Goal: Task Accomplishment & Management: Manage account settings

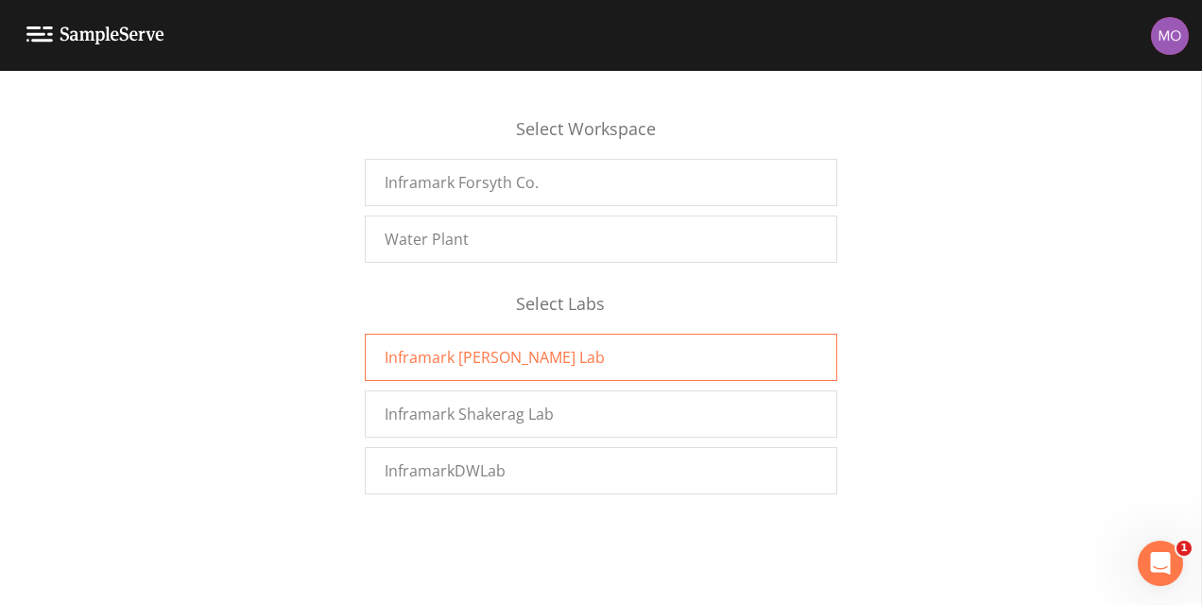
click at [625, 363] on div "Inframark [PERSON_NAME] Lab" at bounding box center [601, 357] width 472 height 47
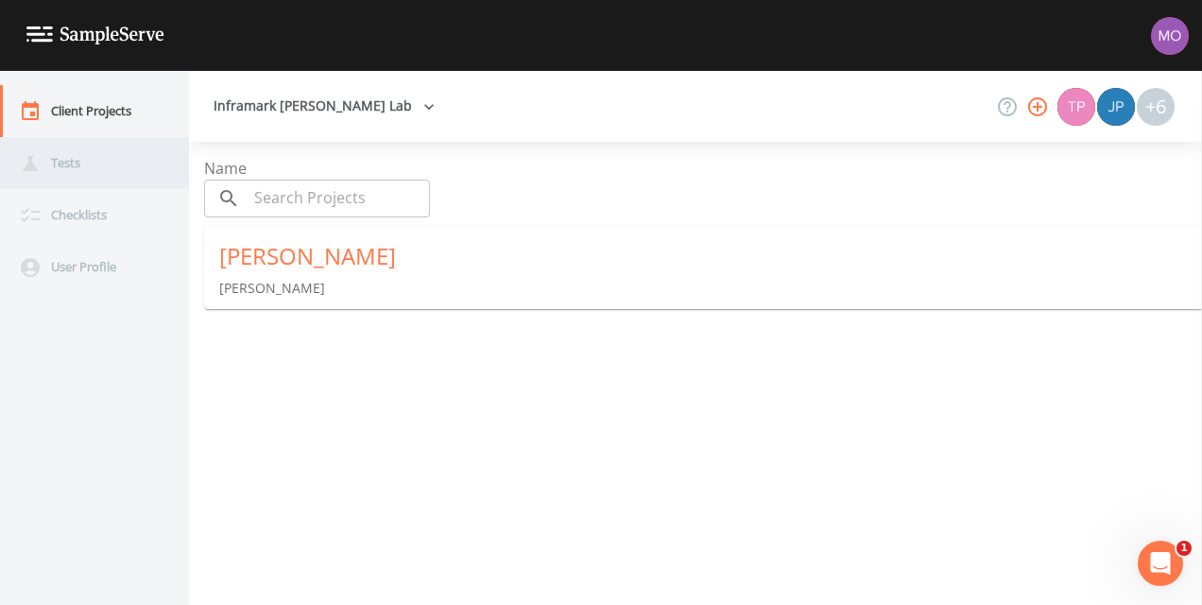
click at [113, 165] on div "Tests" at bounding box center [85, 163] width 170 height 52
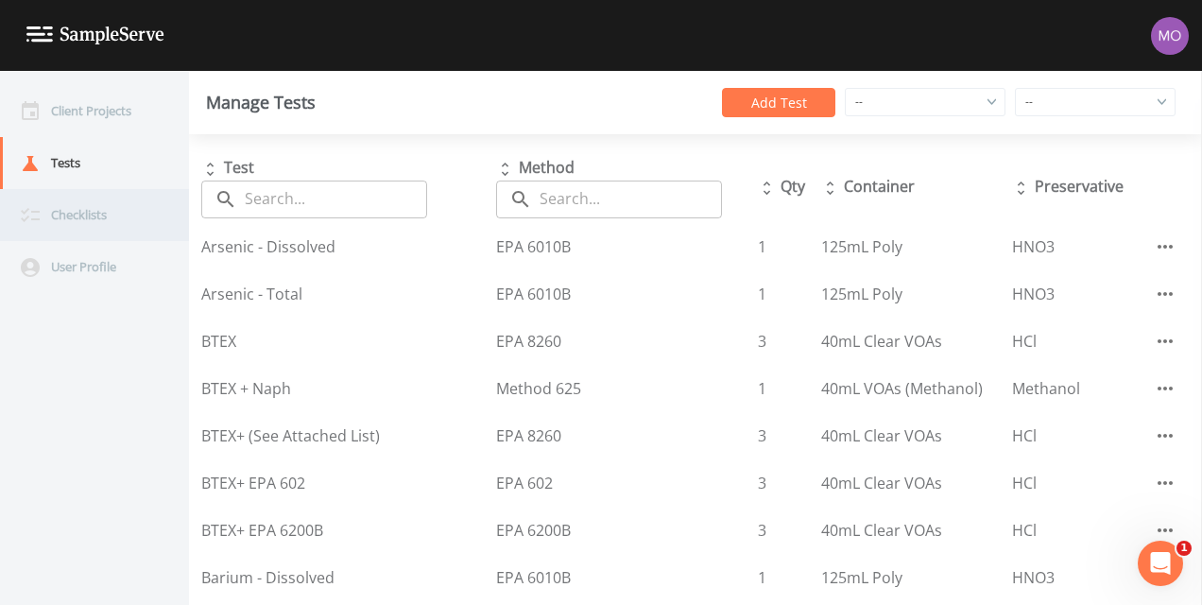
click at [102, 230] on div "Checklists" at bounding box center [85, 215] width 170 height 52
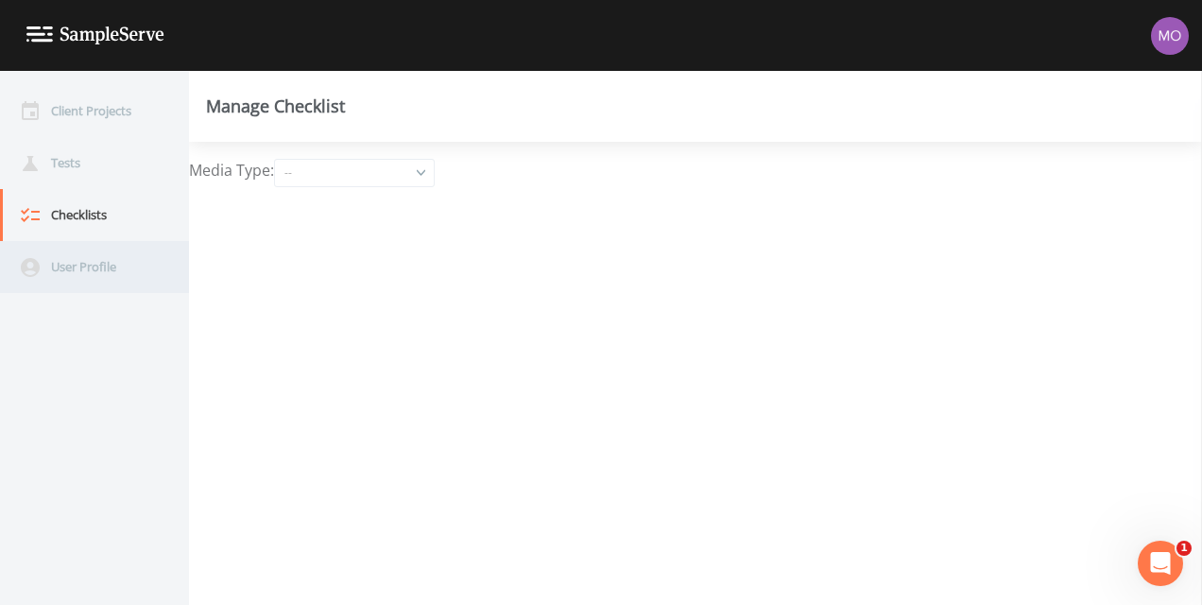
click at [90, 265] on div "User Profile" at bounding box center [85, 267] width 170 height 52
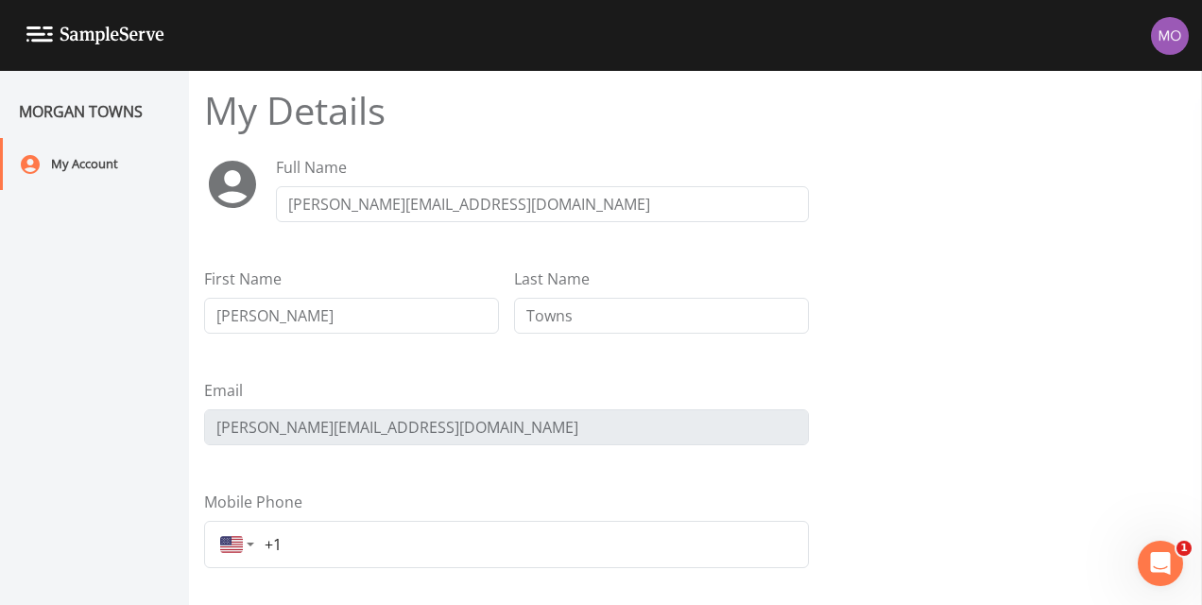
click at [39, 28] on img at bounding box center [95, 35] width 138 height 18
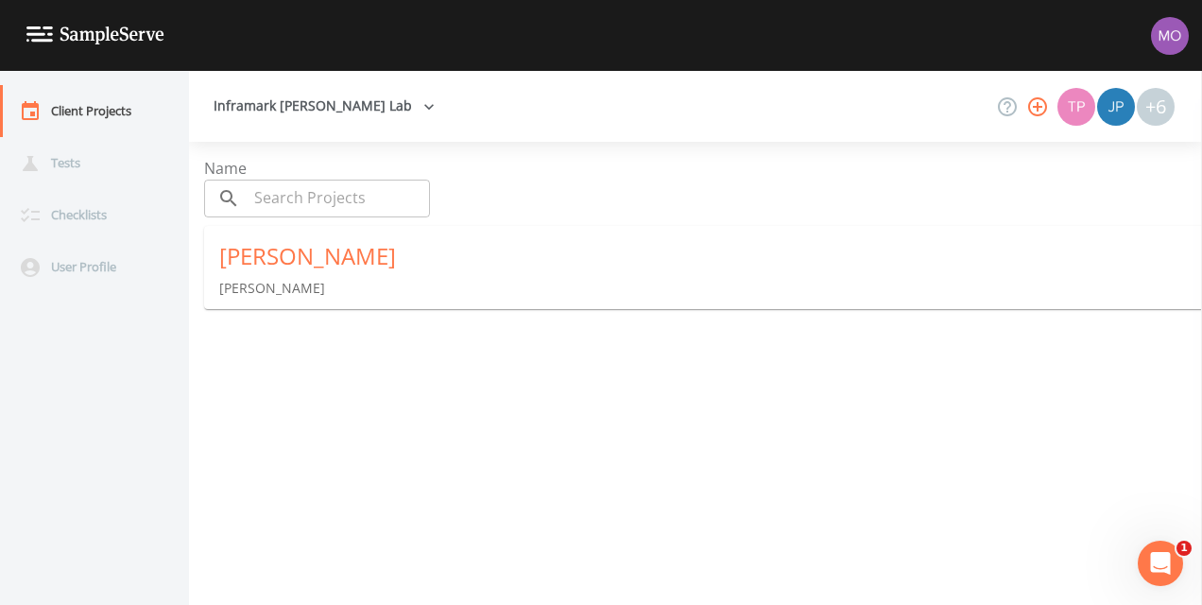
click at [39, 28] on img at bounding box center [95, 35] width 138 height 18
click at [220, 100] on button "Inframark [PERSON_NAME] Lab" at bounding box center [324, 106] width 236 height 35
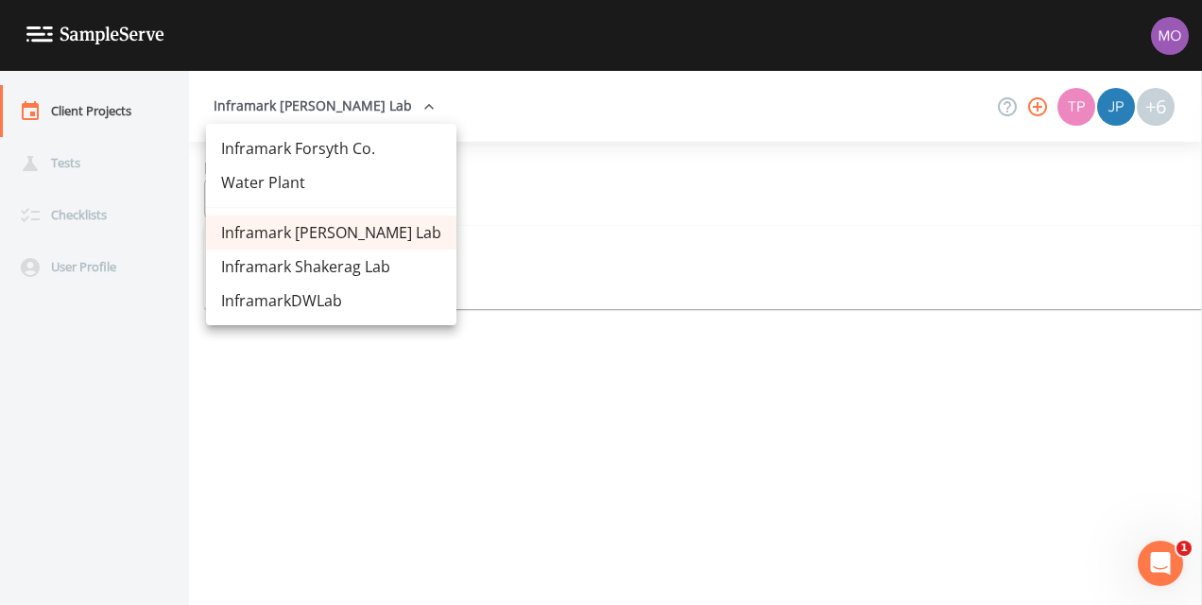
click at [235, 146] on link "Inframark Forsyth Co." at bounding box center [331, 148] width 250 height 34
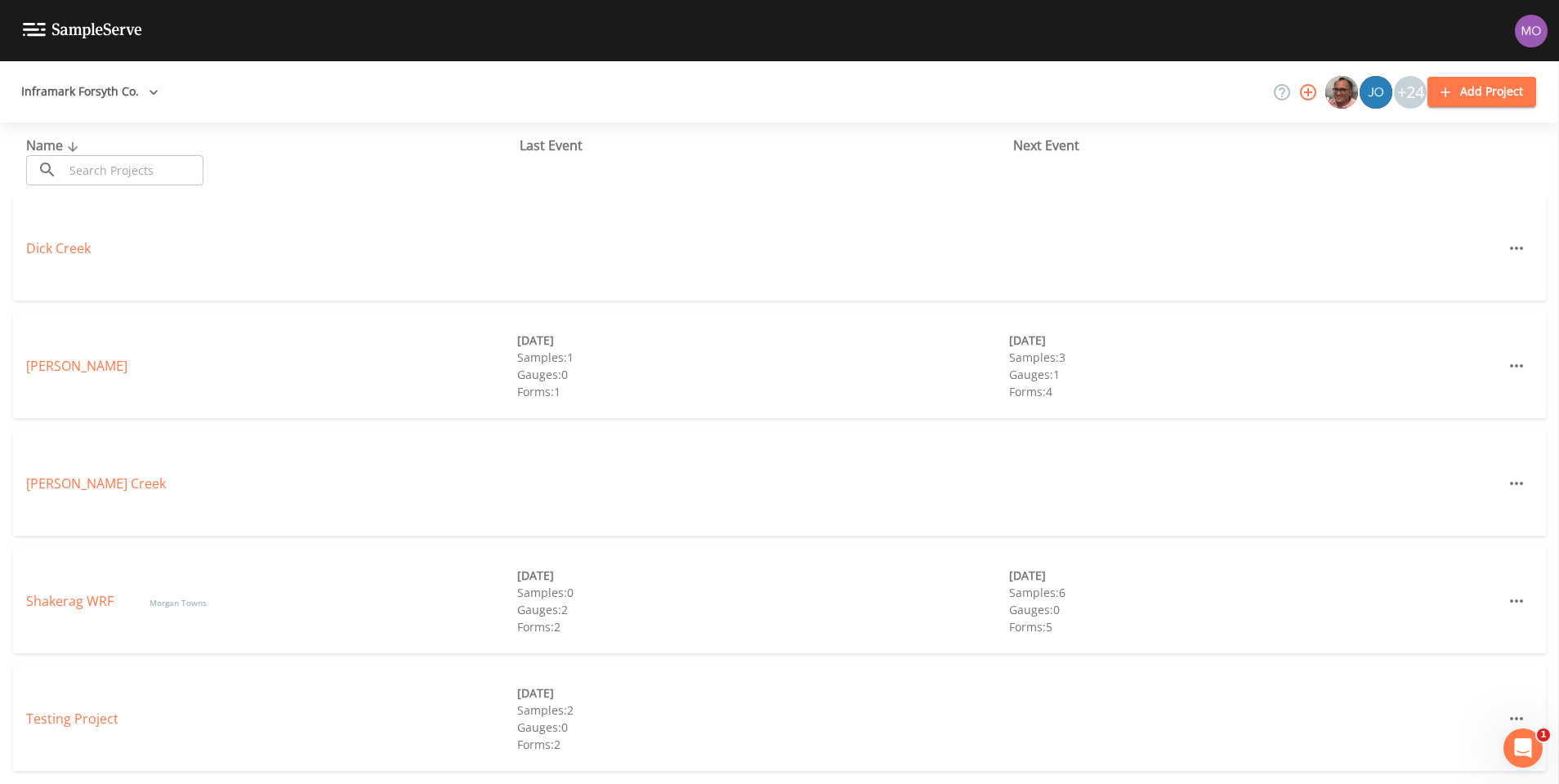
scroll to position [3, 0]
click at [52, 358] on link "[PERSON_NAME]" at bounding box center [76, 366] width 101 height 18
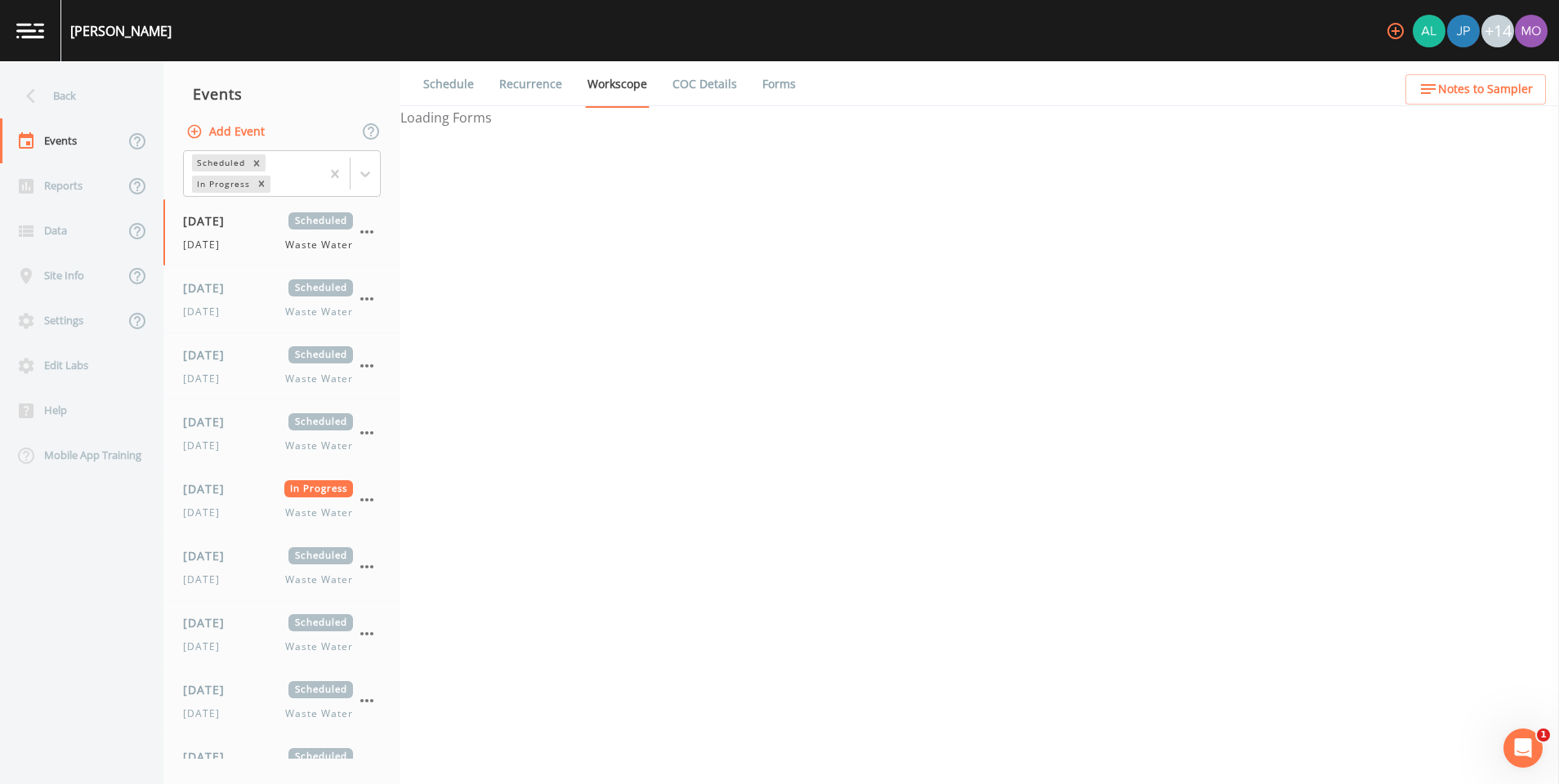
select select "092b3f94-5697-4c94-9891-da161916fdbb"
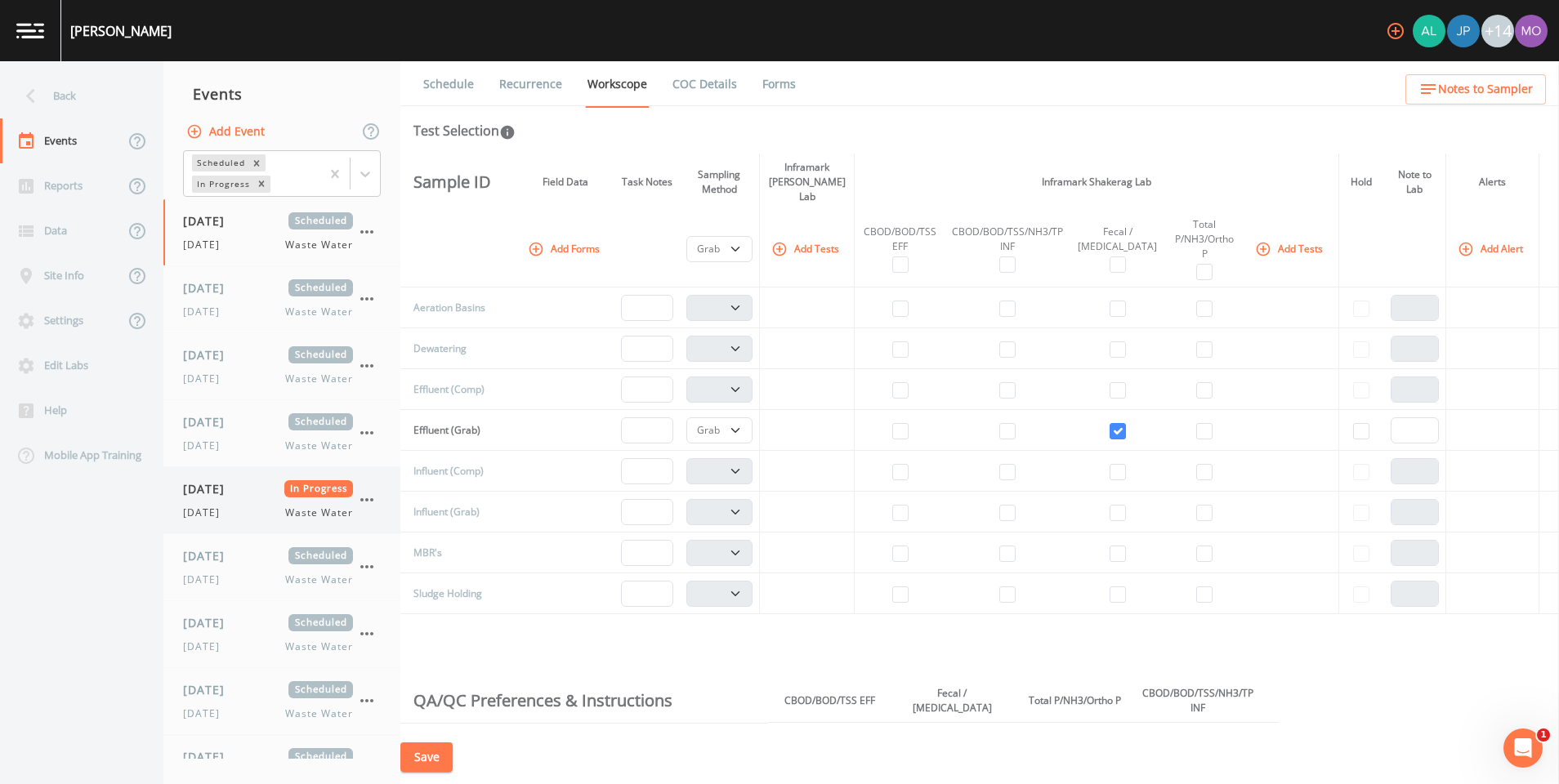
click at [367, 503] on icon "button" at bounding box center [367, 500] width 20 height 20
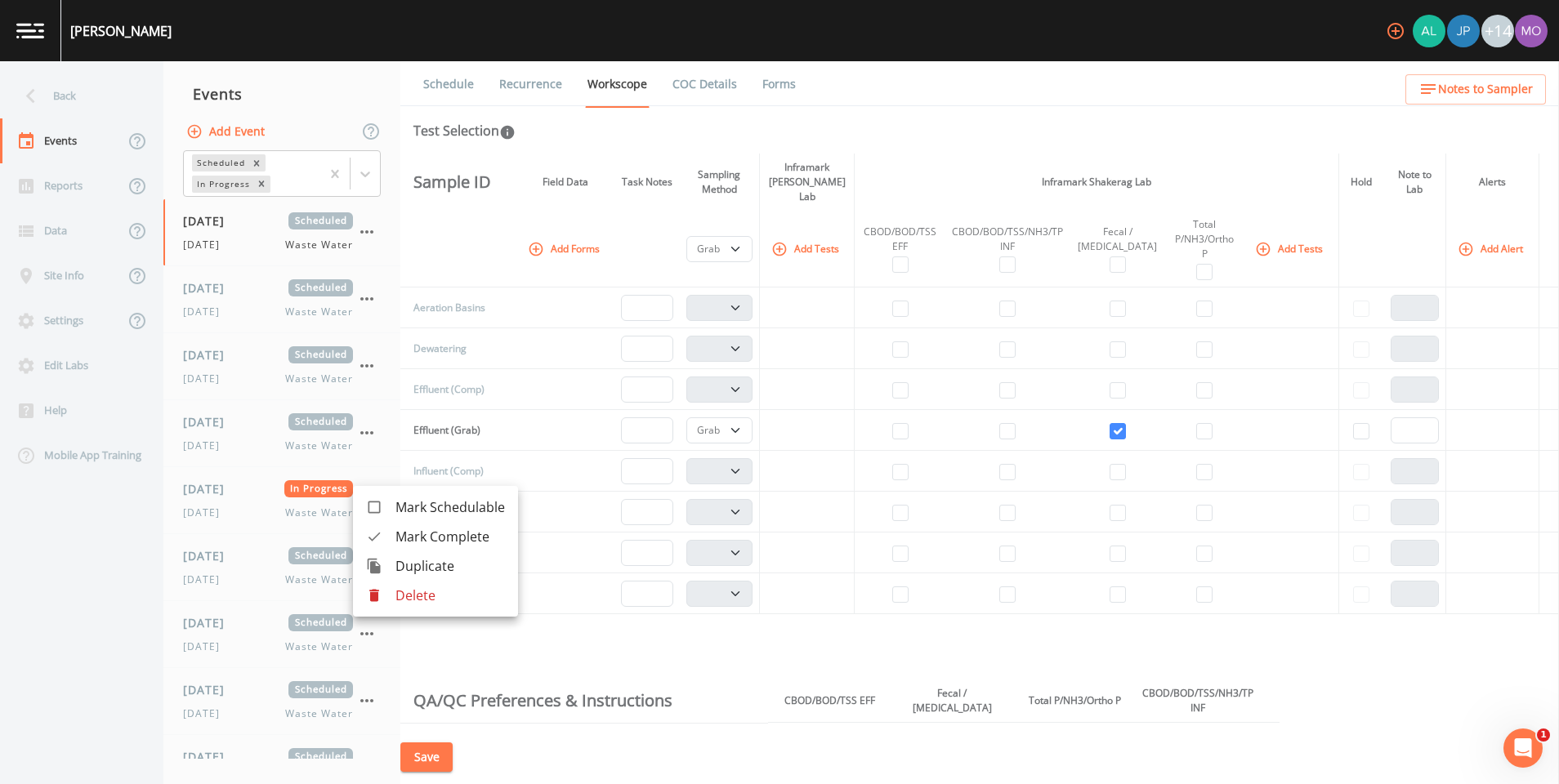
click at [265, 522] on div at bounding box center [779, 392] width 1559 height 784
click at [817, 235] on button "Add Tests" at bounding box center [807, 248] width 78 height 27
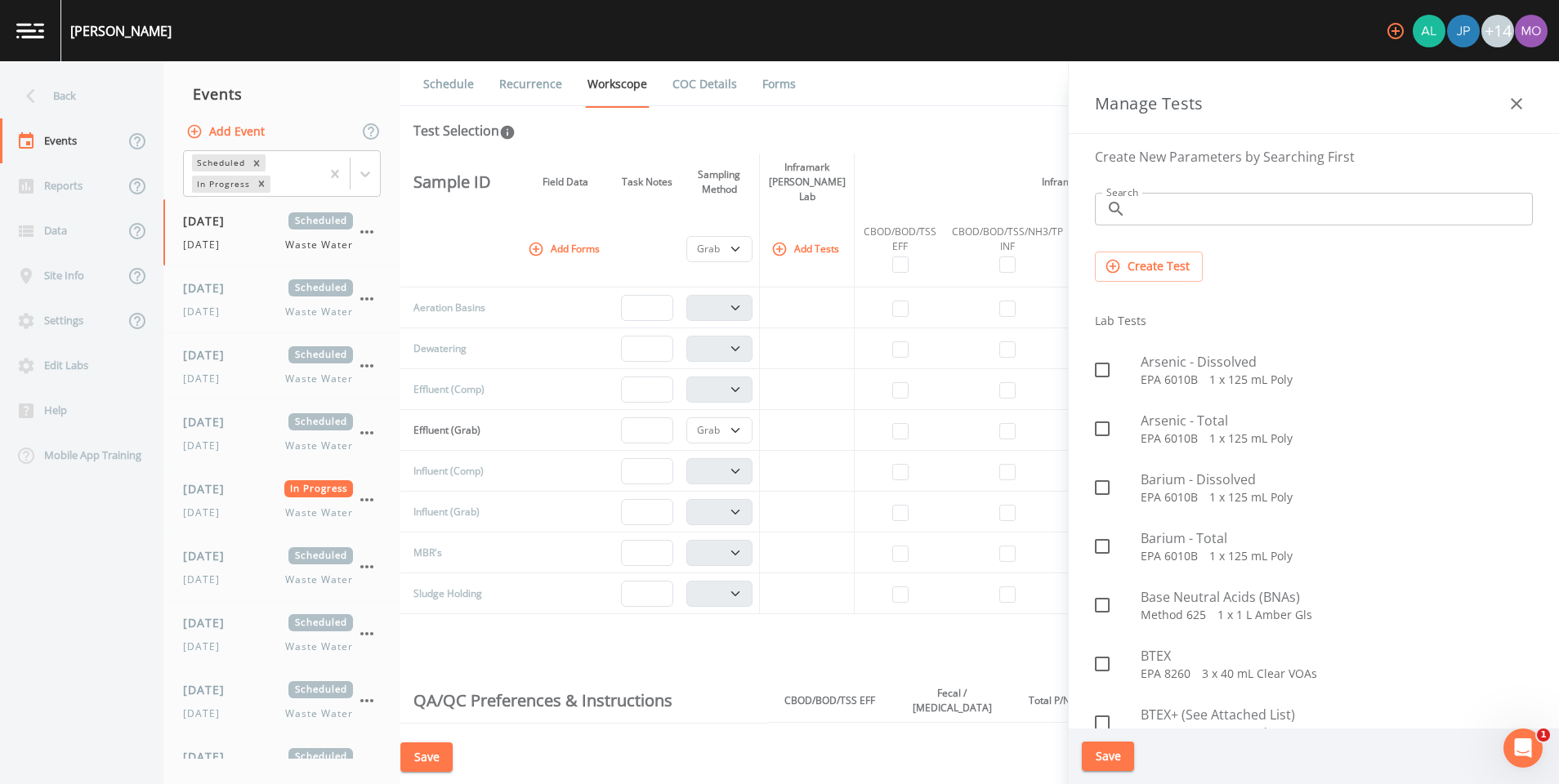
click at [1172, 208] on input "Search" at bounding box center [1332, 209] width 400 height 33
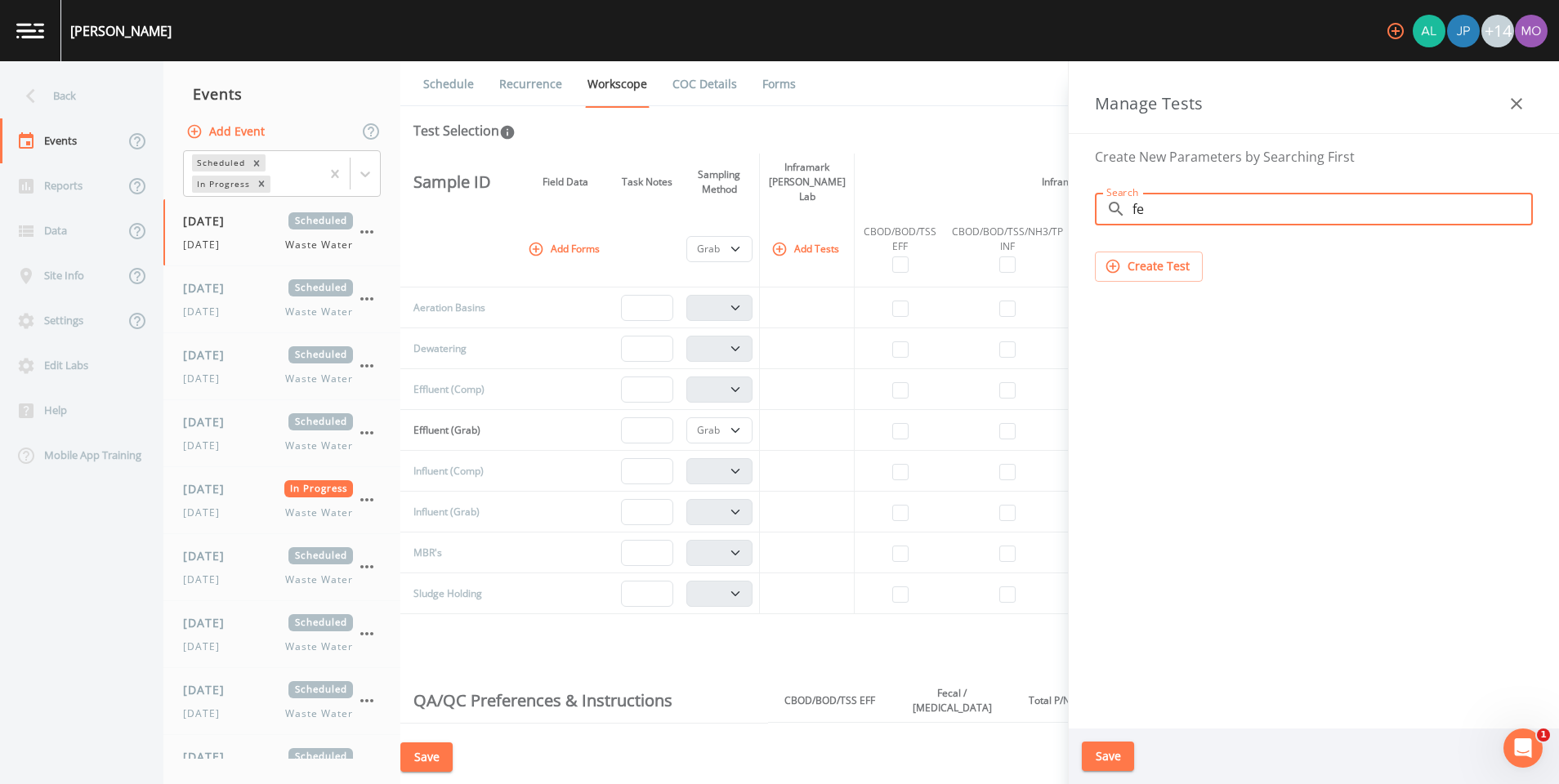
type input "f"
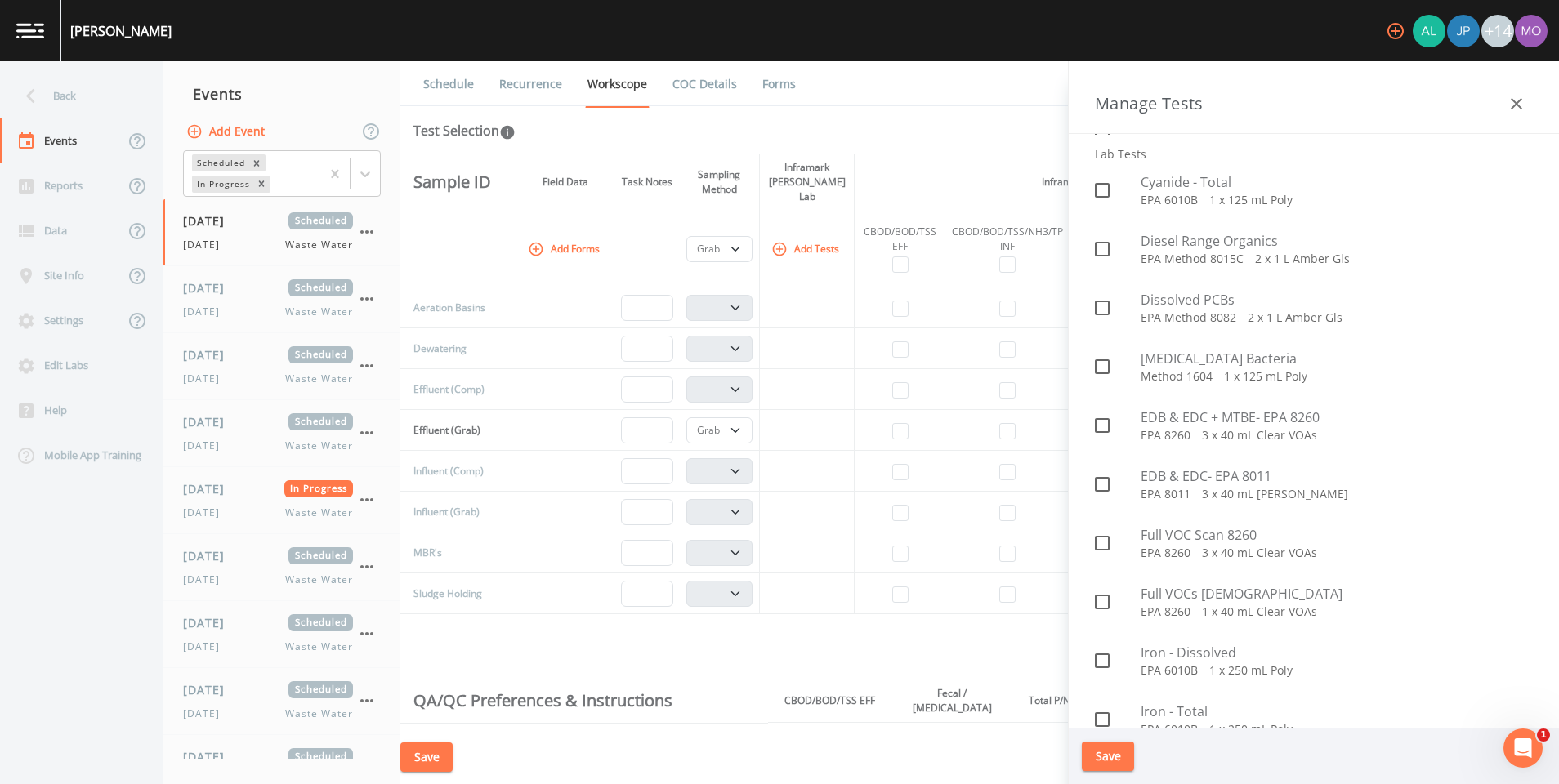
scroll to position [866, 0]
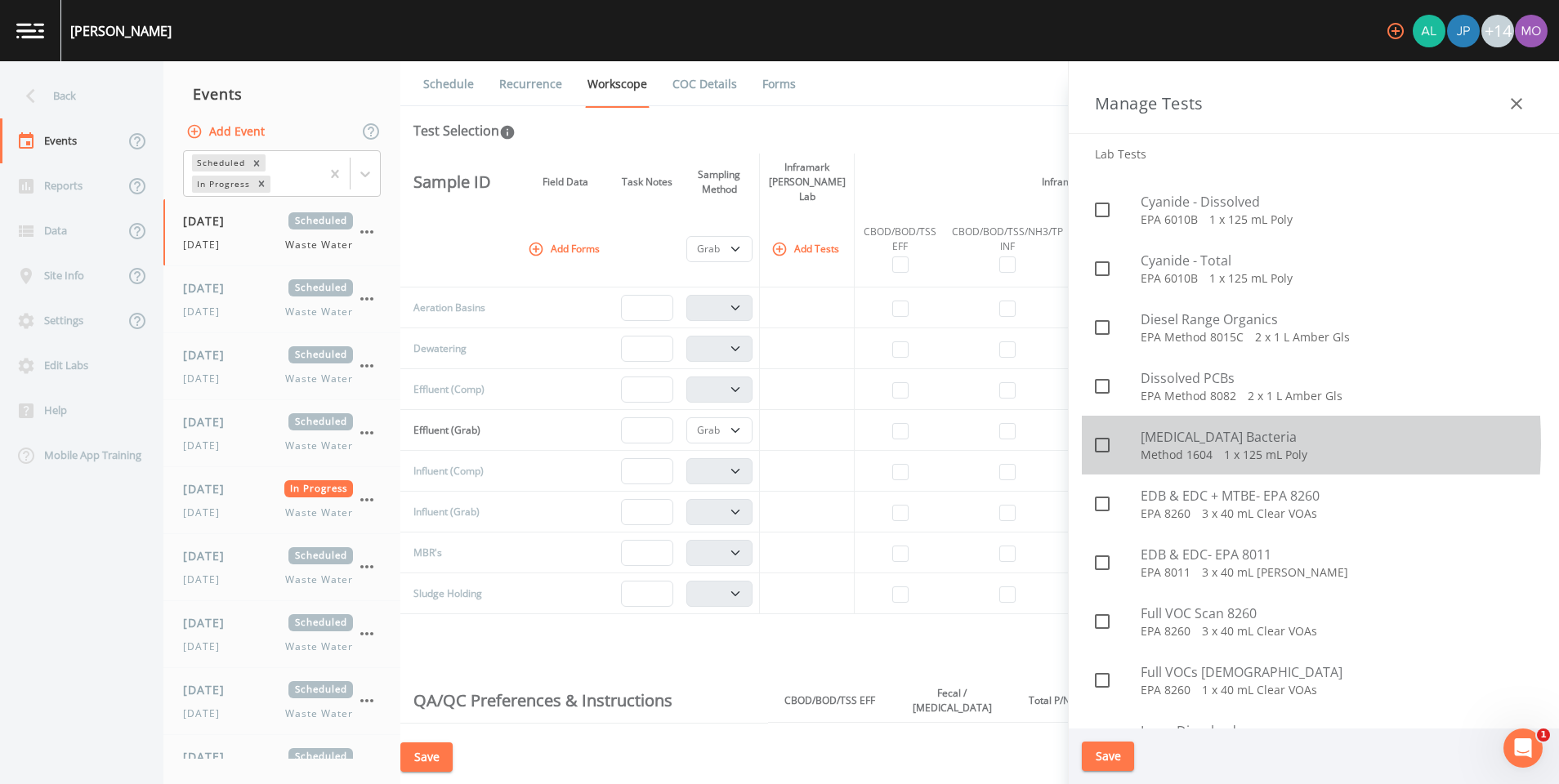
click at [1100, 444] on icon at bounding box center [1102, 445] width 20 height 20
checkbox input "true"
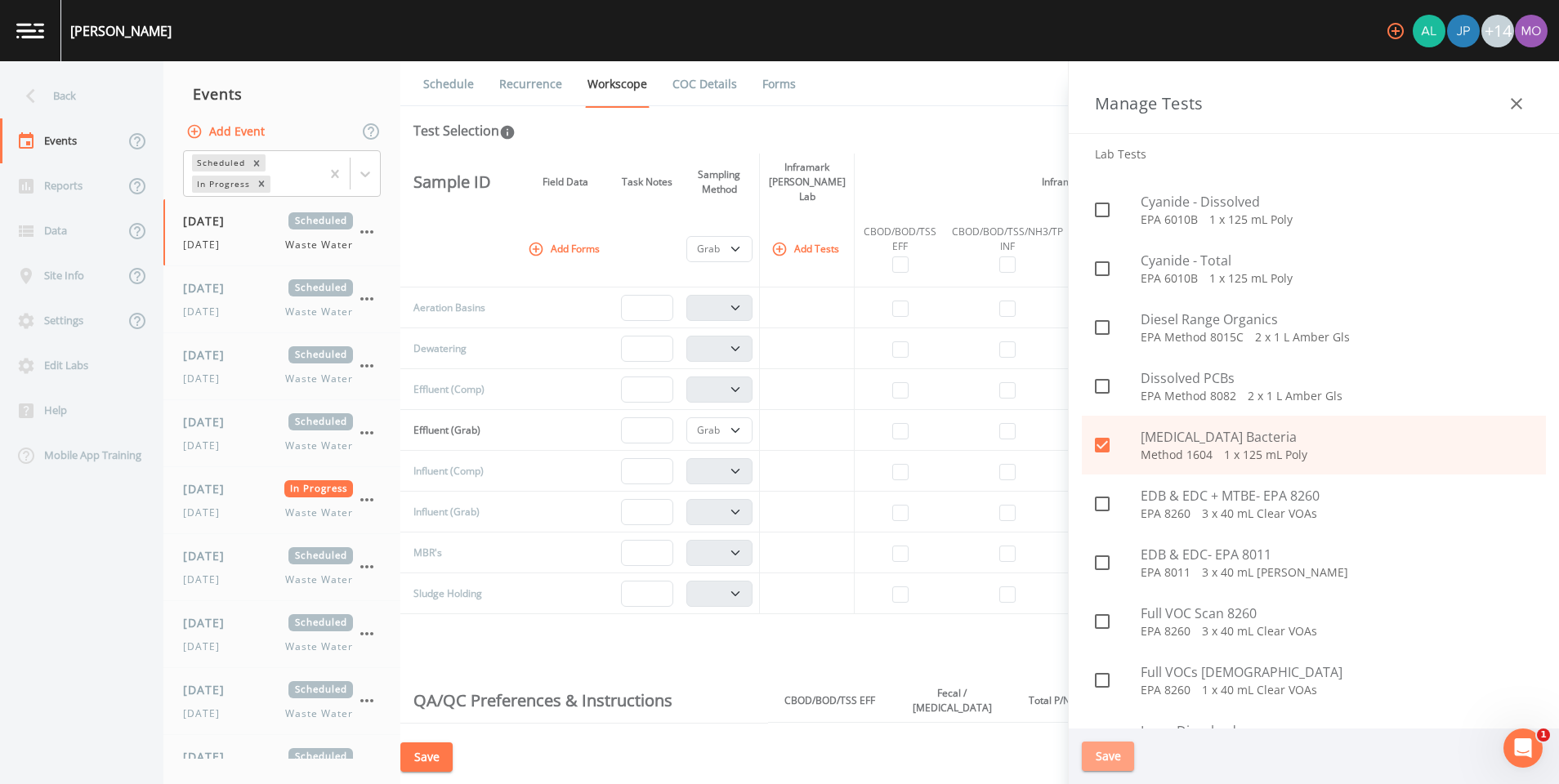
click at [1112, 767] on button "Save" at bounding box center [1108, 756] width 52 height 30
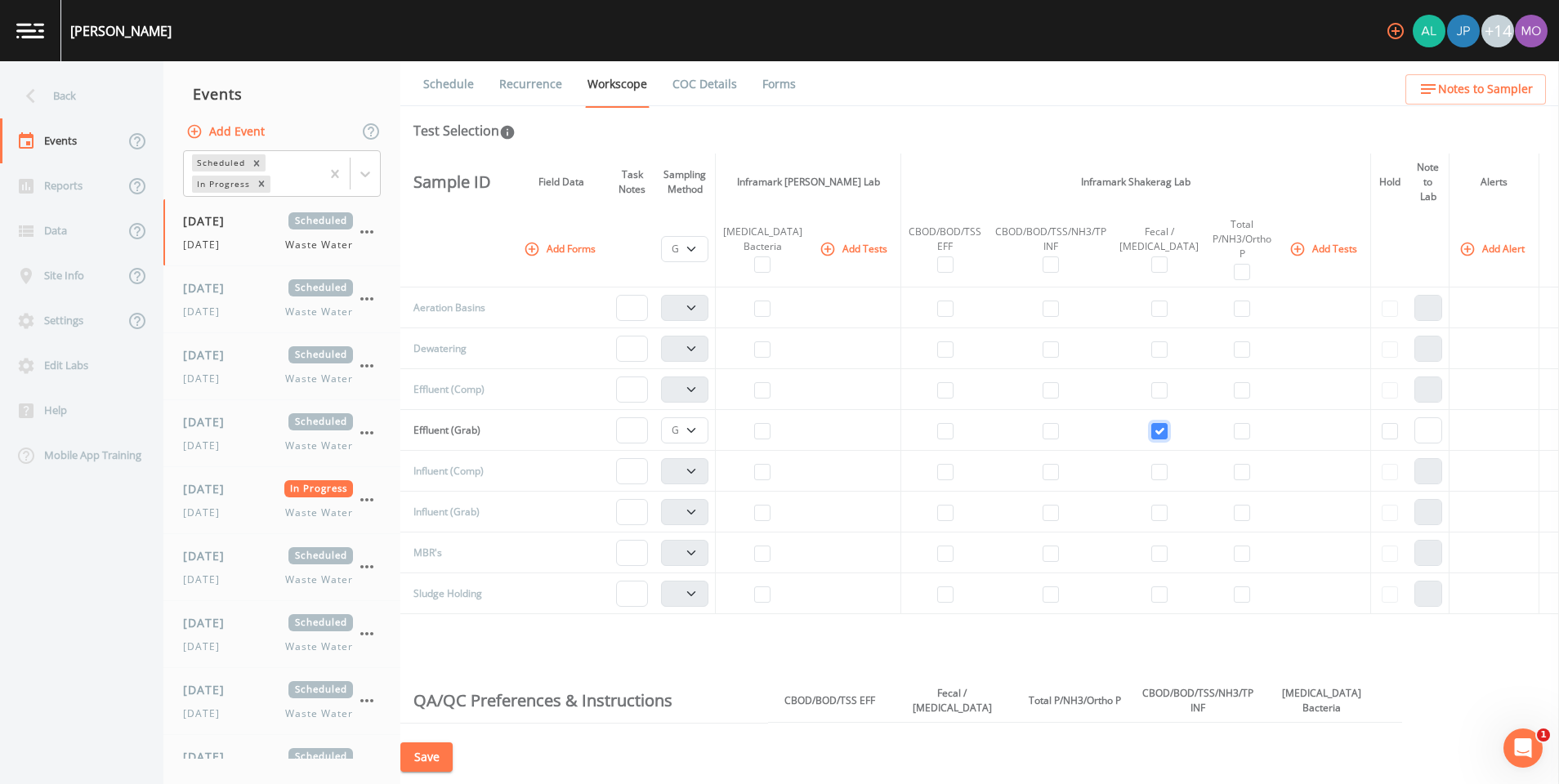
click at [1151, 423] on input "checkbox" at bounding box center [1159, 430] width 16 height 16
checkbox input "false"
select select
click at [770, 423] on input "checkbox" at bounding box center [762, 430] width 16 height 16
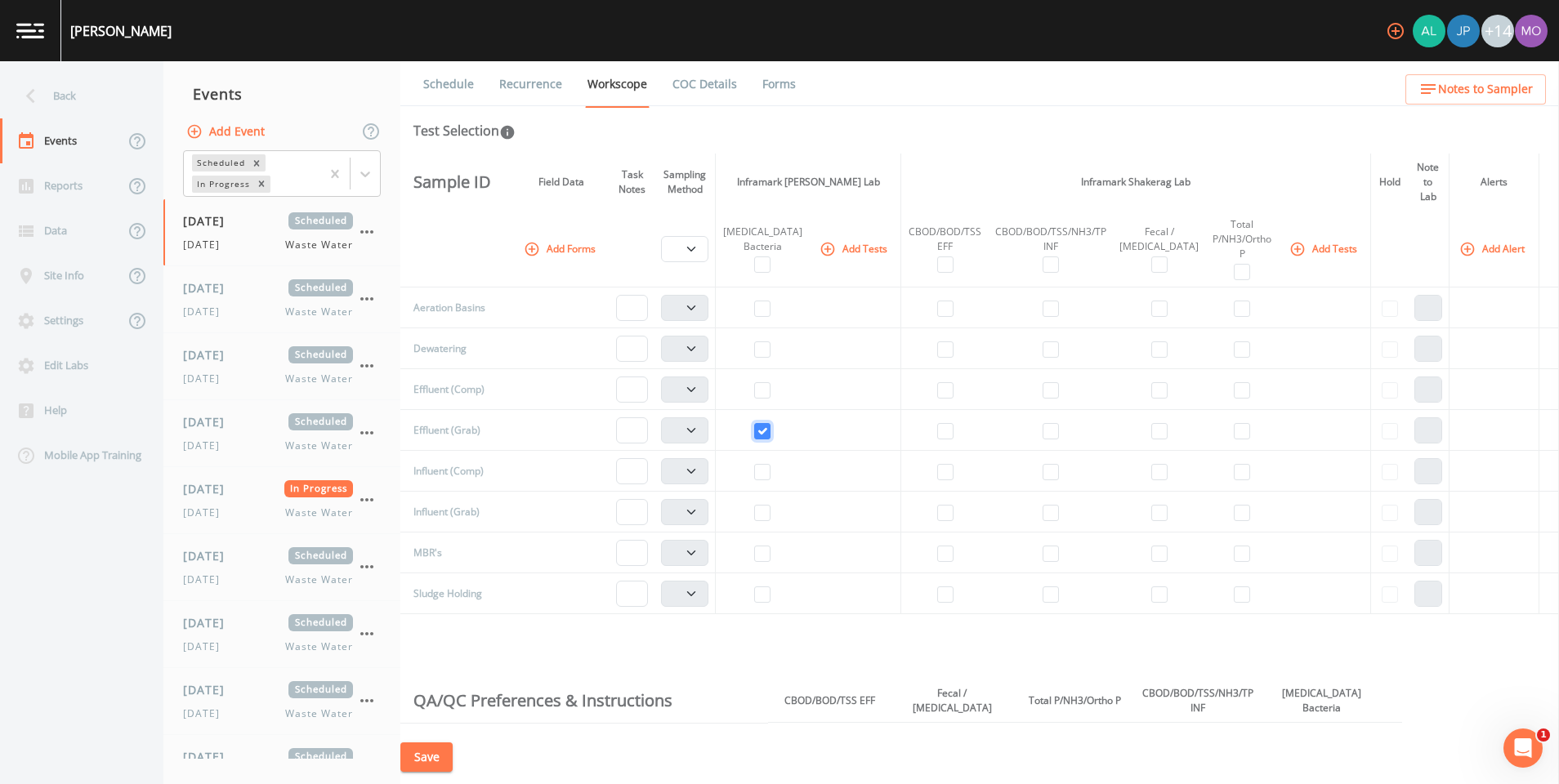
checkbox input "true"
select select "b6a3c313-748b-4795-a028-792ad310bd60"
click at [708, 418] on select "Composite Grab" at bounding box center [684, 430] width 48 height 26
select select "092b3f94-5697-4c94-9891-da161916fdbb"
click at [687, 417] on select "Composite Grab" at bounding box center [684, 430] width 48 height 26
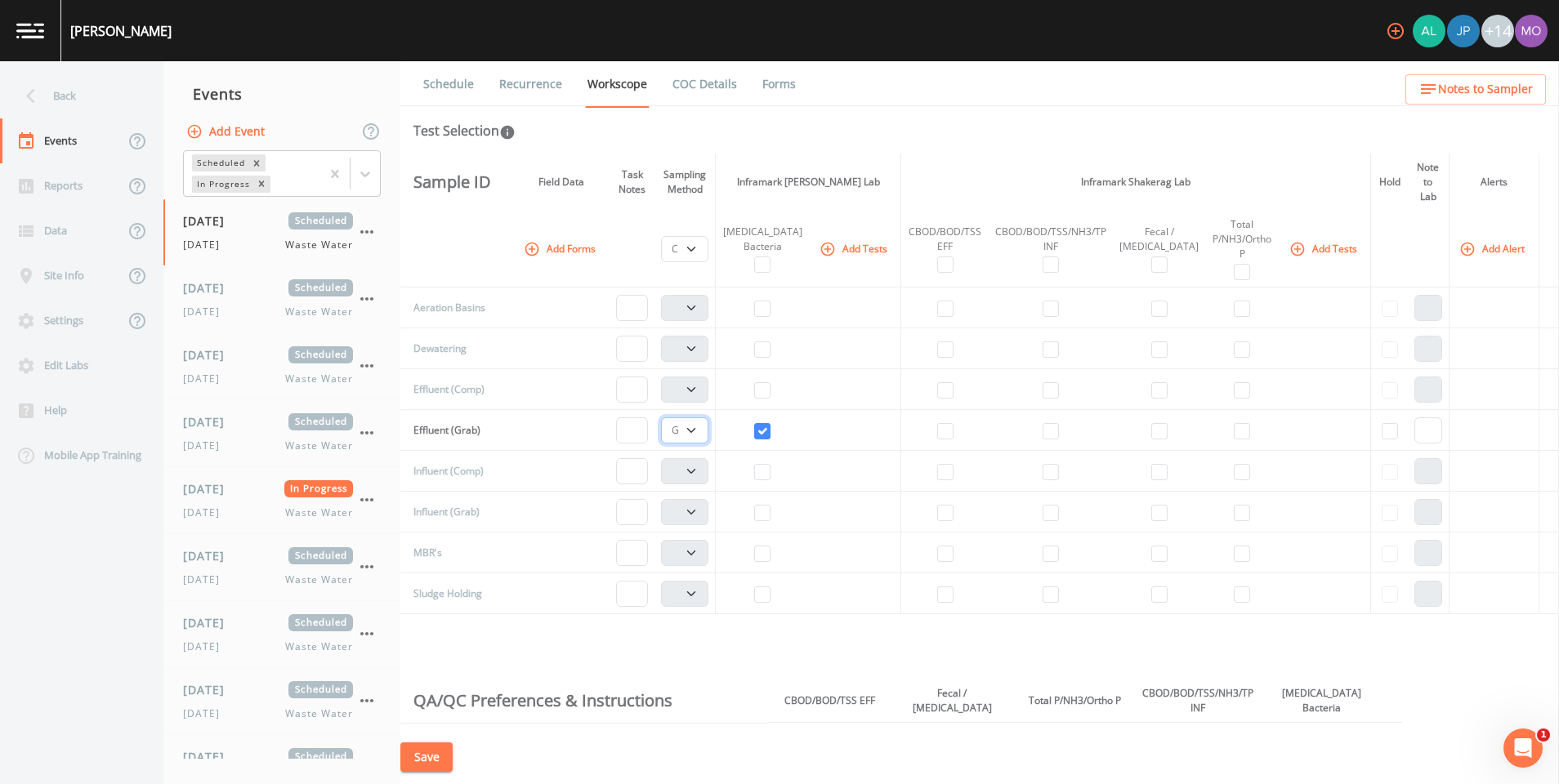
select select "092b3f94-5697-4c94-9891-da161916fdbb"
click at [448, 762] on button "Save" at bounding box center [426, 757] width 52 height 30
click at [366, 507] on icon "button" at bounding box center [367, 500] width 20 height 20
click at [422, 532] on span "Mark Complete" at bounding box center [450, 536] width 110 height 20
click at [233, 492] on span "08/25/2025" at bounding box center [209, 489] width 53 height 17
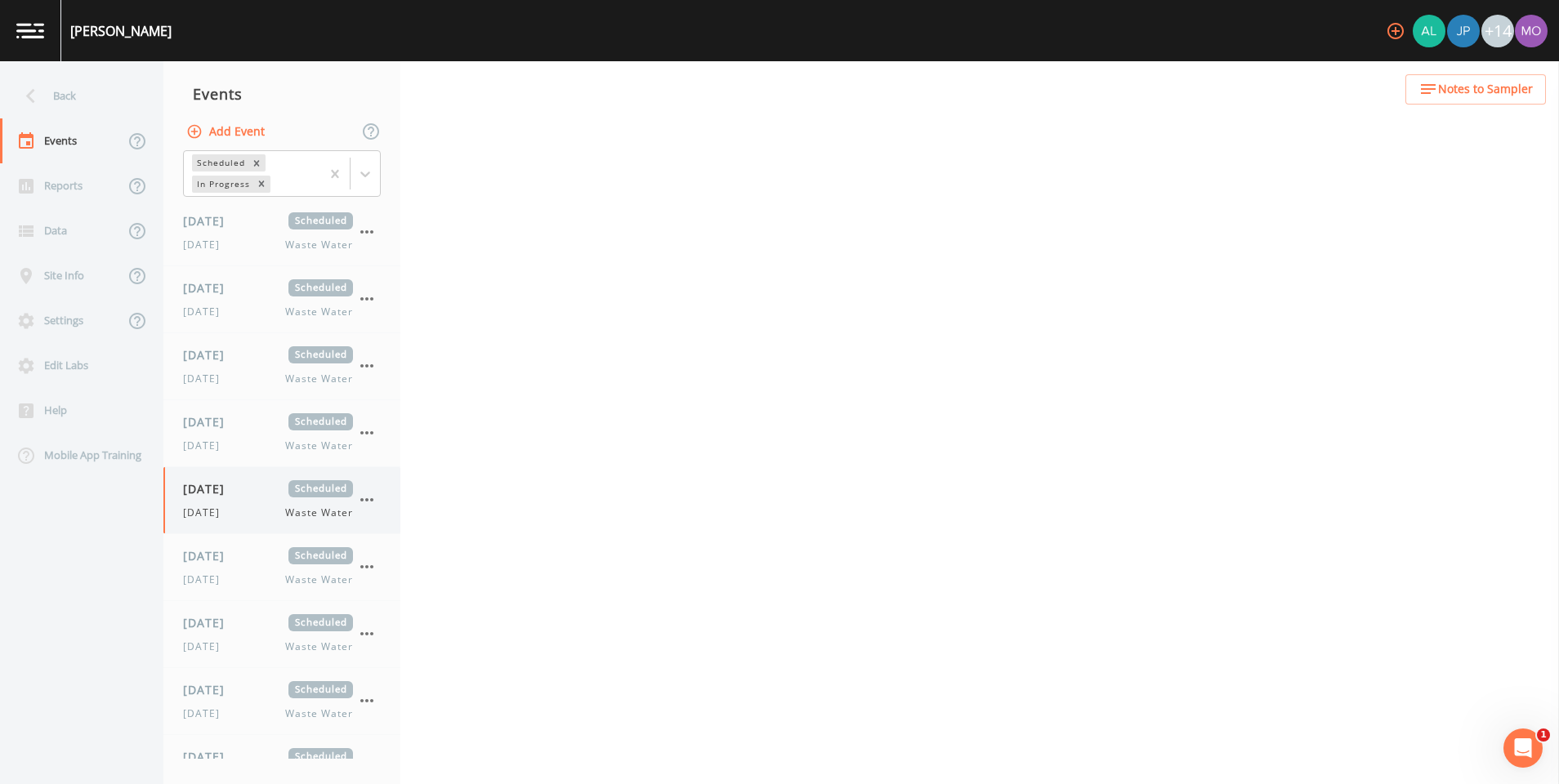
select select "b6a3c313-748b-4795-a028-792ad310bd60"
select select "092b3f94-5697-4c94-9891-da161916fdbb"
select select "b6a3c313-748b-4795-a028-792ad310bd60"
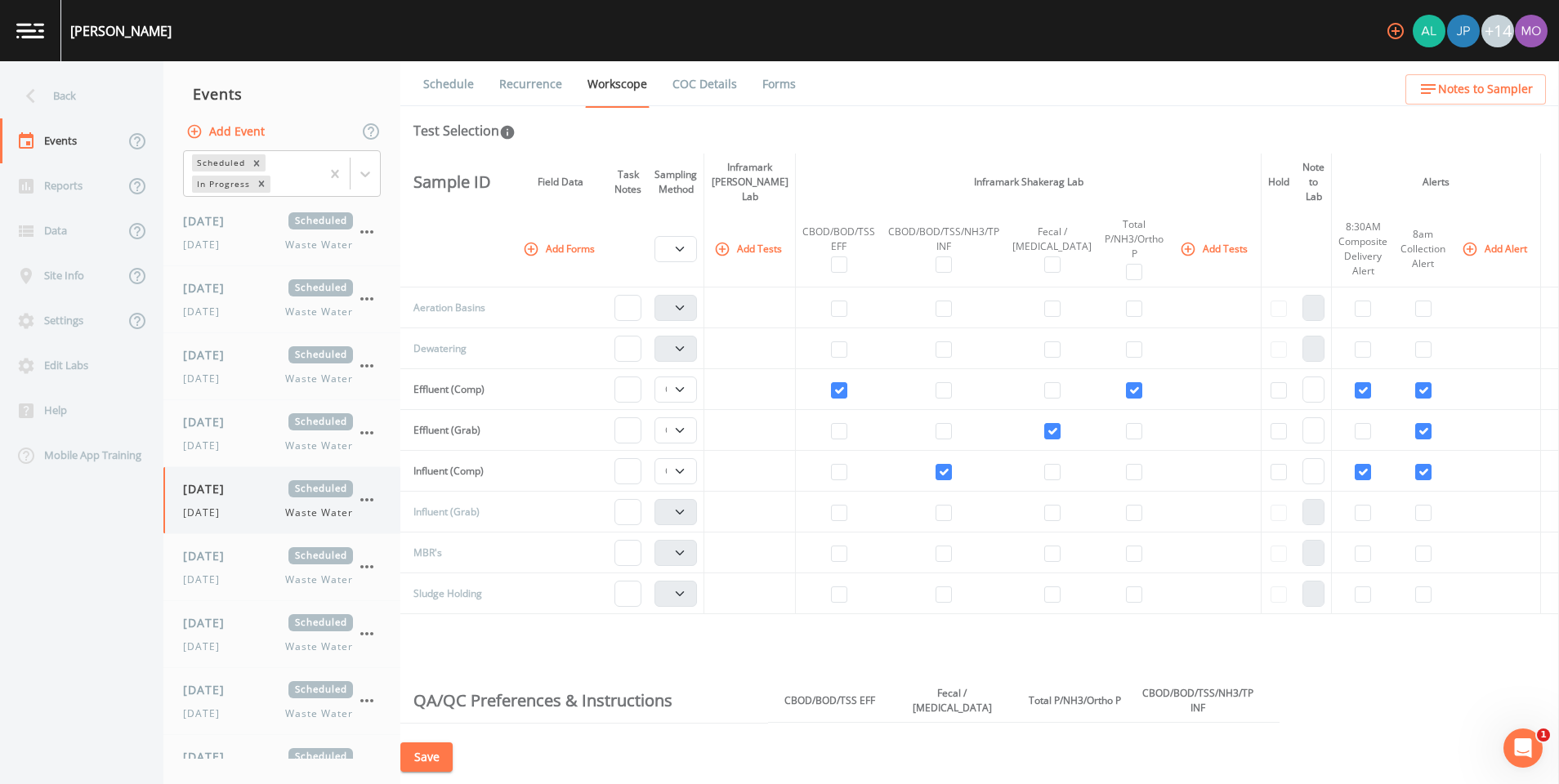
click at [370, 496] on icon "button" at bounding box center [367, 500] width 20 height 20
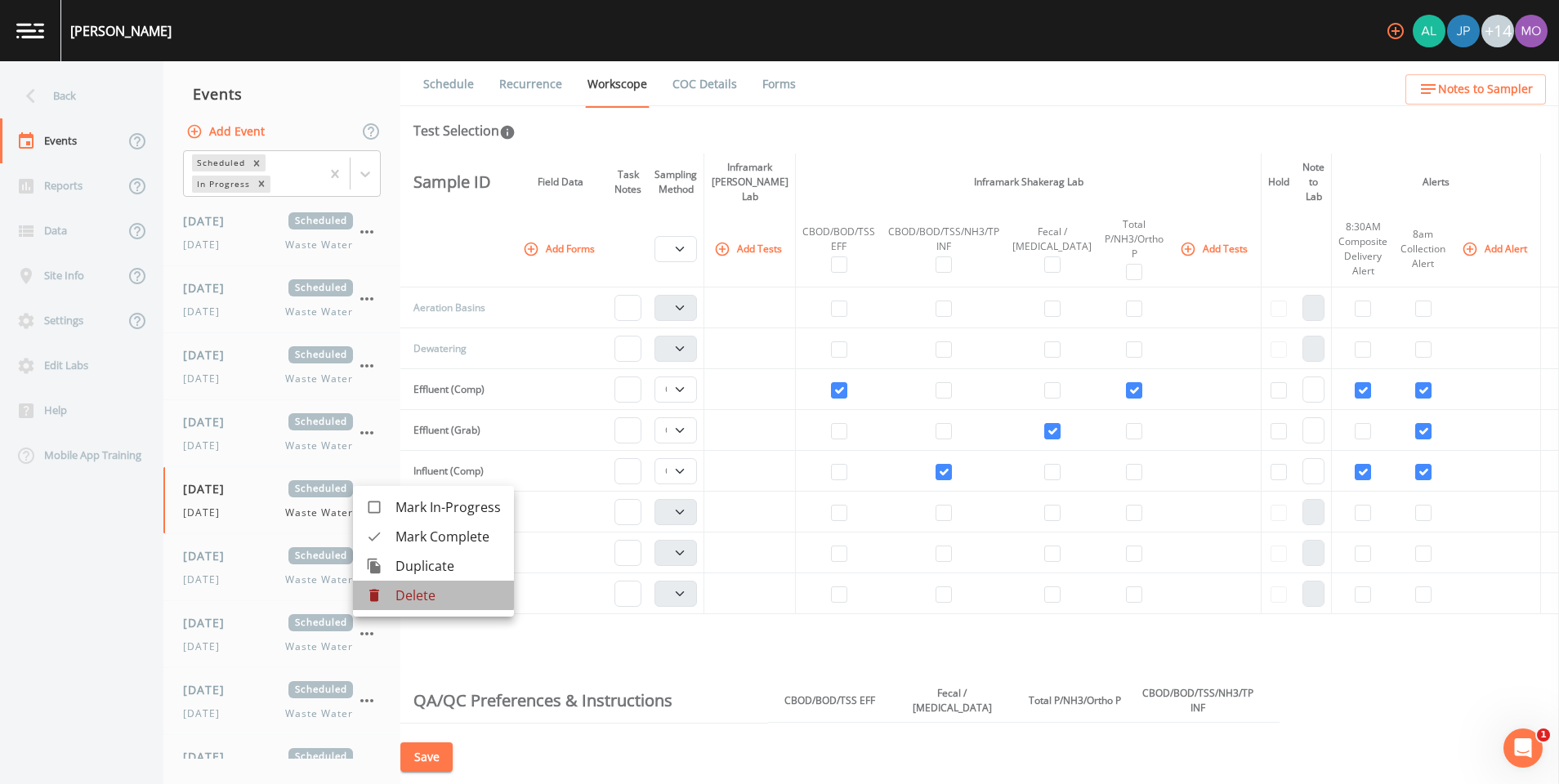
click at [395, 594] on p "Delete" at bounding box center [448, 596] width 105 height 20
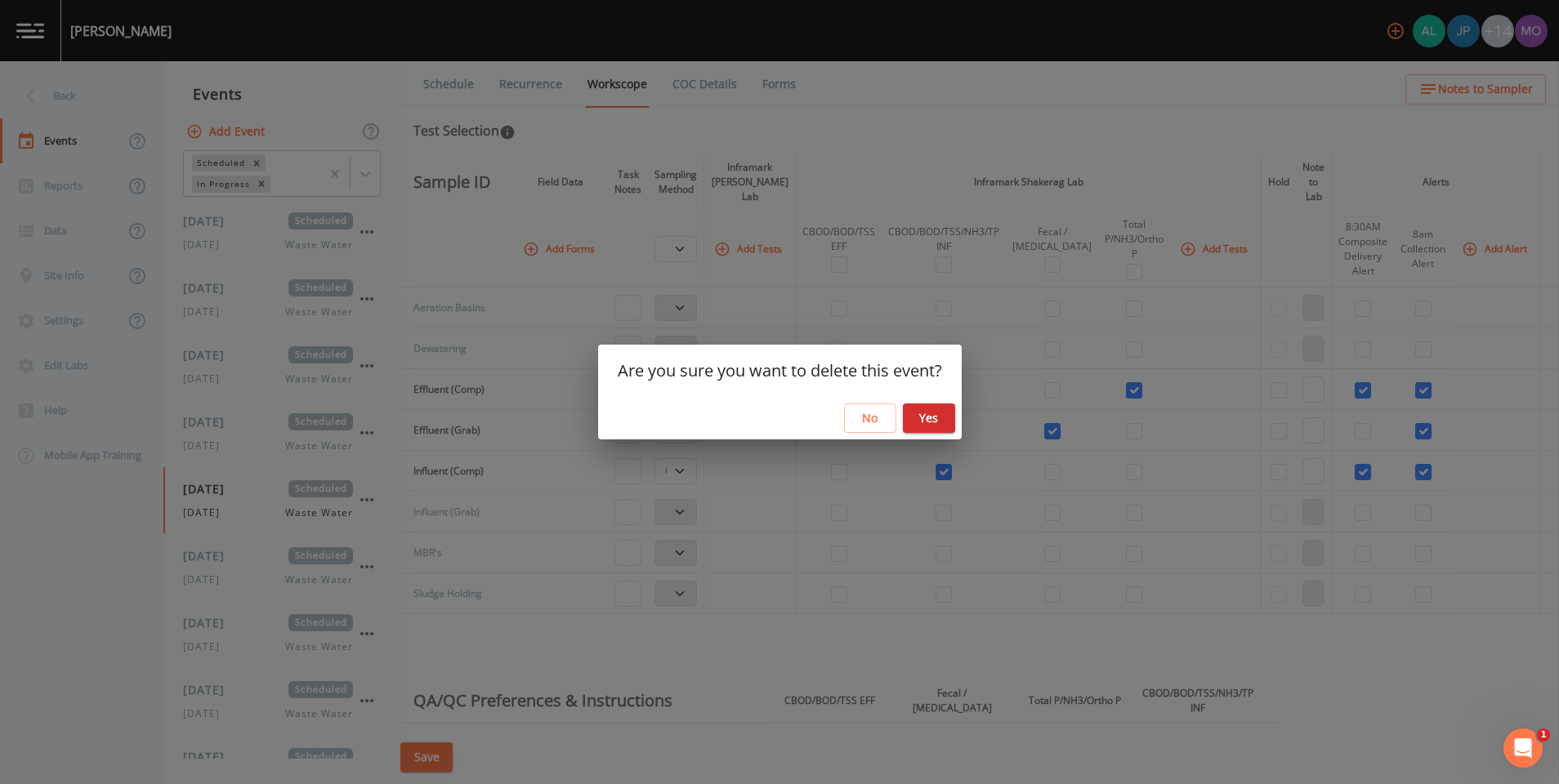
click at [925, 411] on button "Yes" at bounding box center [929, 418] width 52 height 30
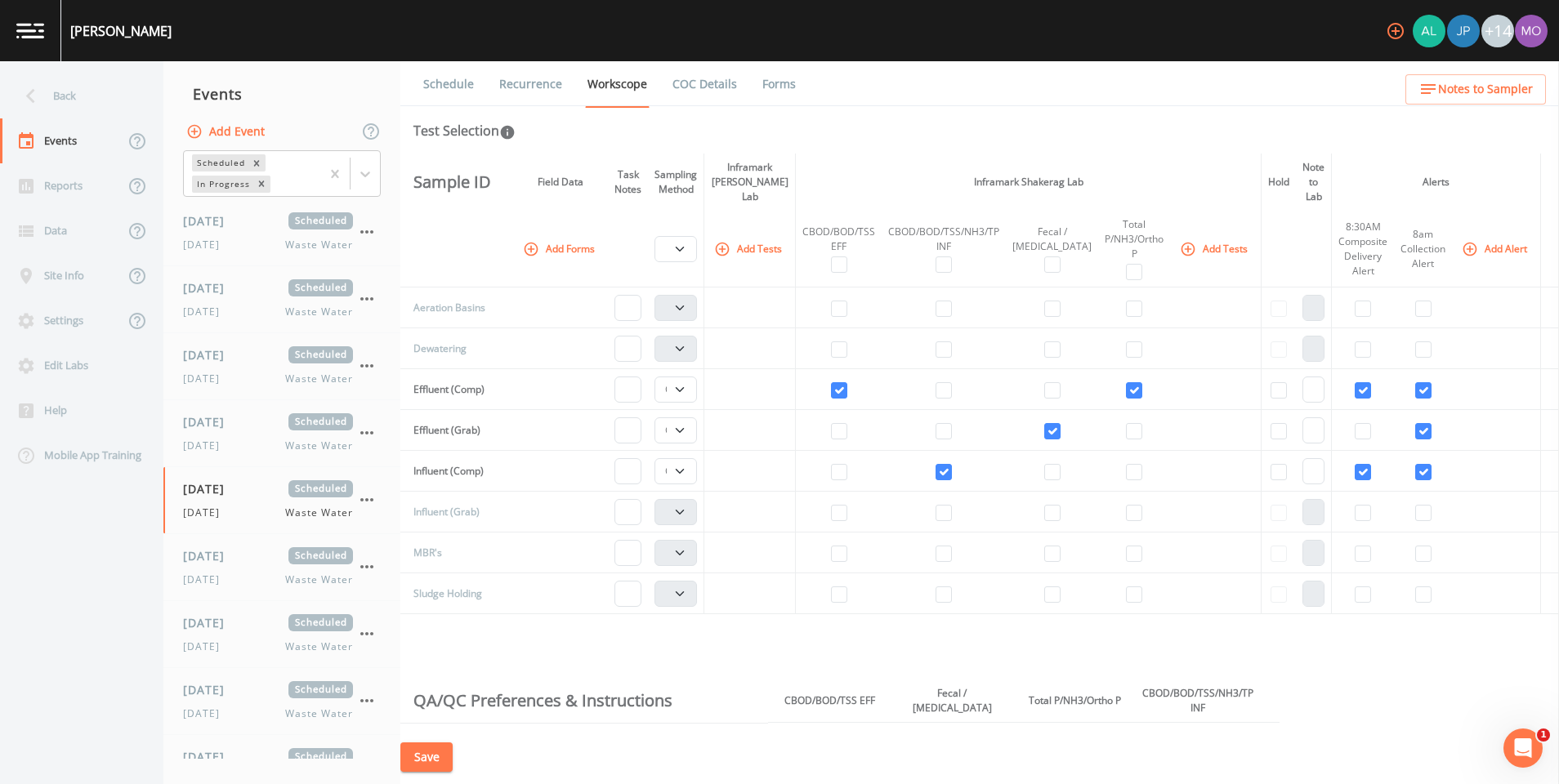
select select "092b3f94-5697-4c94-9891-da161916fdbb"
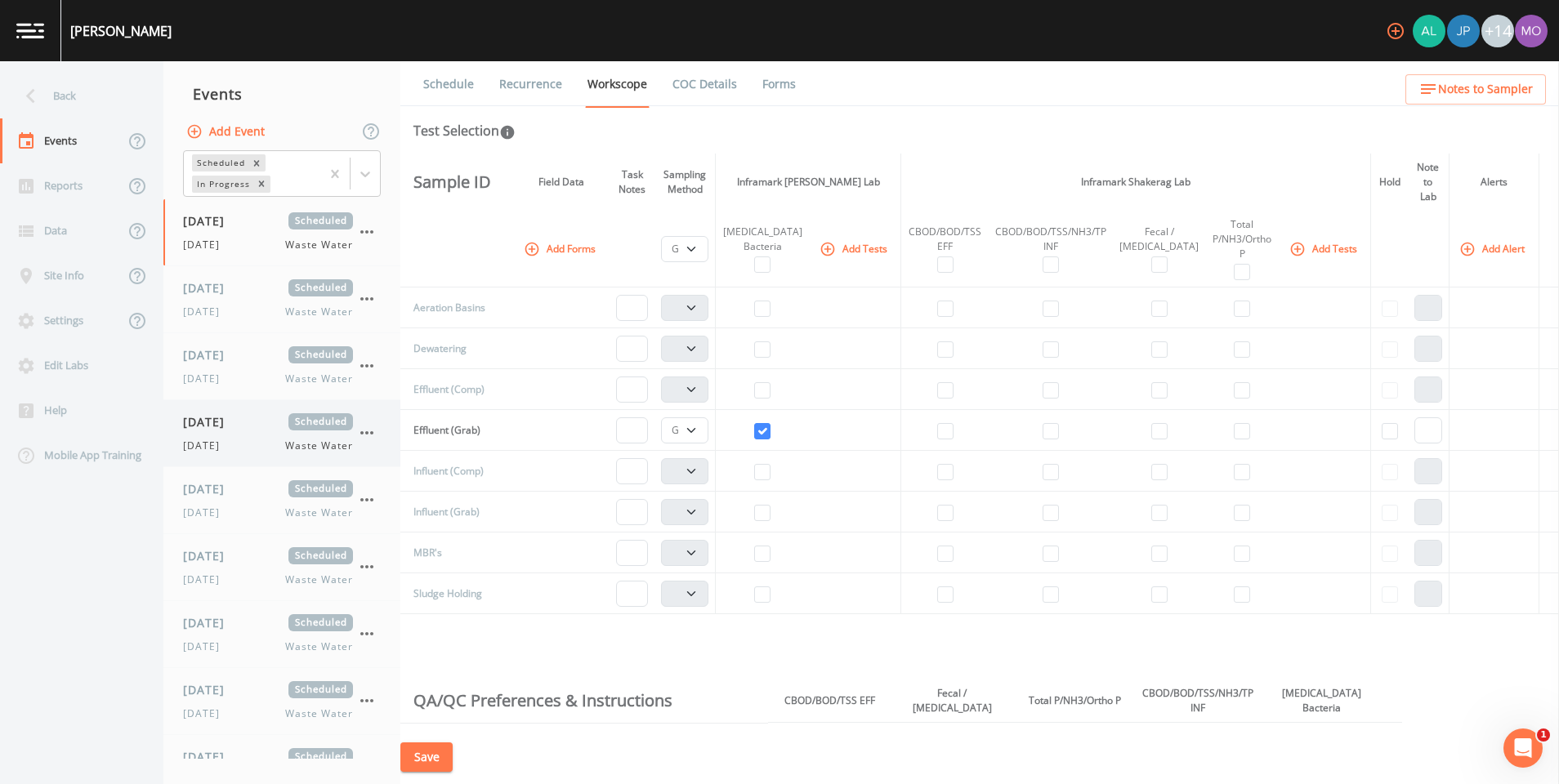
click at [363, 430] on icon "button" at bounding box center [367, 432] width 20 height 20
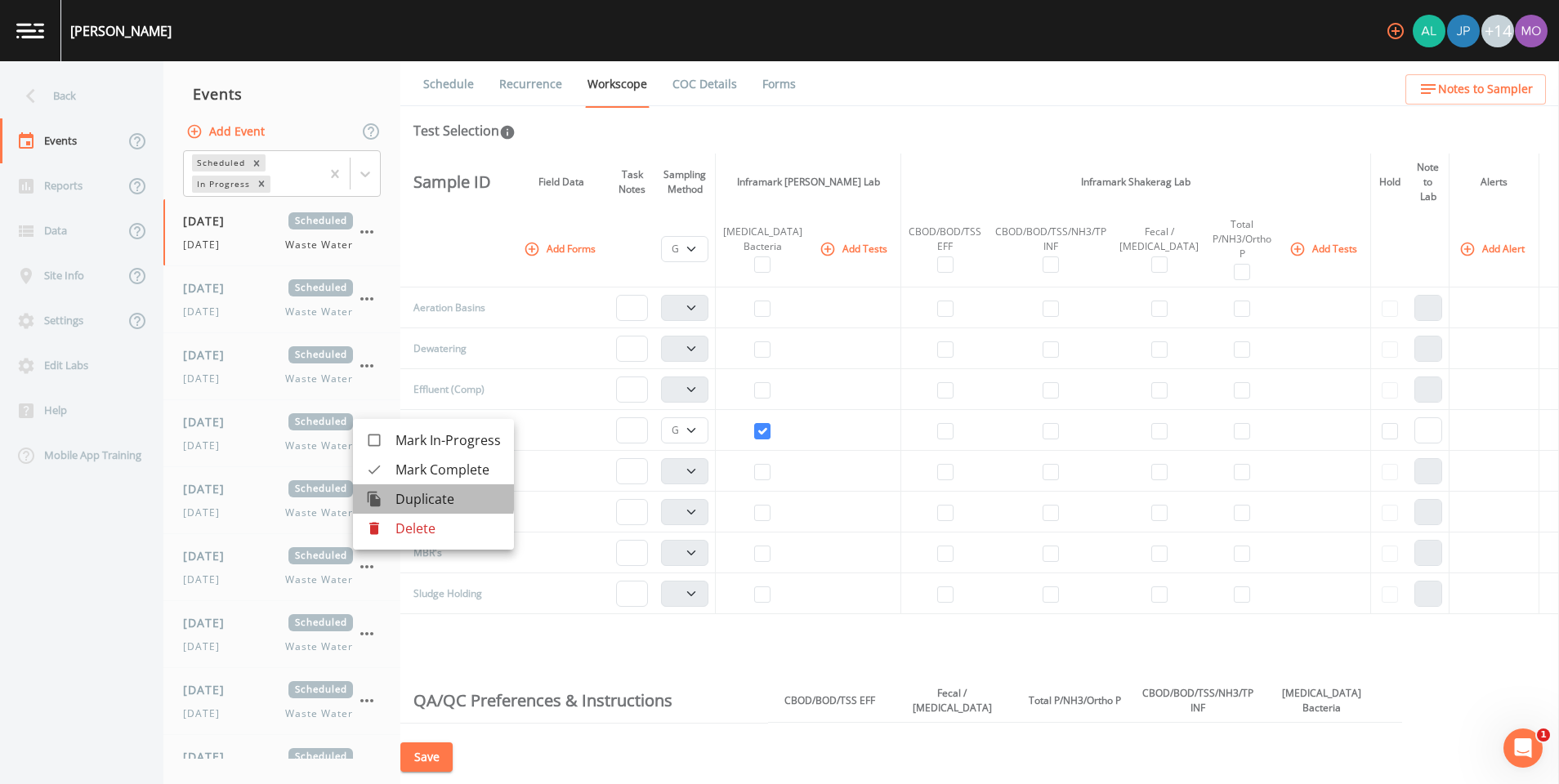
click at [399, 496] on span "Duplicate" at bounding box center [448, 499] width 105 height 20
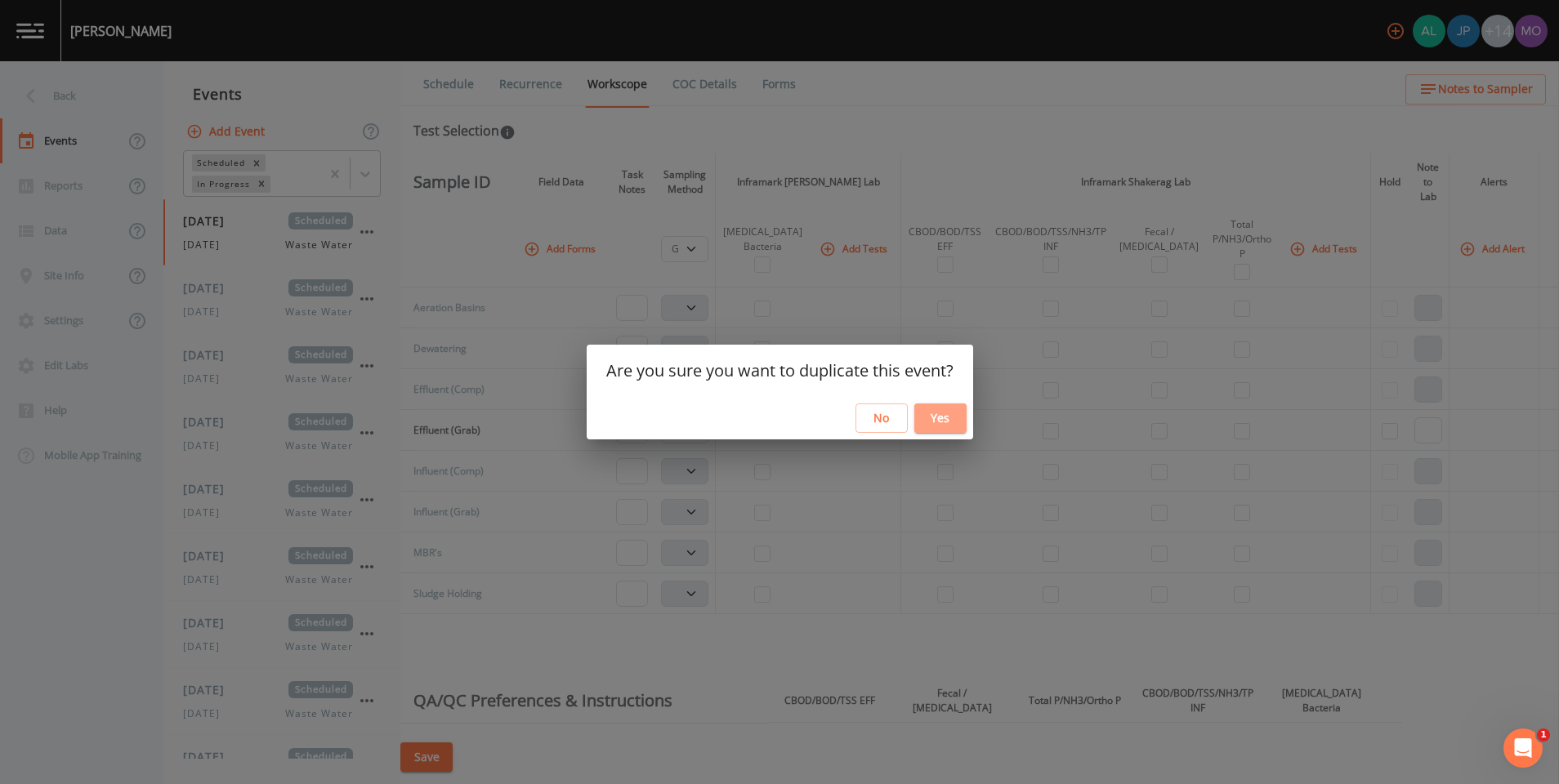
click at [949, 408] on button "Yes" at bounding box center [940, 418] width 52 height 30
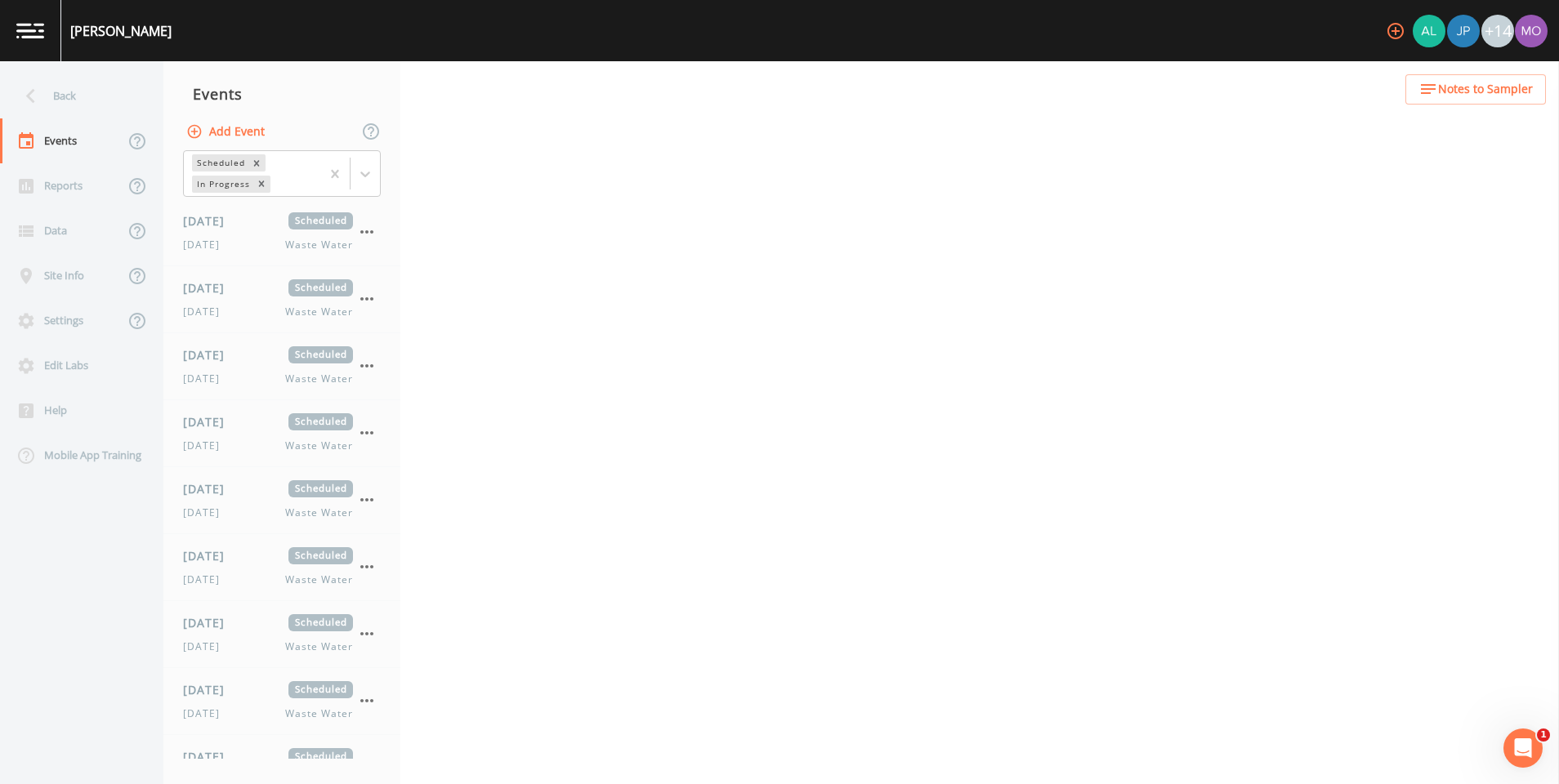
select select "092b3f94-5697-4c94-9891-da161916fdbb"
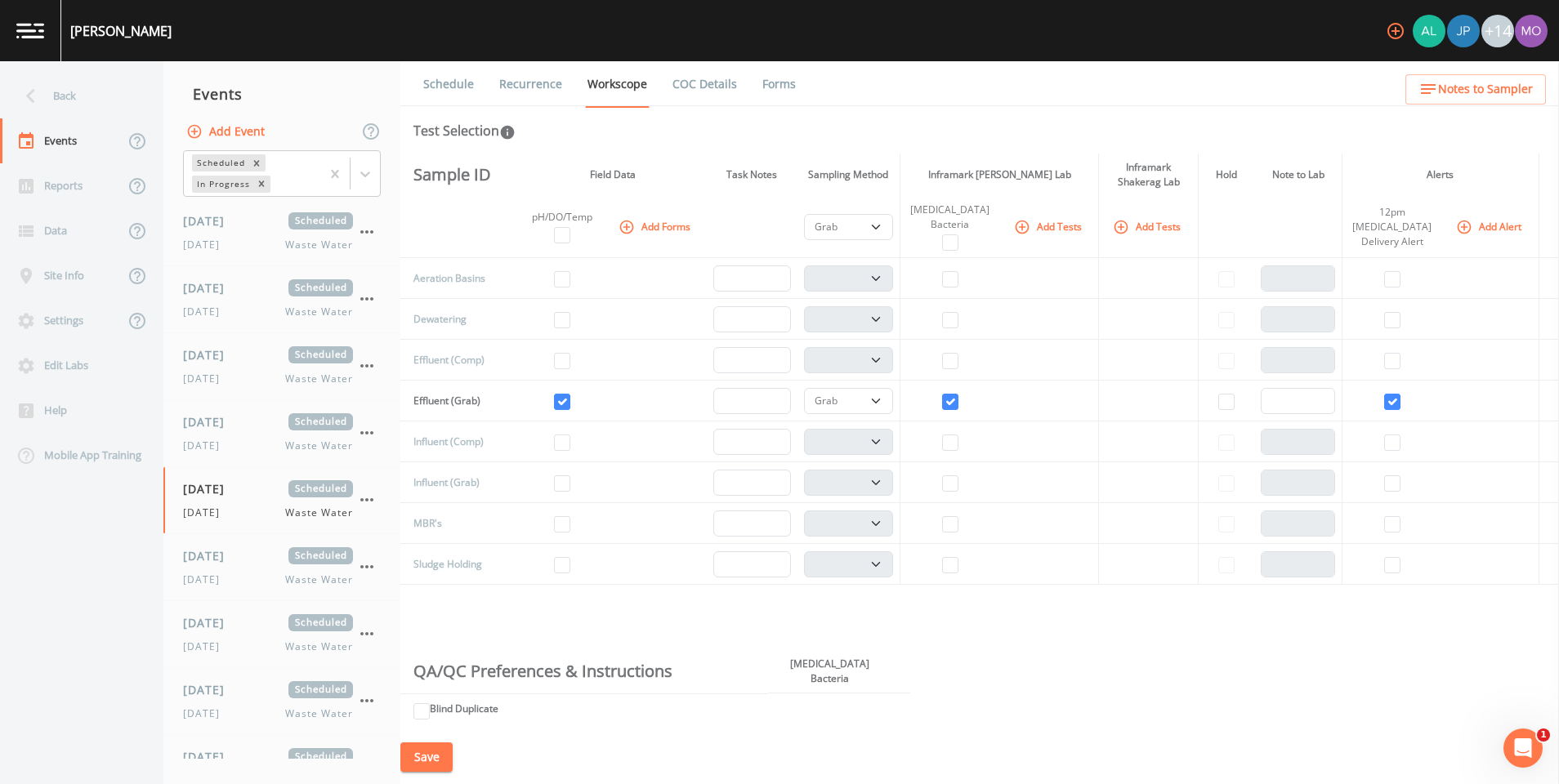
click at [439, 80] on link "Schedule" at bounding box center [449, 84] width 55 height 46
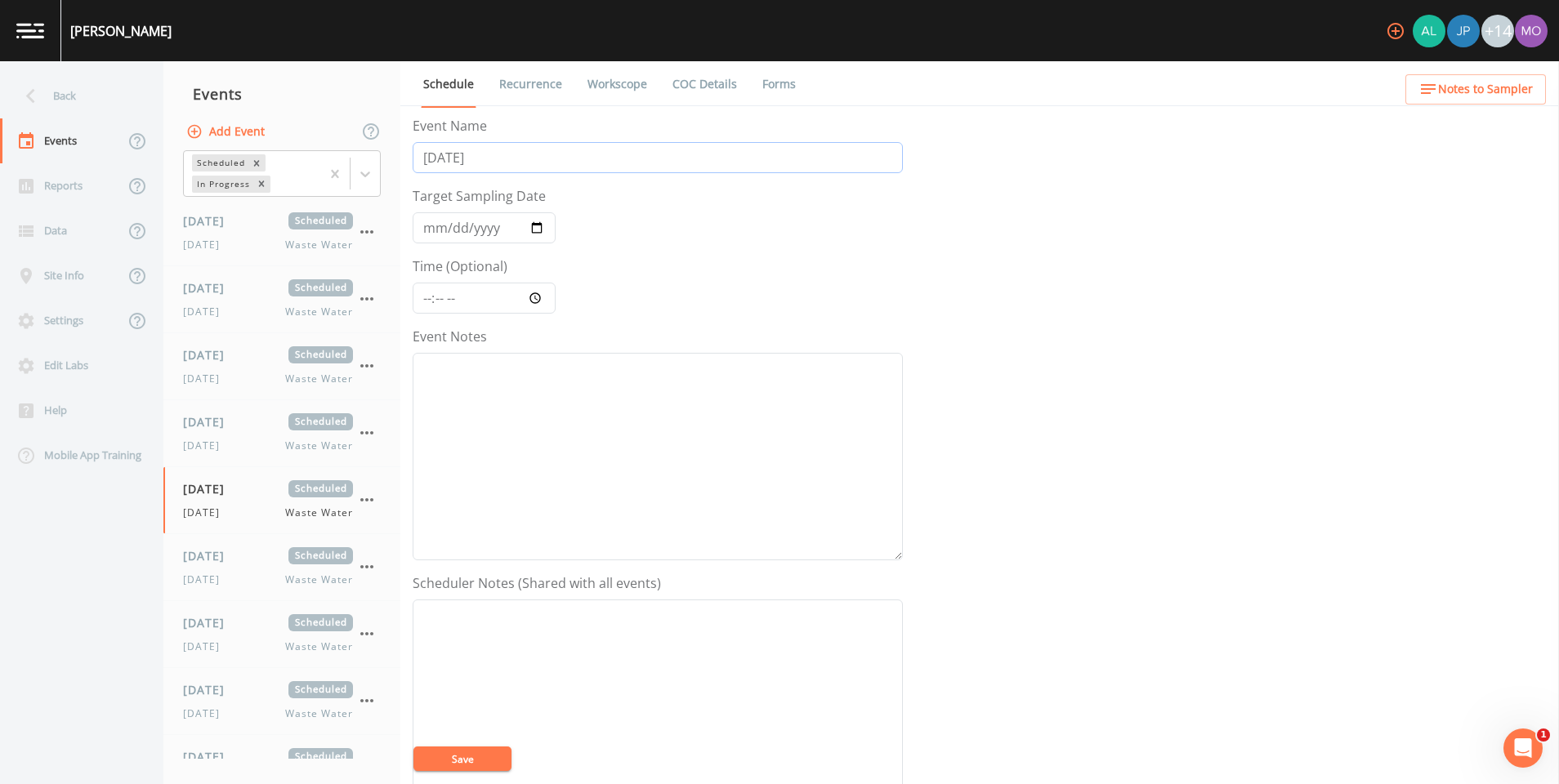
click at [501, 161] on input "Sunday" at bounding box center [657, 157] width 490 height 31
type input "S"
type input "Monday"
click at [540, 228] on input "2025-08-24" at bounding box center [483, 228] width 143 height 31
type input "2025-08-25"
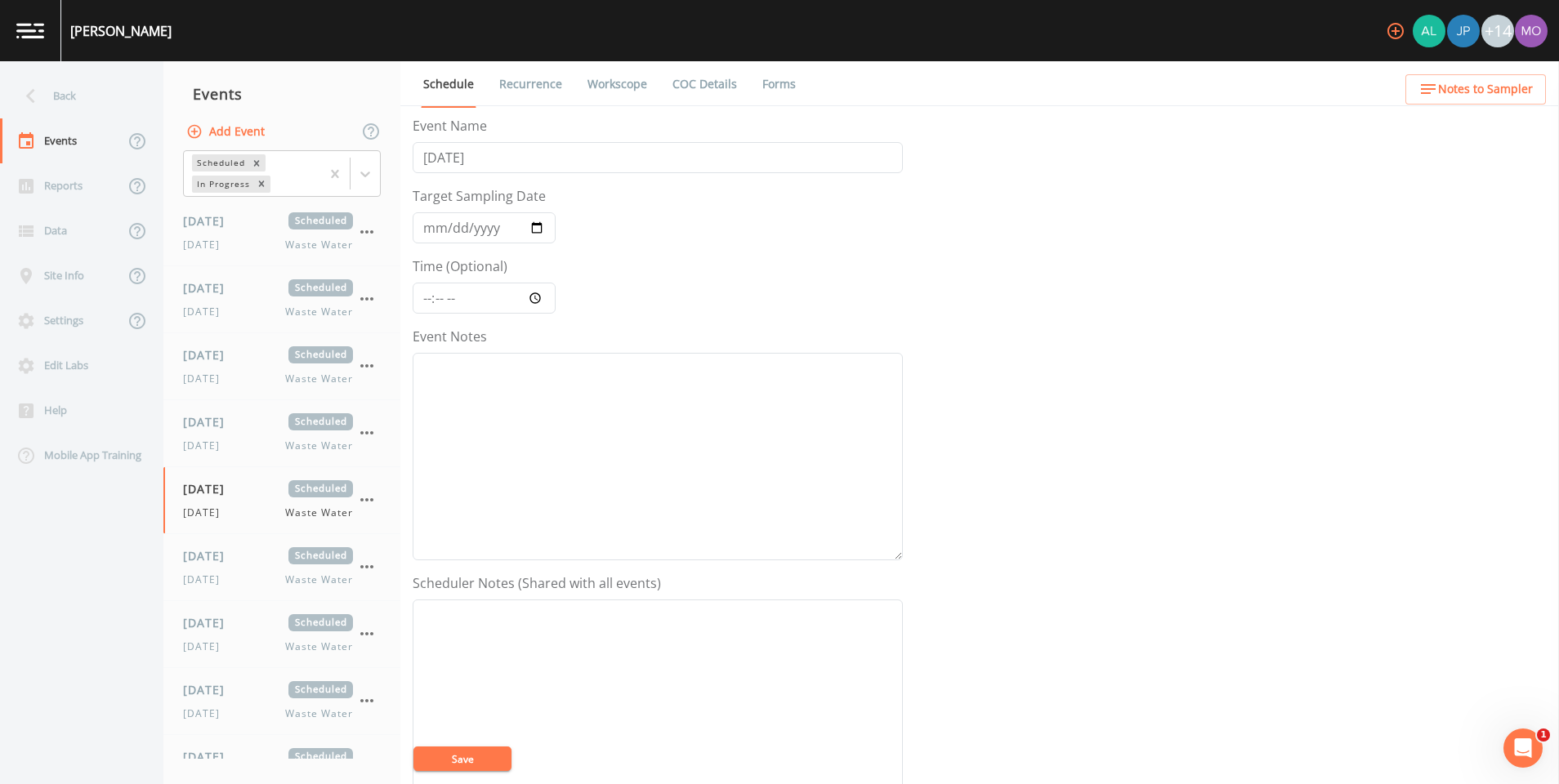
click at [471, 764] on button "Save" at bounding box center [462, 759] width 98 height 24
click at [547, 86] on link "Recurrence" at bounding box center [531, 84] width 67 height 46
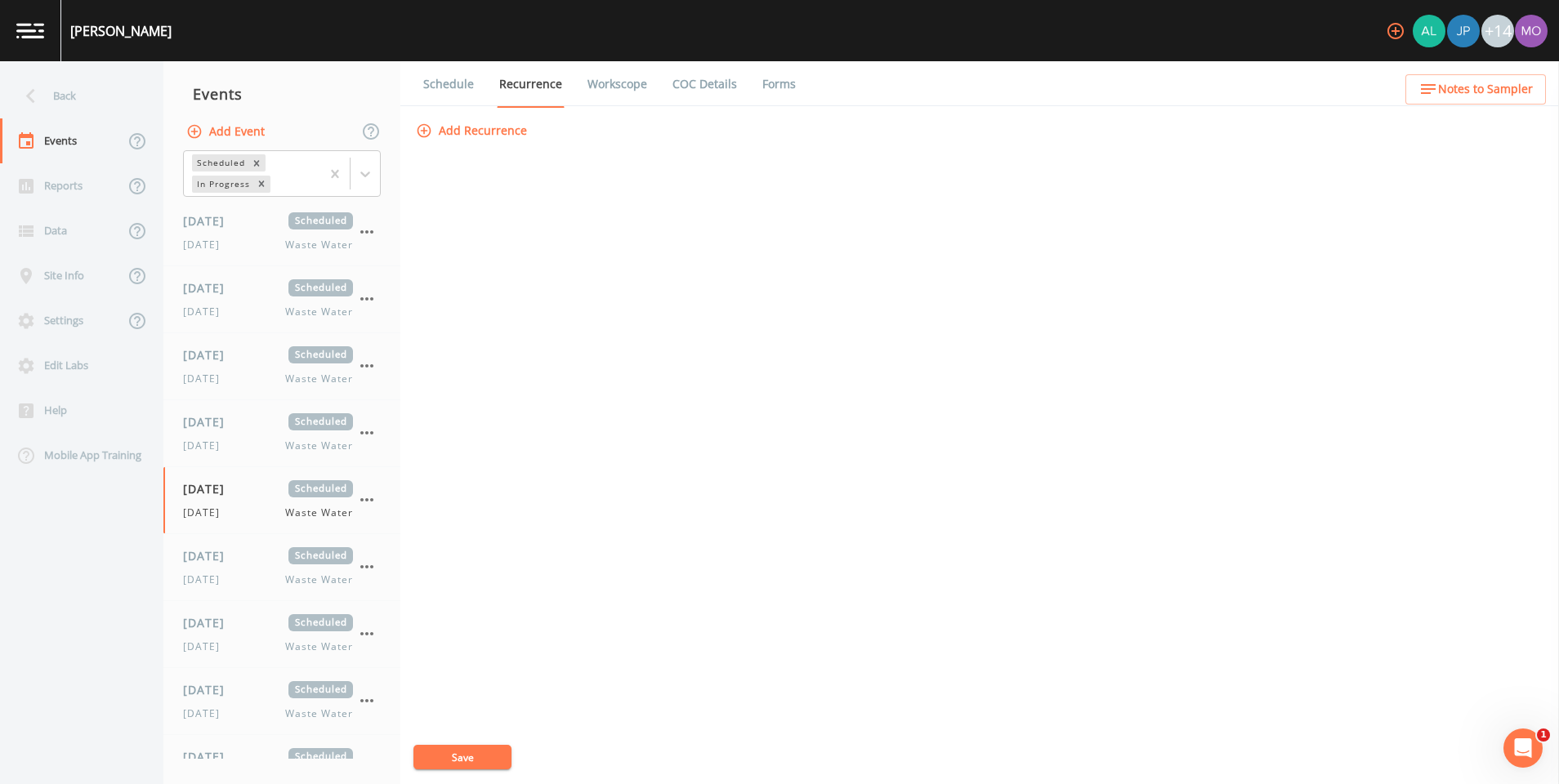
click at [497, 128] on button "Add Recurrence" at bounding box center [473, 131] width 121 height 30
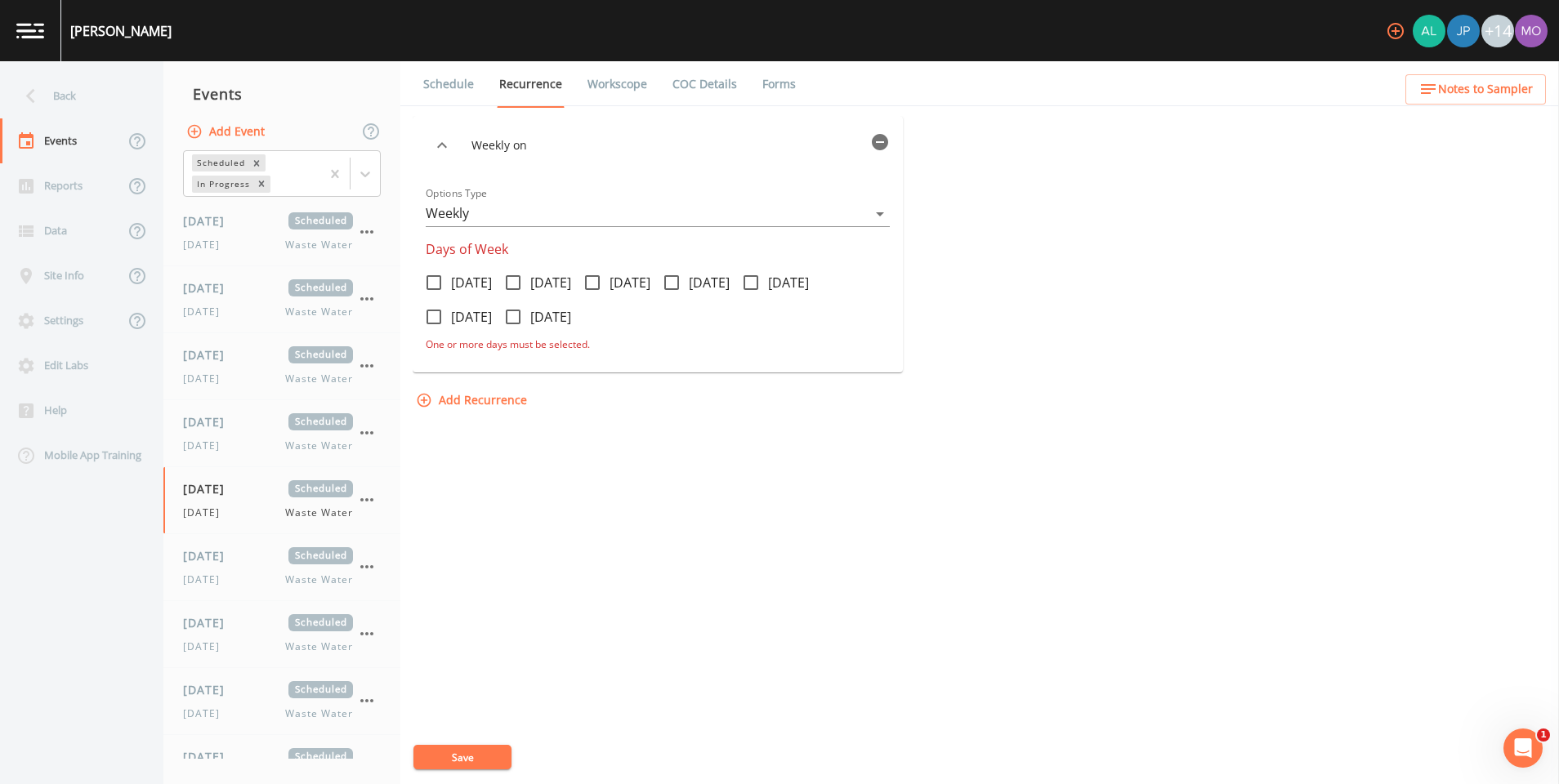
click at [606, 478] on div "Weekly on Options Type Weekly WEEKLY Days of Week Monday Tuesday Wednesday Thur…" at bounding box center [980, 449] width 1134 height 668
click at [443, 283] on icon at bounding box center [433, 283] width 20 height 20
click at [433, 282] on input "Monday" at bounding box center [425, 273] width 16 height 16
checkbox input "true"
click at [471, 768] on button "Save" at bounding box center [462, 757] width 98 height 24
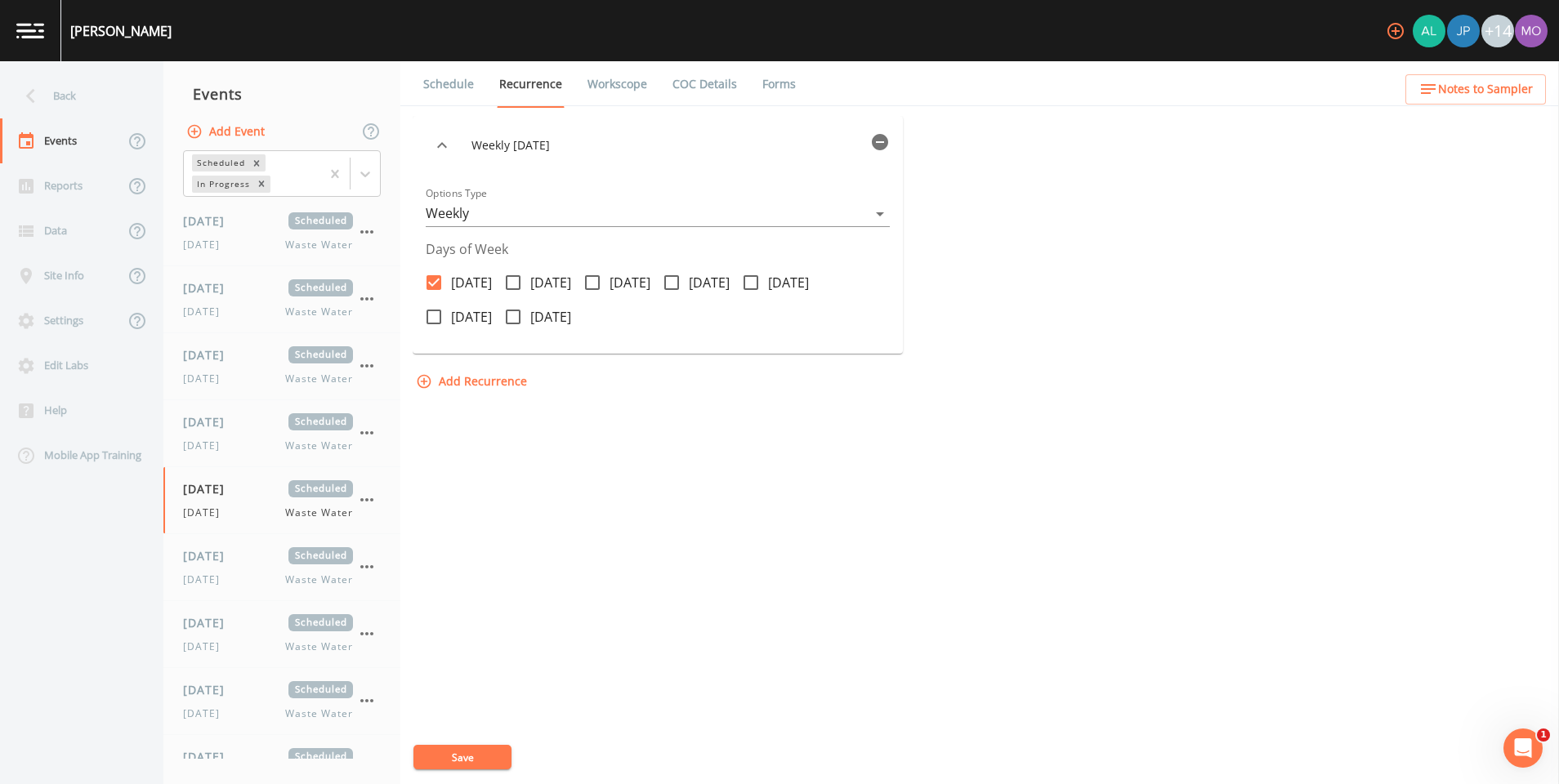
click at [604, 90] on link "Workscope" at bounding box center [617, 84] width 65 height 46
select select "092b3f94-5697-4c94-9891-da161916fdbb"
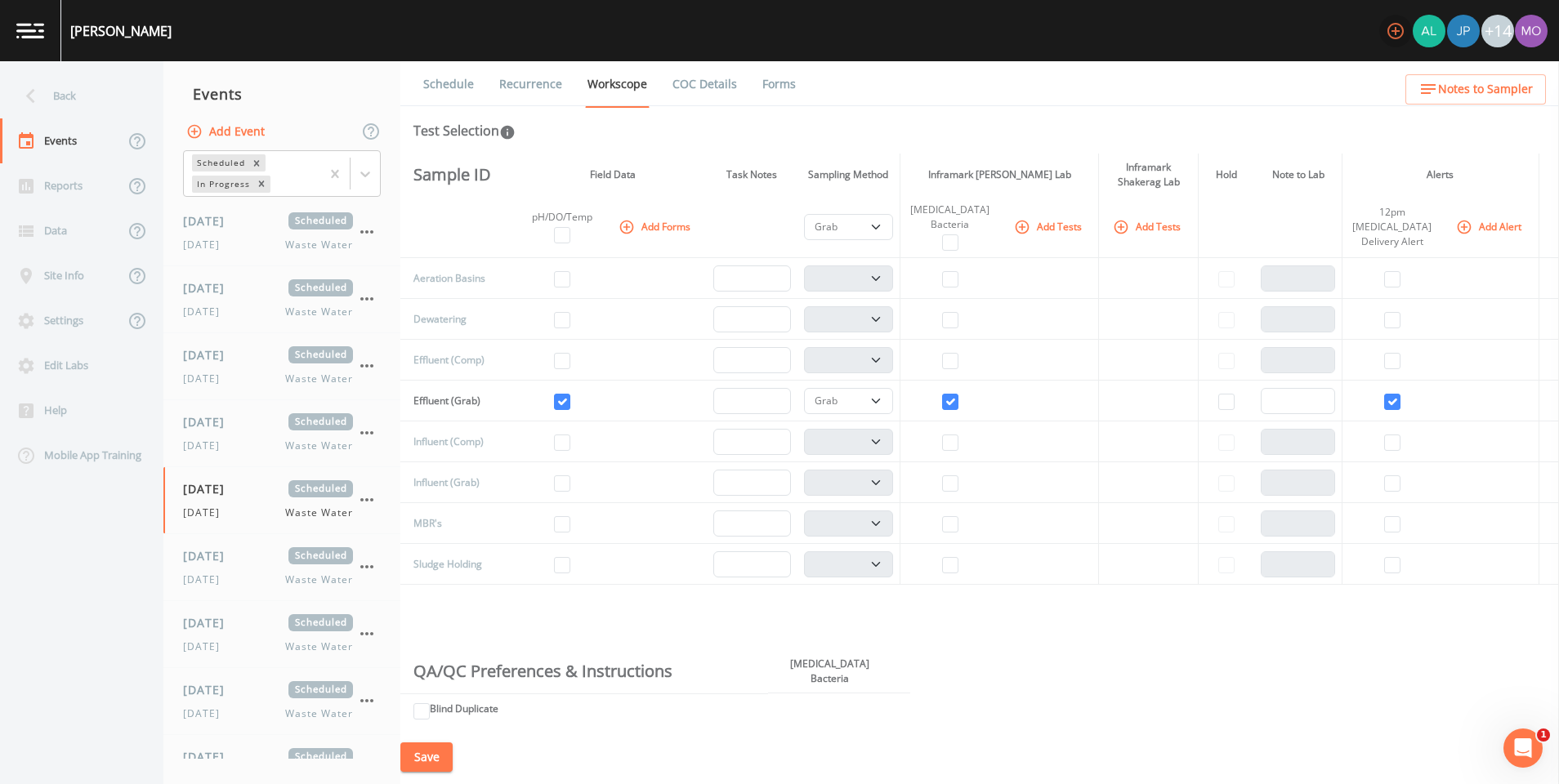
click at [1396, 26] on icon "button" at bounding box center [1396, 31] width 20 height 20
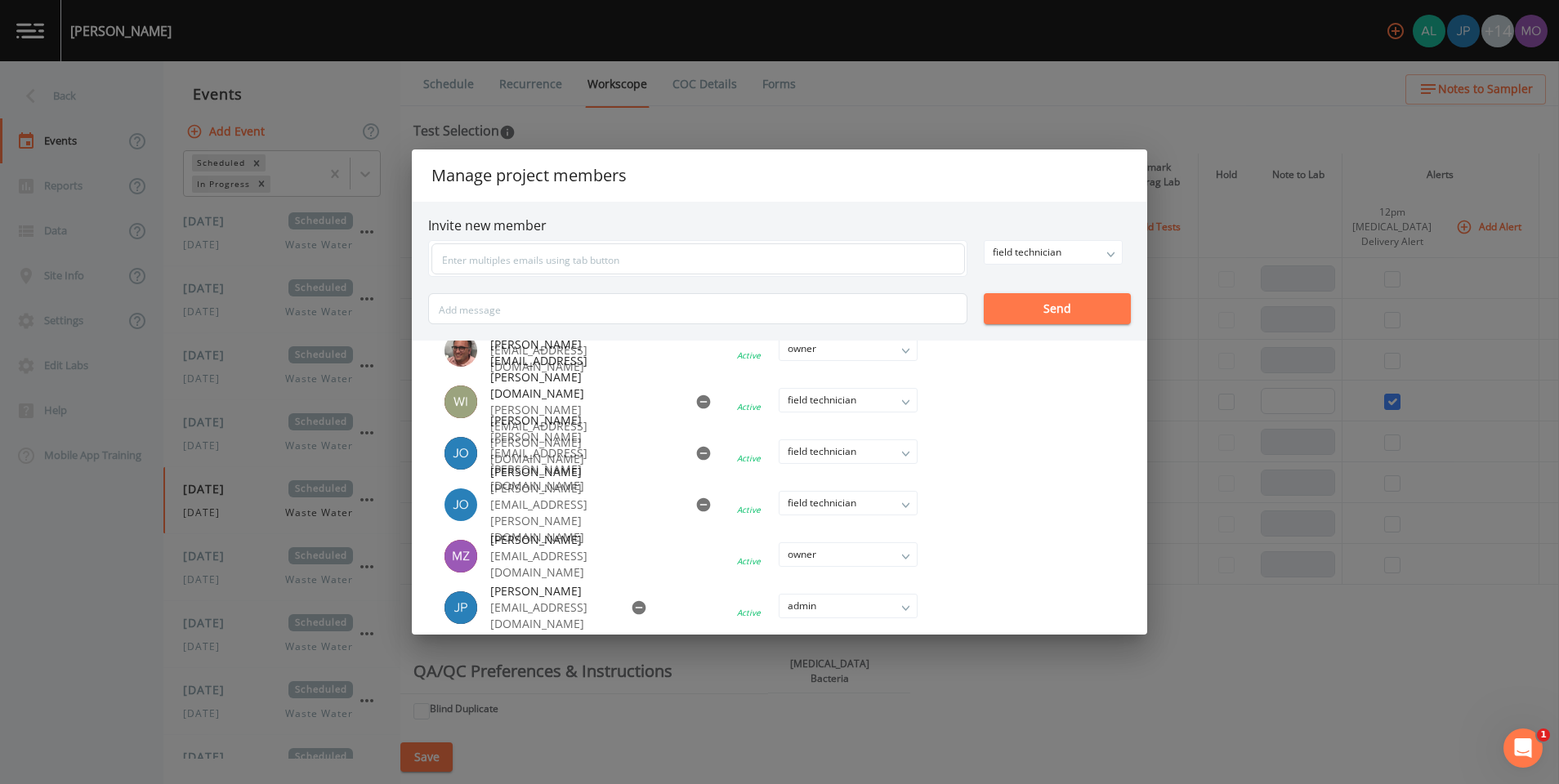
scroll to position [542, 0]
click at [1041, 683] on div "Manage project members Invite new member field technician owner admin field tec…" at bounding box center [779, 392] width 1559 height 784
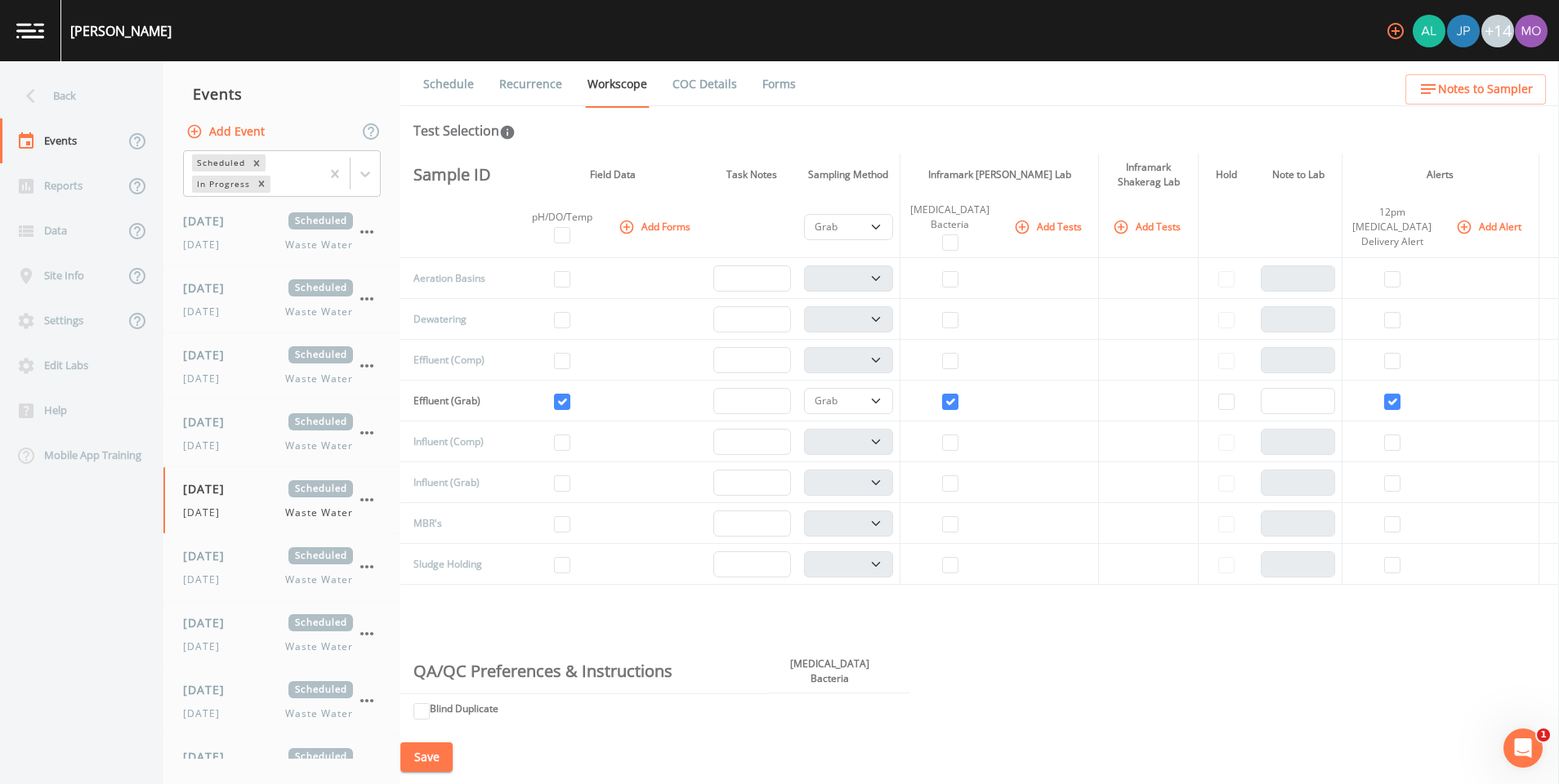
click at [35, 10] on link at bounding box center [30, 30] width 61 height 61
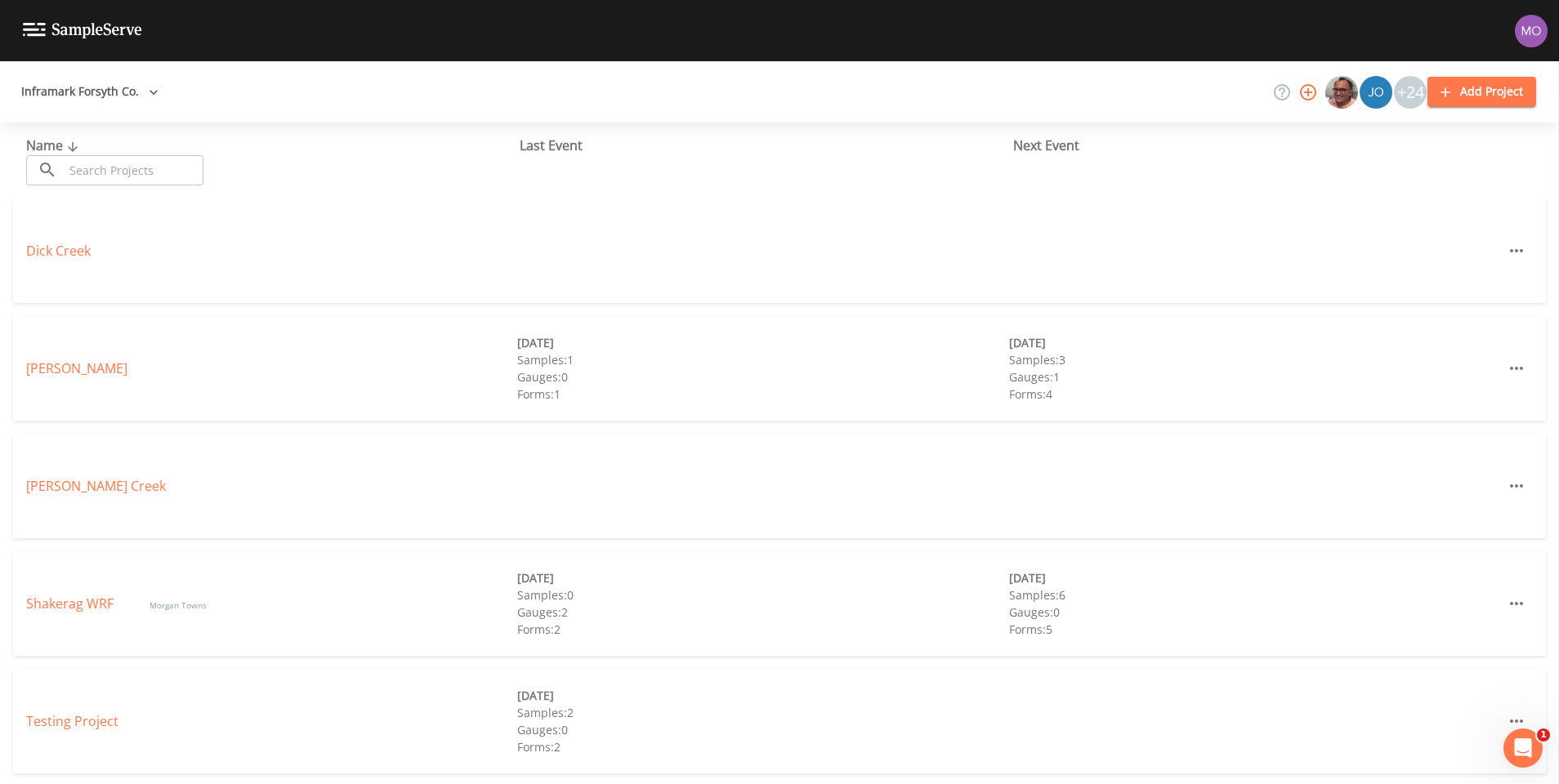
click at [43, 25] on img at bounding box center [82, 30] width 119 height 16
click at [133, 81] on button "Inframark Forsyth Co." at bounding box center [90, 92] width 150 height 30
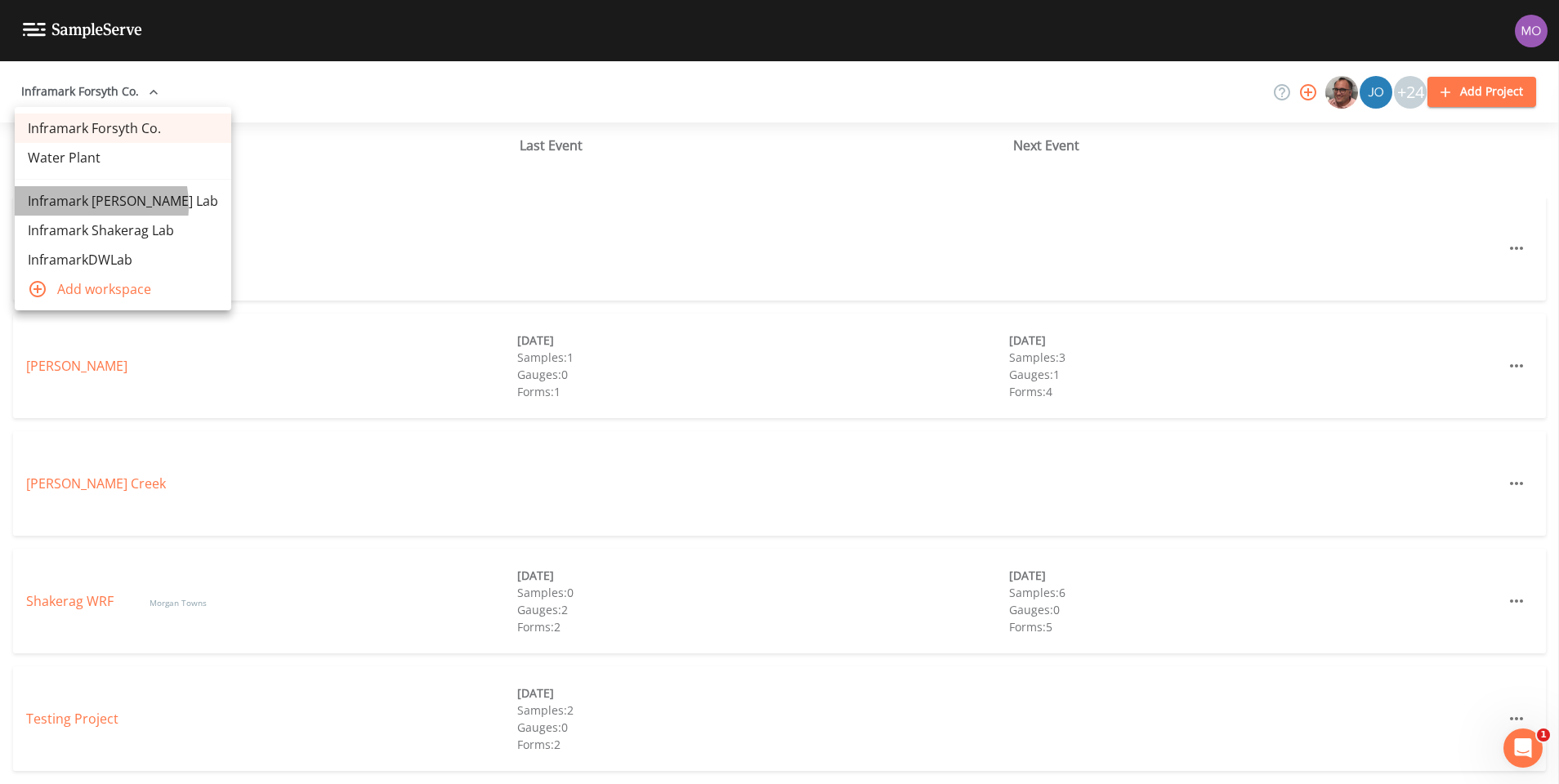
click at [68, 206] on link "Inframark [PERSON_NAME] Lab" at bounding box center [123, 201] width 216 height 29
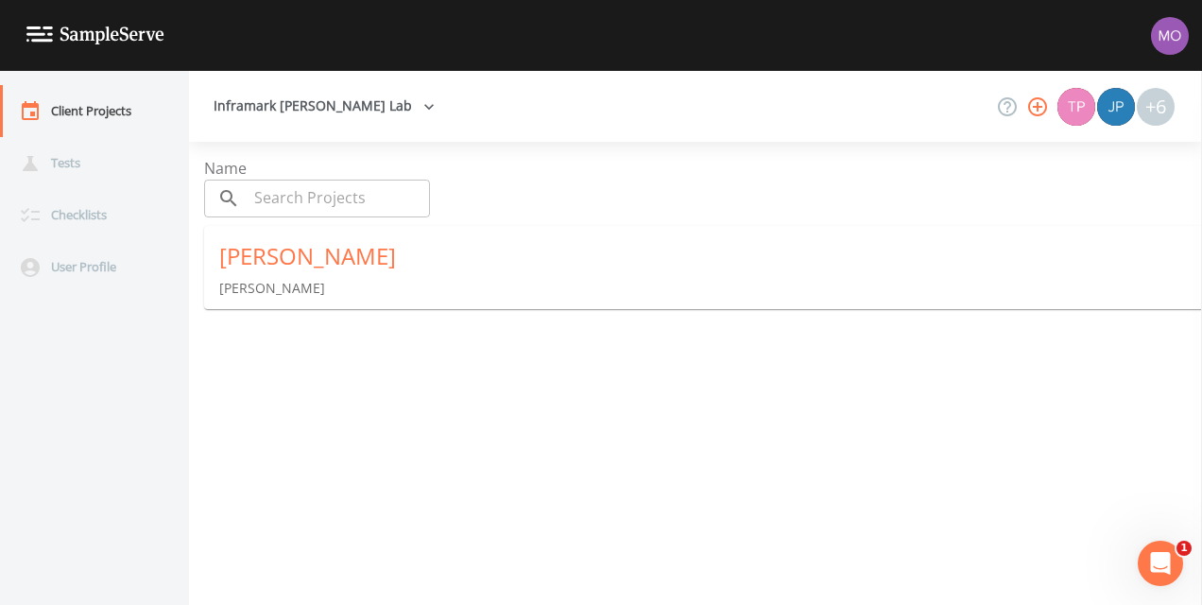
click at [1035, 102] on icon "button" at bounding box center [1037, 106] width 23 height 23
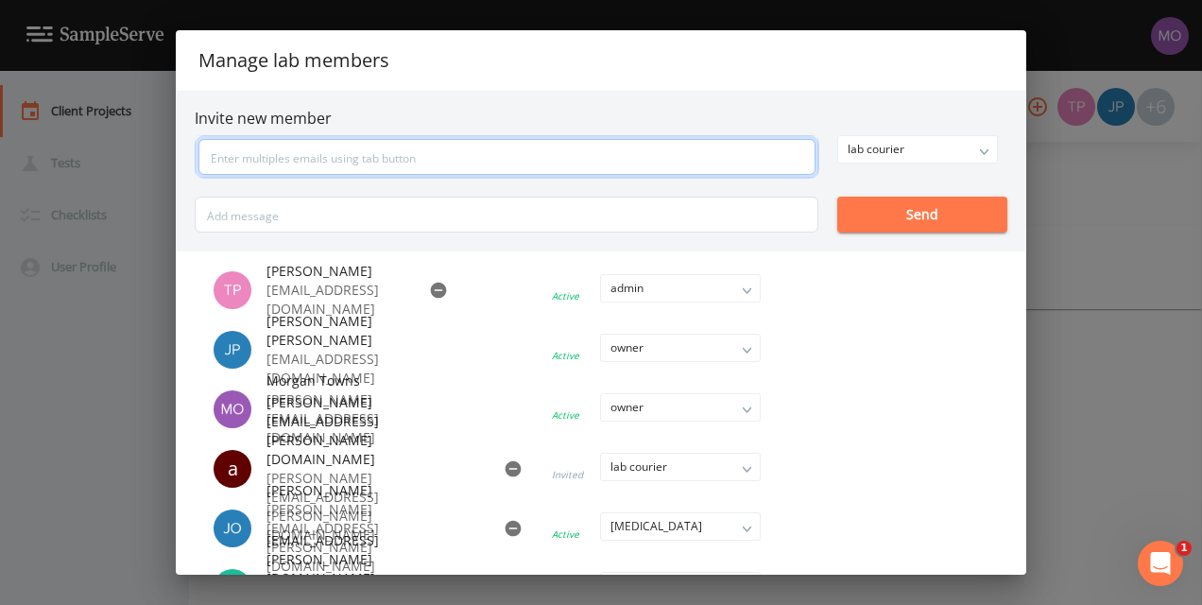
click at [304, 161] on input "text" at bounding box center [506, 157] width 617 height 36
type input "joshua.collins@inframark.com"
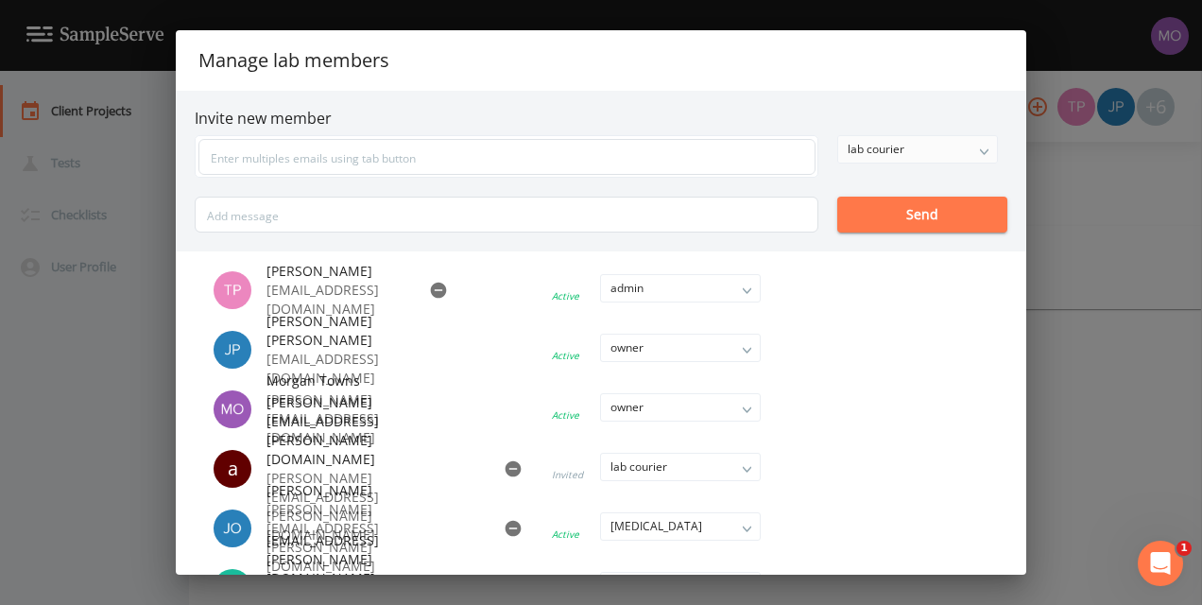
click at [968, 148] on div "lab courier" at bounding box center [917, 149] width 159 height 26
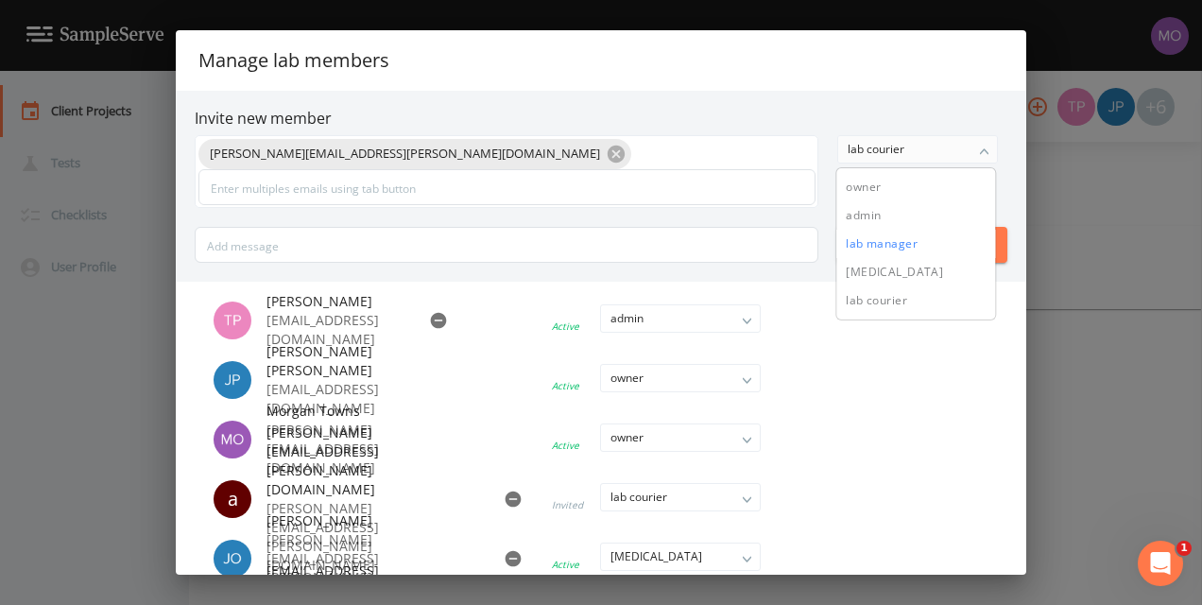
click at [919, 244] on button "lab manager" at bounding box center [915, 244] width 159 height 28
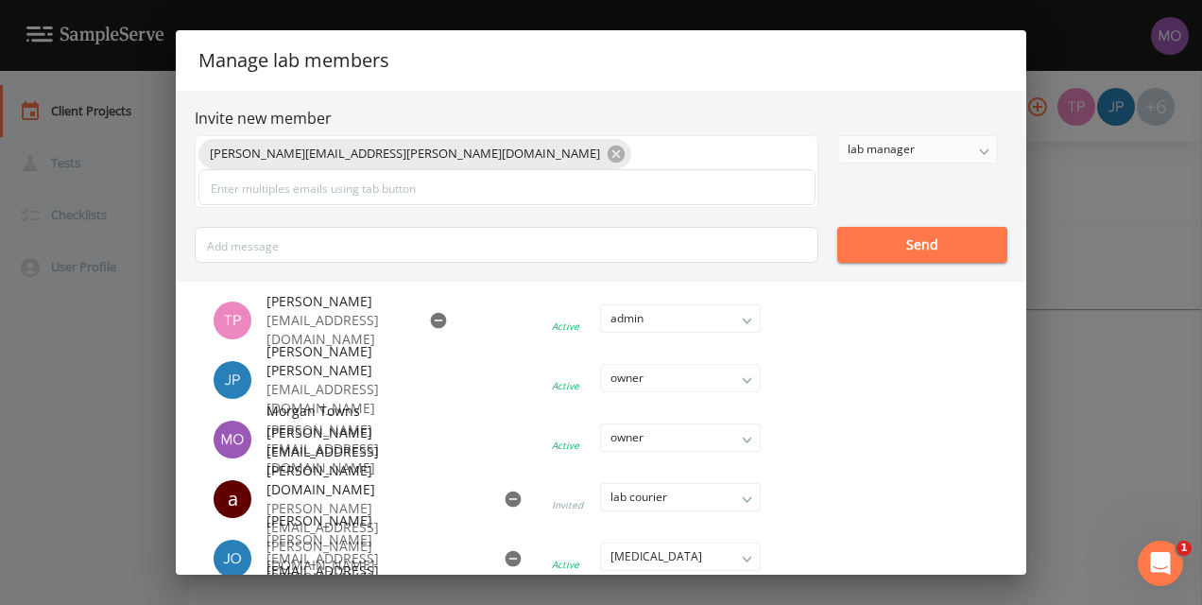
click at [953, 153] on div "lab manager" at bounding box center [917, 149] width 159 height 26
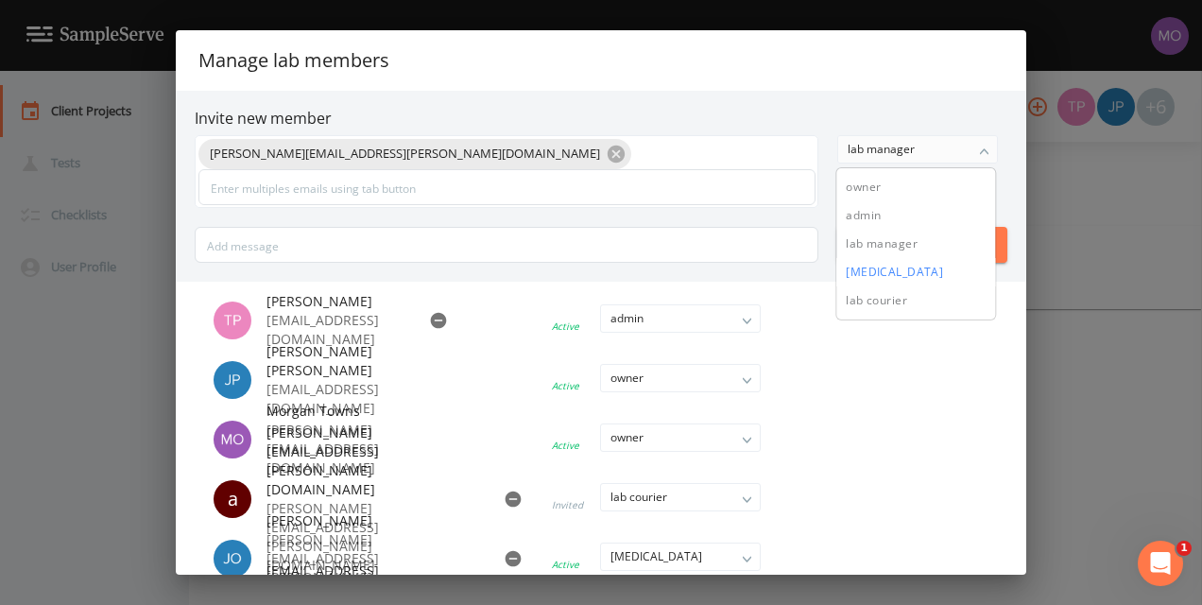
click at [918, 276] on button "[MEDICAL_DATA]" at bounding box center [915, 272] width 159 height 28
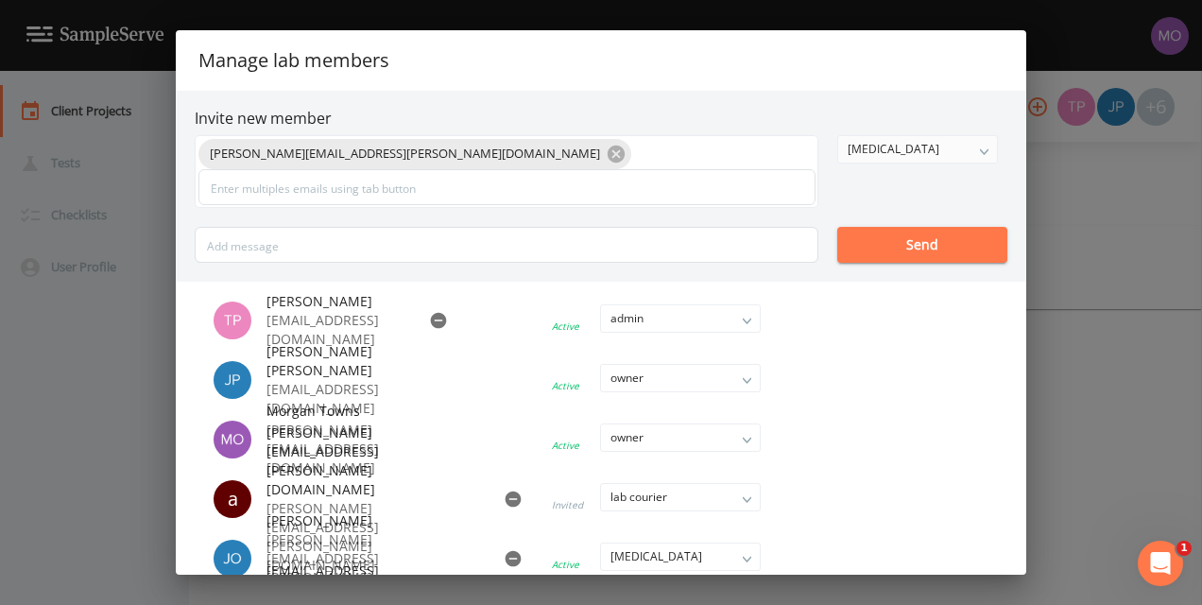
click at [902, 240] on button "Send" at bounding box center [922, 245] width 170 height 36
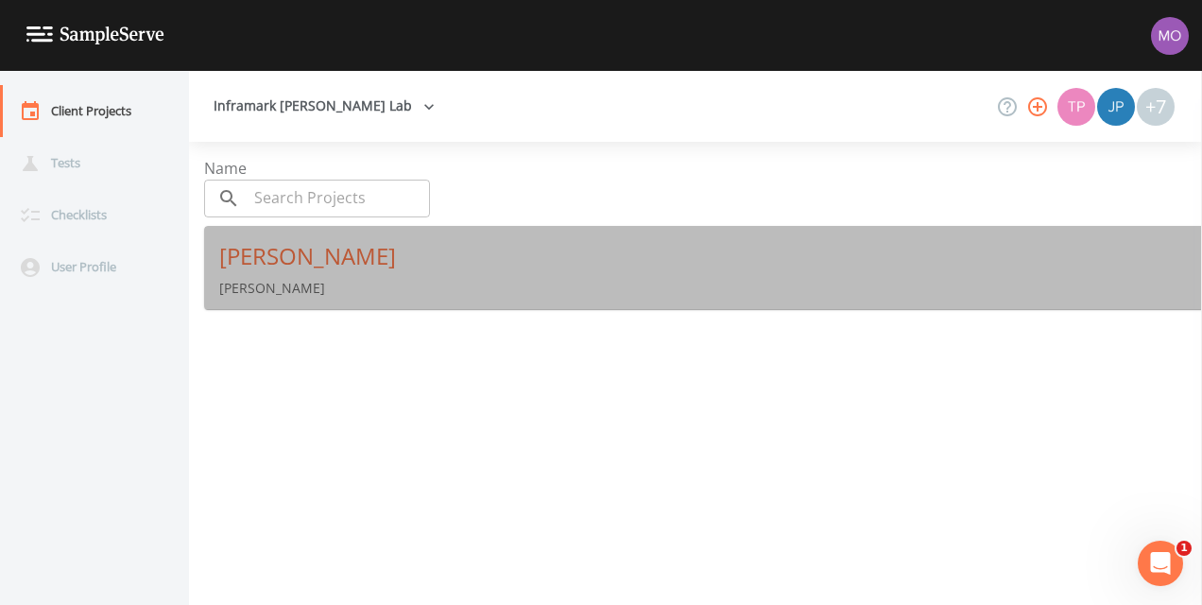
click at [425, 275] on div "[PERSON_NAME] [PERSON_NAME]" at bounding box center [710, 269] width 1013 height 87
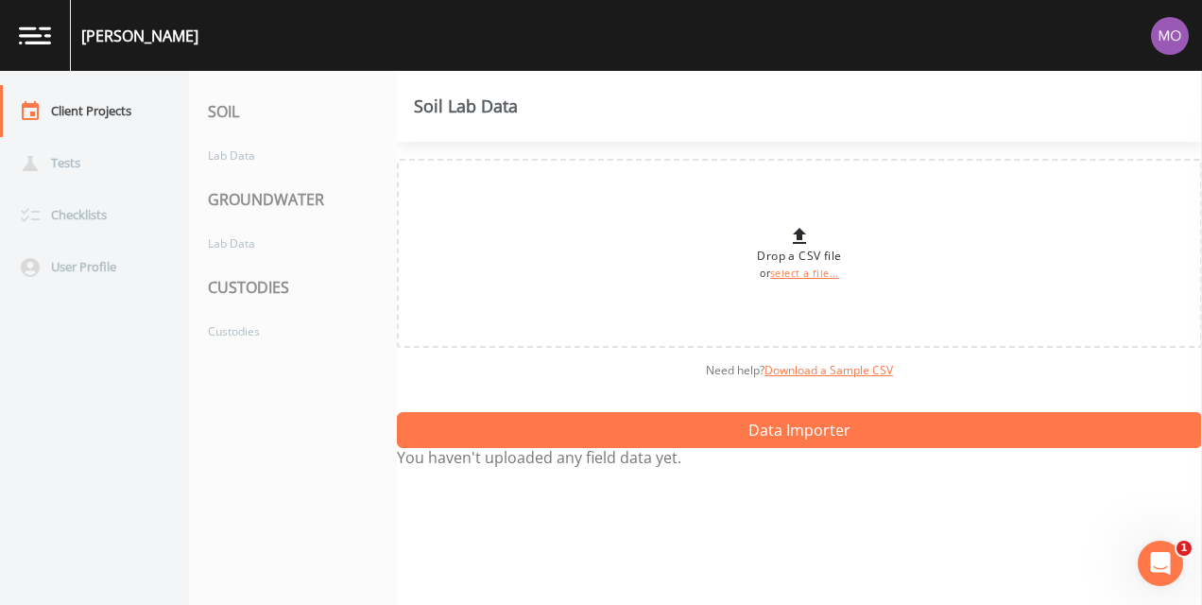
click at [36, 32] on img at bounding box center [35, 35] width 32 height 18
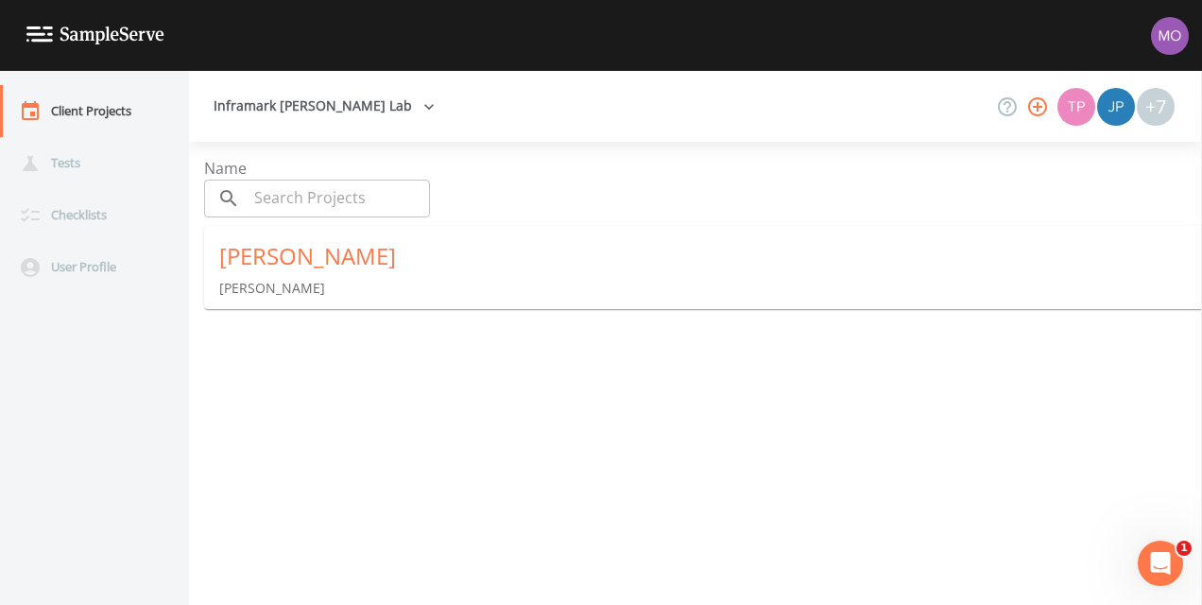
click at [1038, 103] on icon "button" at bounding box center [1037, 106] width 23 height 23
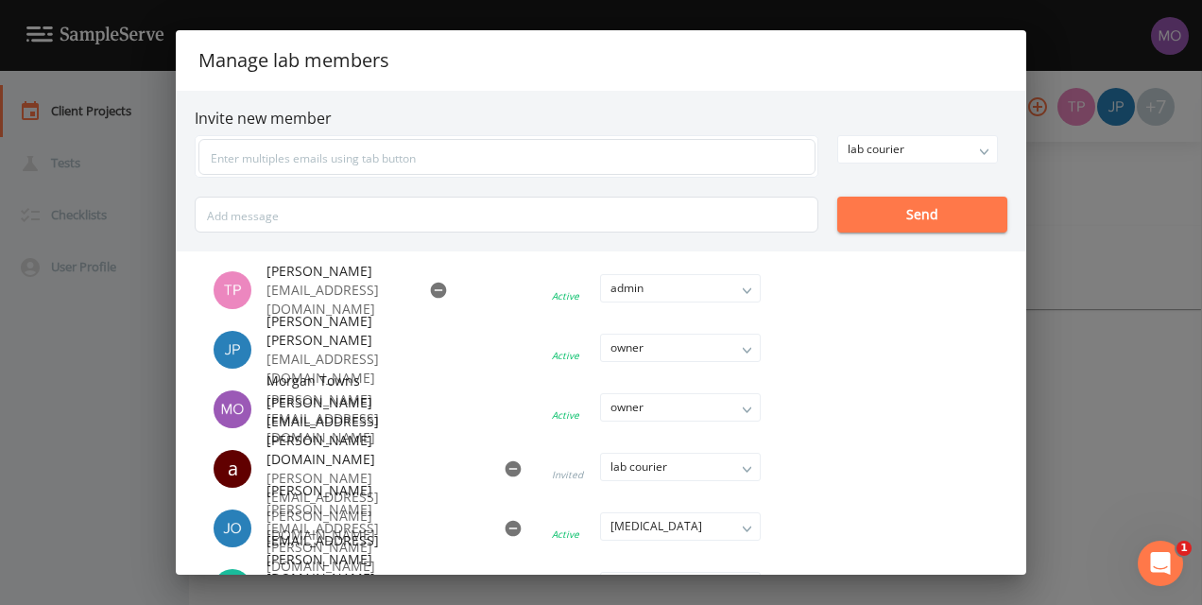
click at [1069, 170] on div "Manage lab members Invite new member lab courier owner admin lab manager lab te…" at bounding box center [601, 302] width 1202 height 605
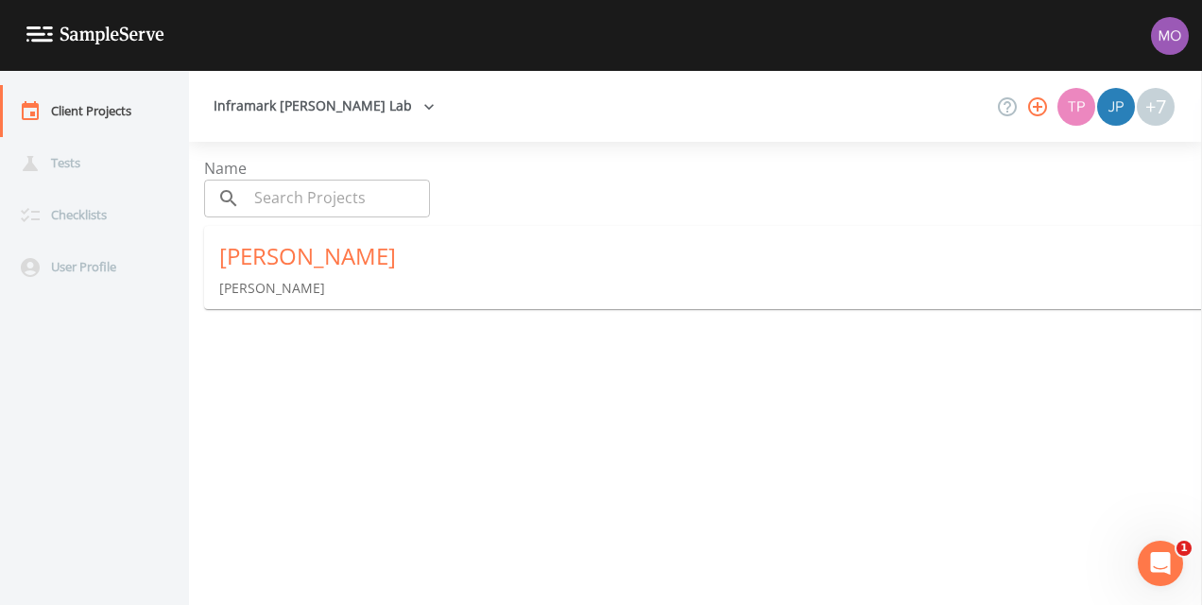
click at [420, 104] on icon "button" at bounding box center [429, 106] width 19 height 19
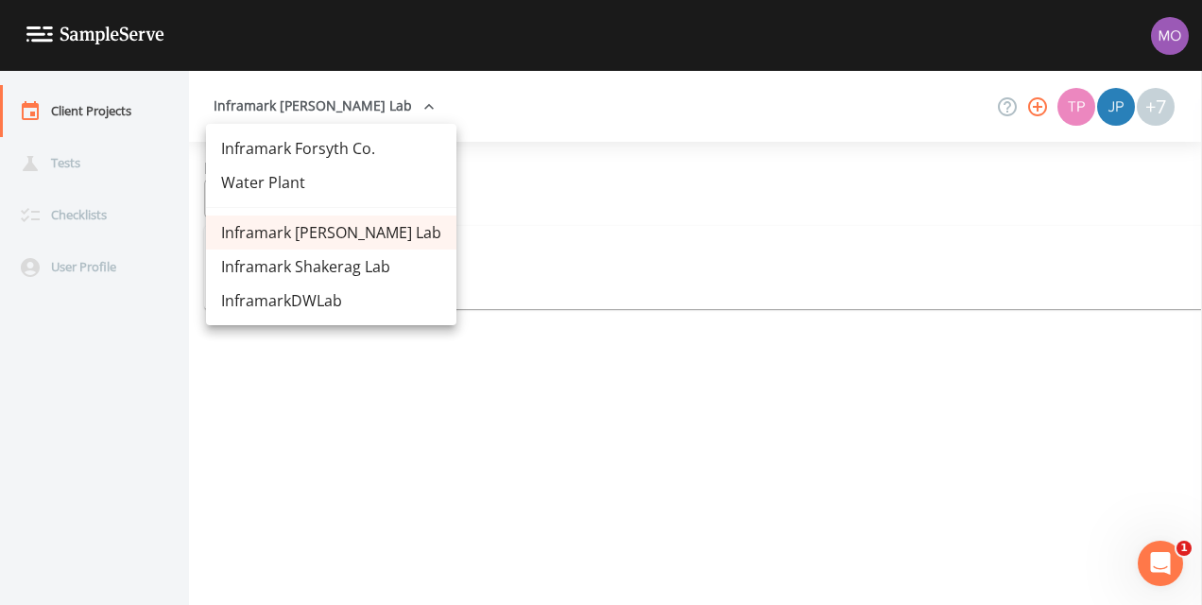
click at [348, 276] on link "Inframark Shakerag Lab" at bounding box center [331, 266] width 250 height 34
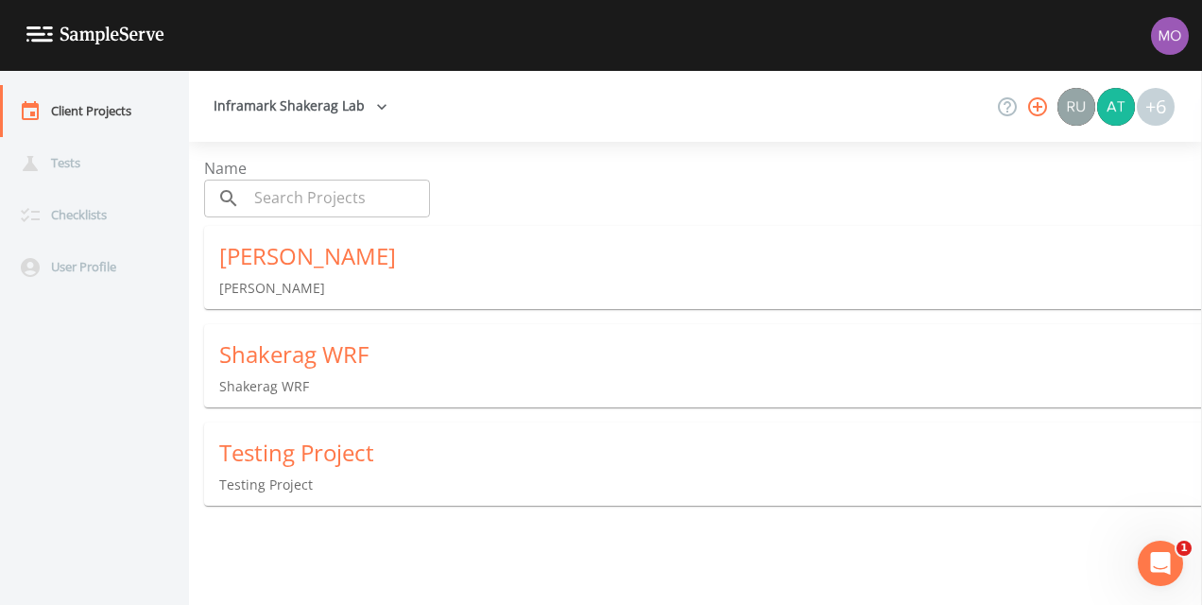
click at [1033, 109] on icon "button" at bounding box center [1037, 106] width 23 height 23
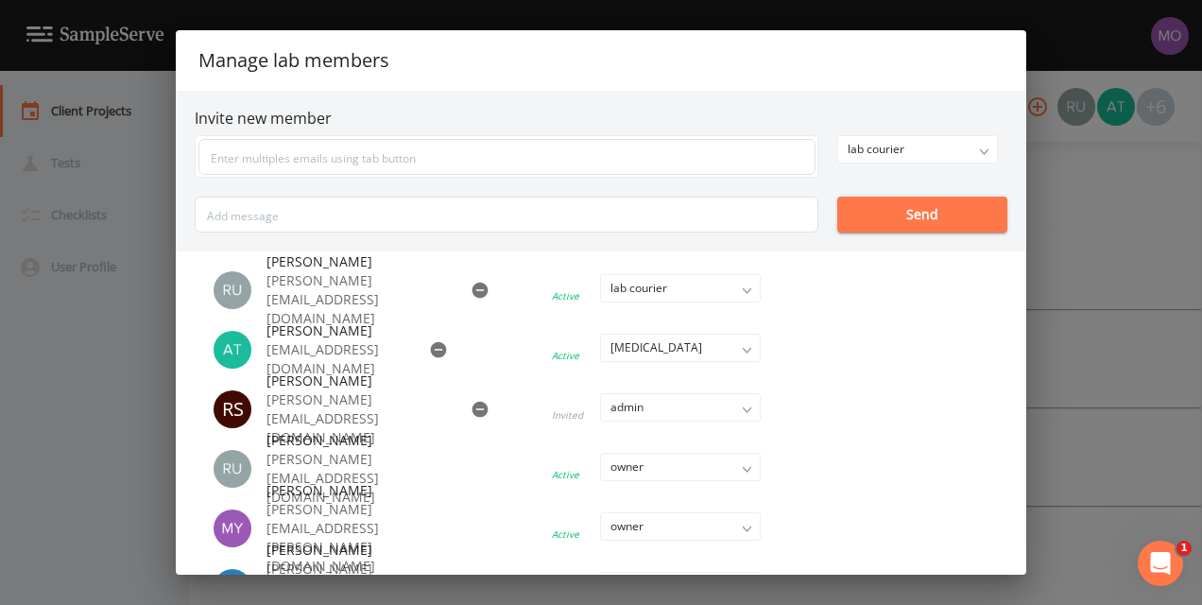
click at [743, 350] on li at bounding box center [604, 350] width 396 height 42
click at [747, 343] on li at bounding box center [604, 350] width 396 height 42
click at [1055, 41] on div "Manage lab members Invite new member lab courier owner admin lab manager [MEDIC…" at bounding box center [601, 302] width 1202 height 605
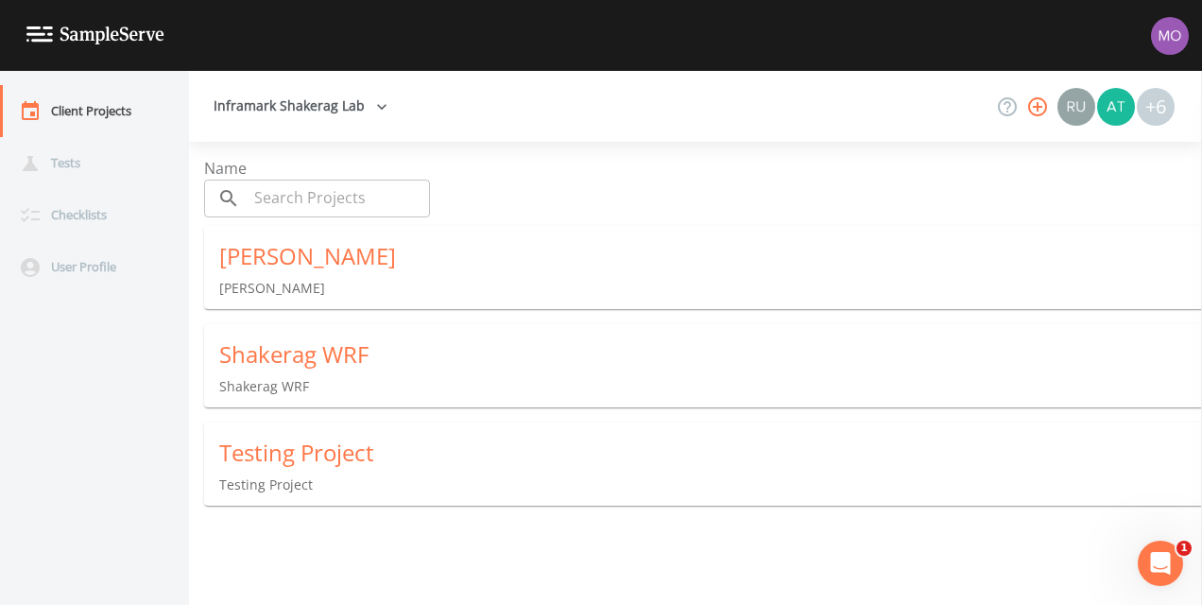
click at [309, 272] on div "[PERSON_NAME] [PERSON_NAME]" at bounding box center [710, 269] width 1013 height 87
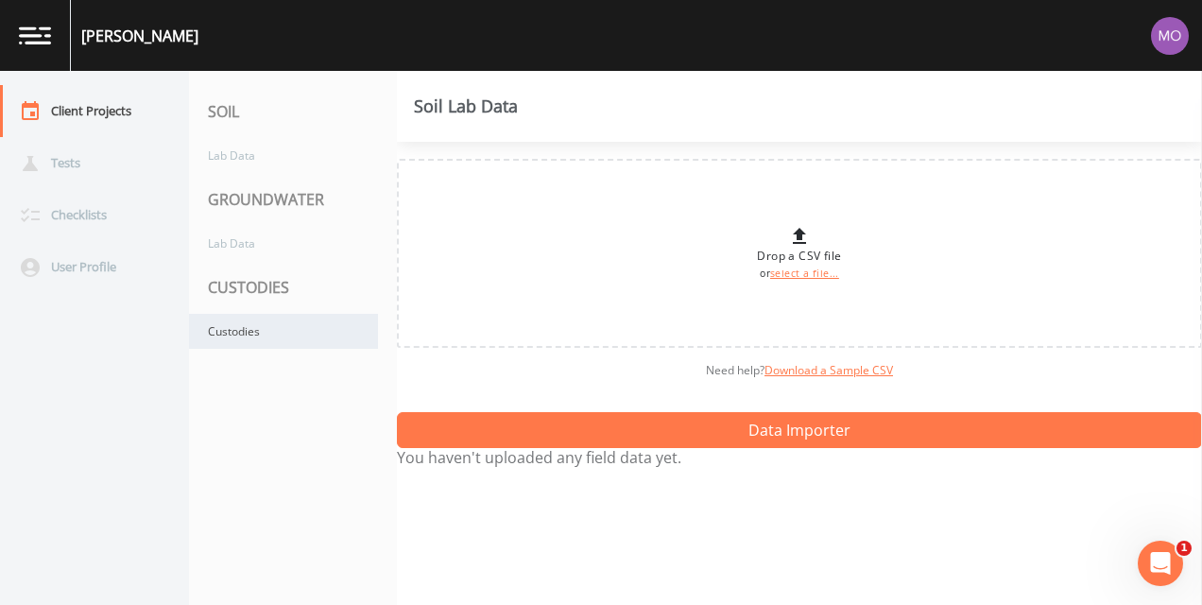
click at [226, 330] on div "Custodies" at bounding box center [283, 331] width 189 height 35
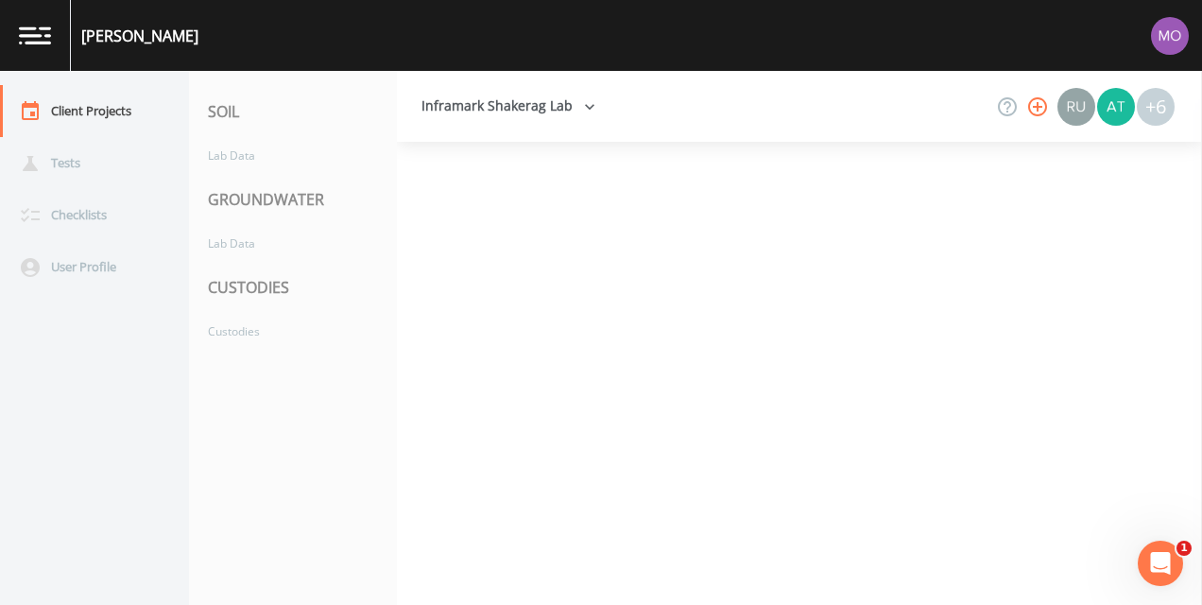
click at [32, 44] on link at bounding box center [35, 35] width 71 height 71
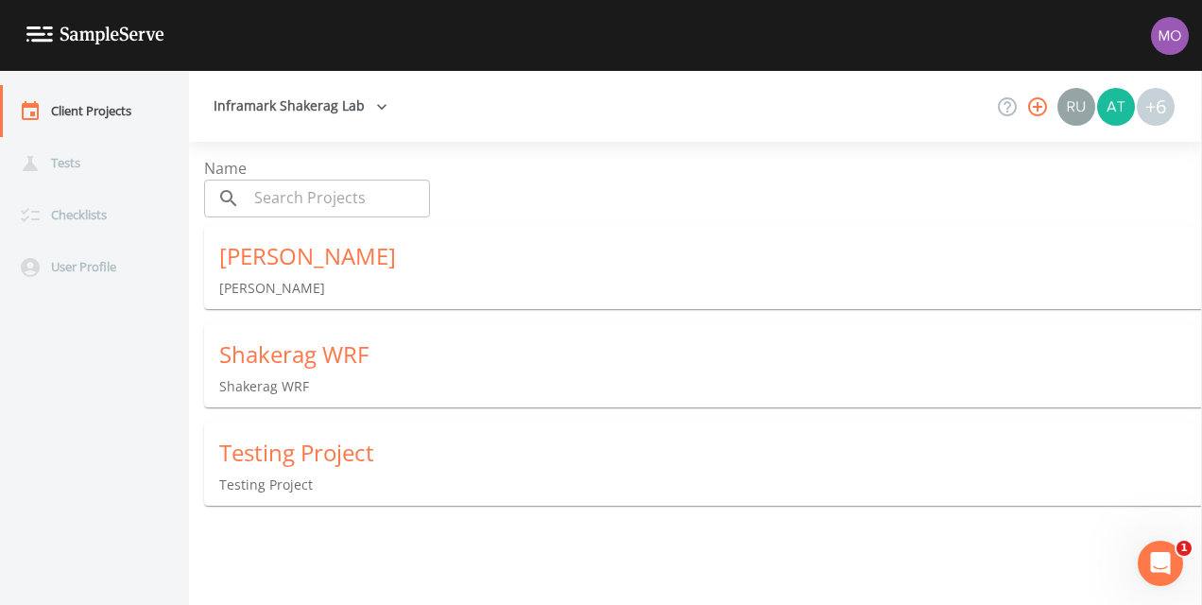
click at [301, 115] on button "Inframark Shakerag Lab" at bounding box center [300, 106] width 189 height 35
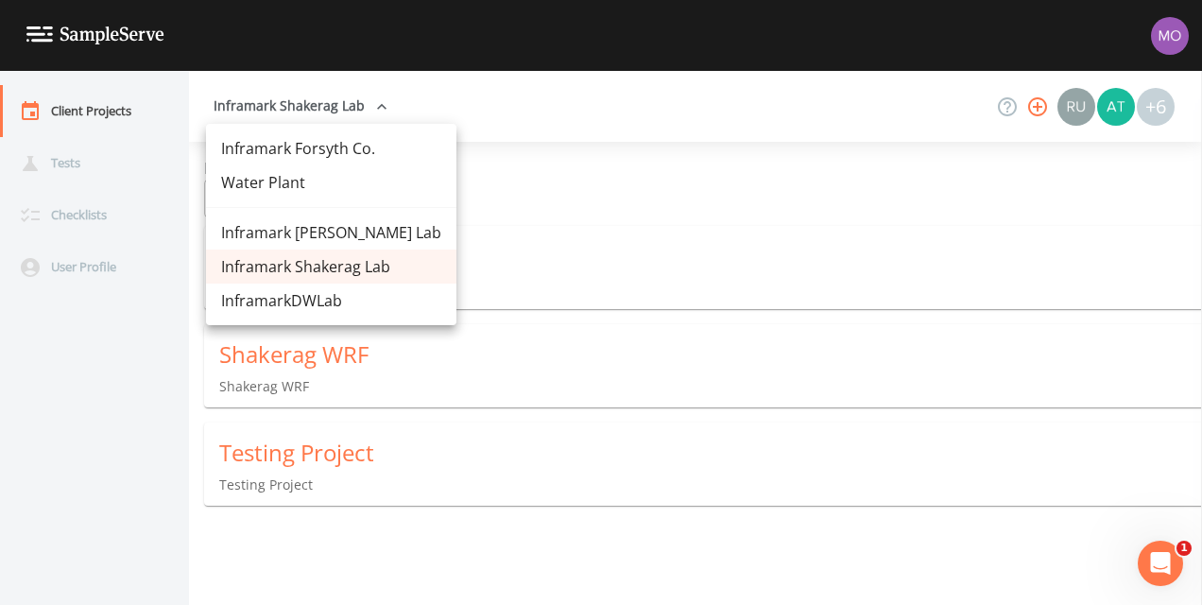
click at [283, 238] on link "Inframark [PERSON_NAME] Lab" at bounding box center [331, 232] width 250 height 34
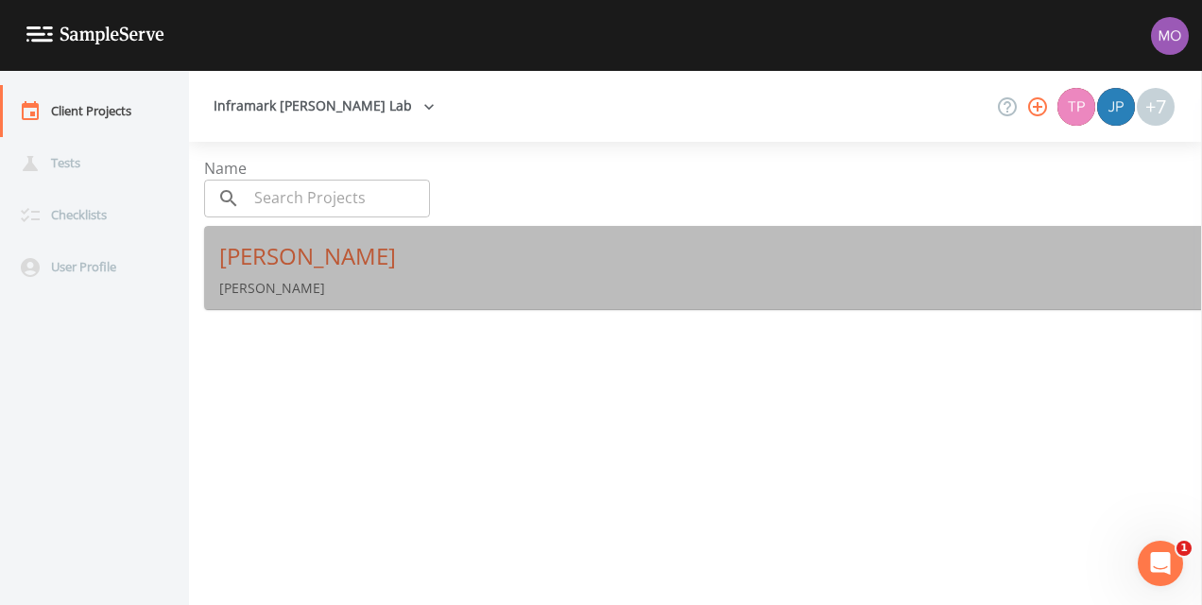
click at [285, 269] on div "[PERSON_NAME]" at bounding box center [710, 256] width 983 height 30
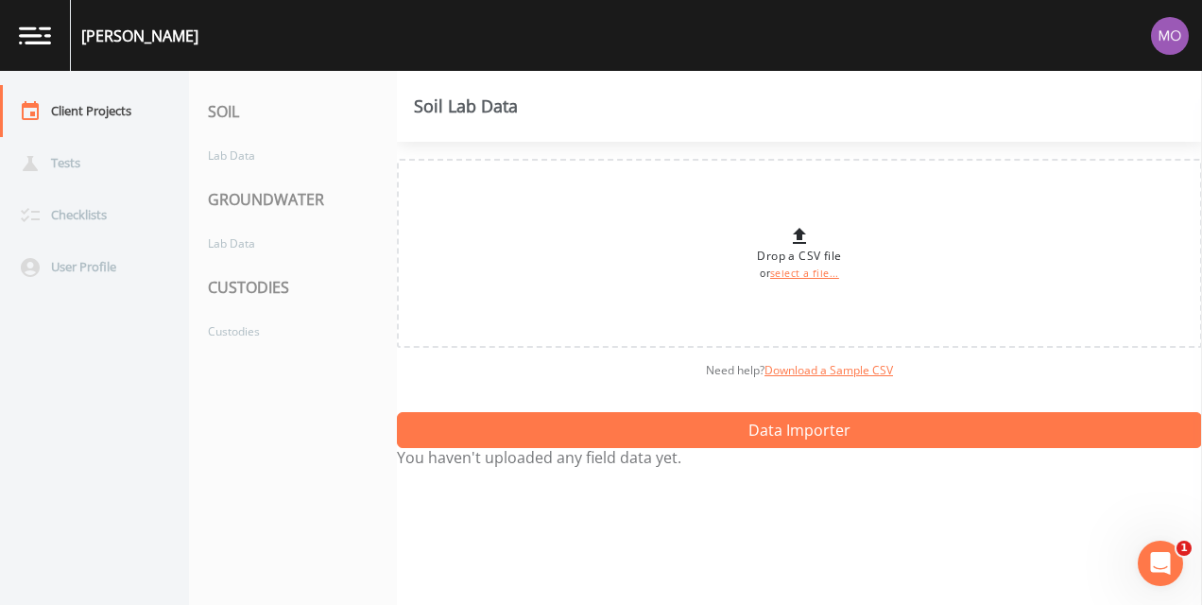
click at [1164, 26] on img at bounding box center [1170, 36] width 38 height 38
click at [985, 99] on div at bounding box center [601, 302] width 1202 height 605
click at [80, 263] on div "User Profile" at bounding box center [85, 267] width 170 height 52
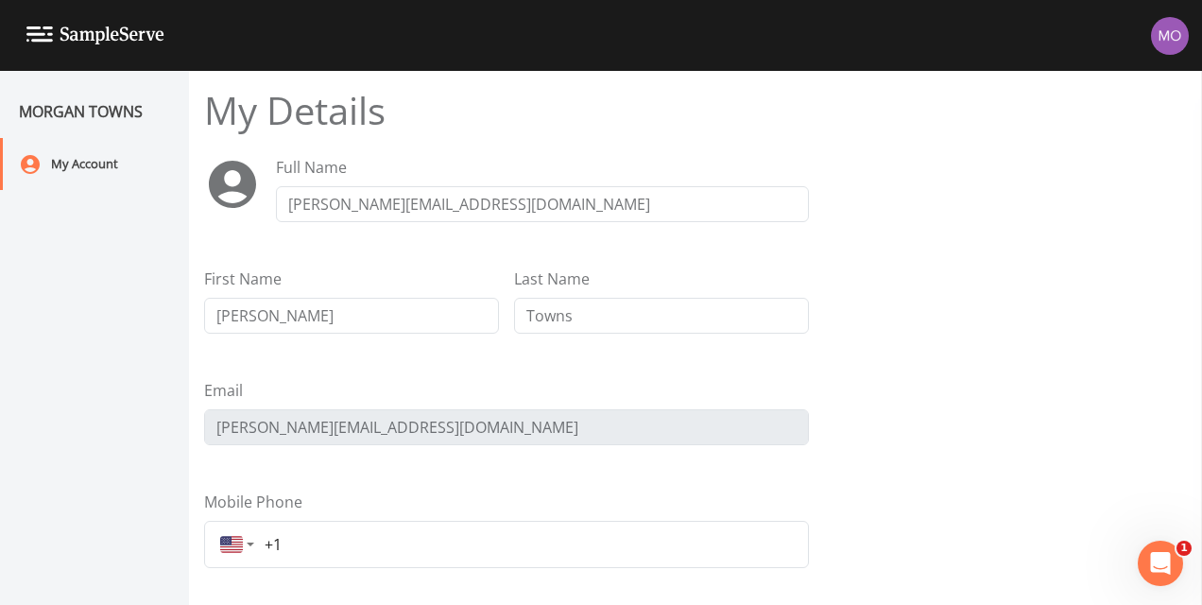
click at [38, 36] on img at bounding box center [95, 35] width 138 height 18
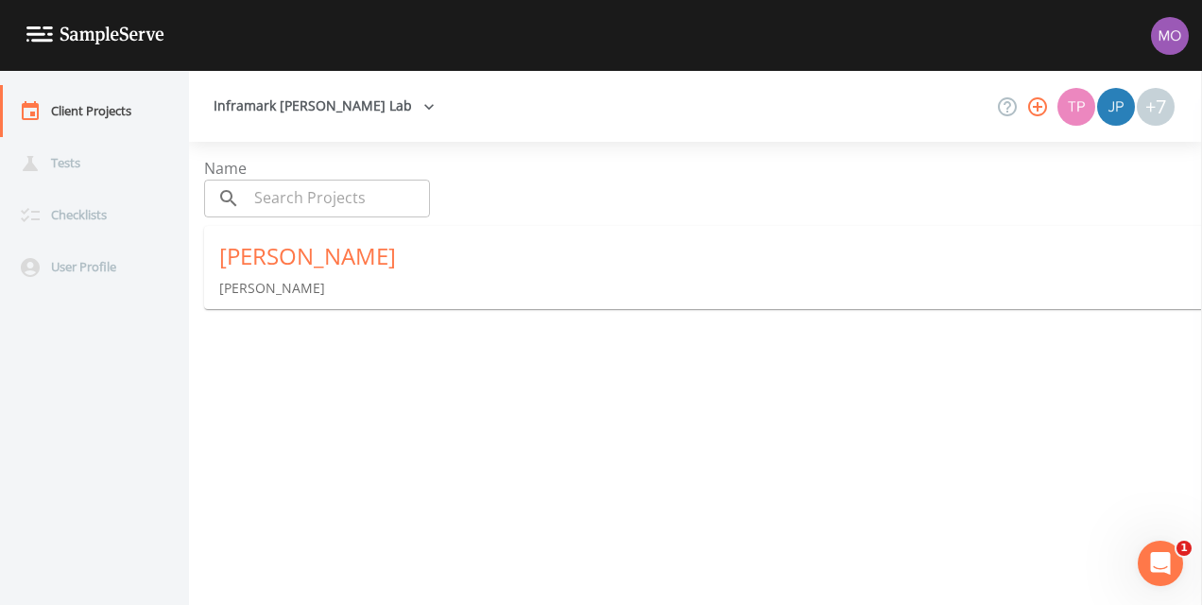
click at [319, 111] on button "Inframark [PERSON_NAME] Lab" at bounding box center [324, 106] width 236 height 35
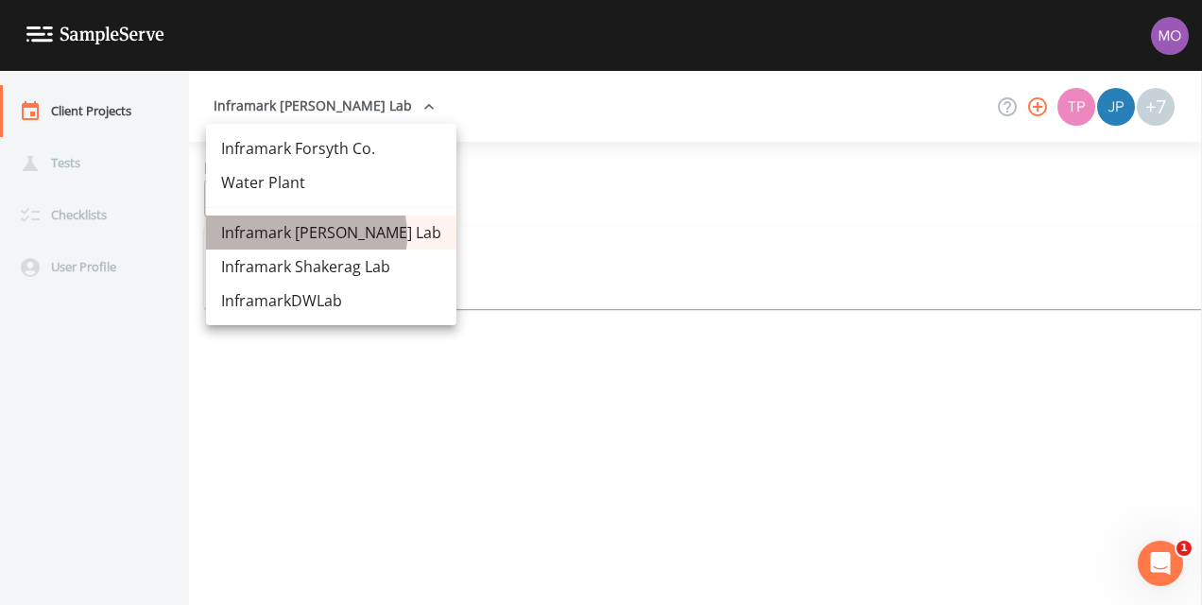
click at [302, 235] on link "Inframark [PERSON_NAME] Lab" at bounding box center [331, 232] width 250 height 34
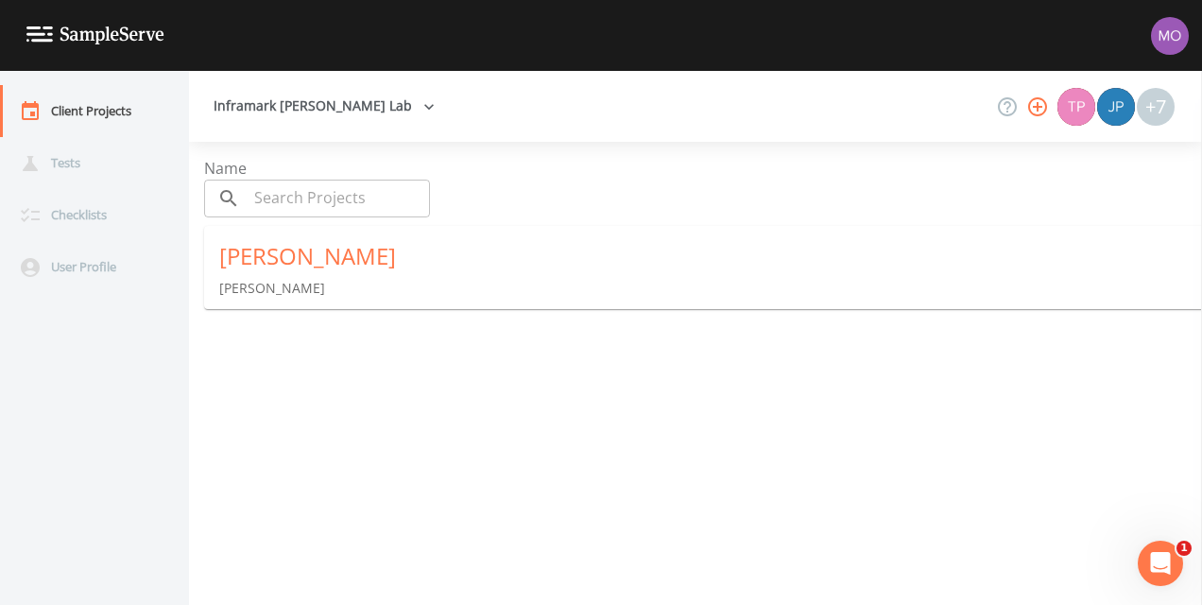
click at [1032, 108] on icon "button" at bounding box center [1037, 106] width 23 height 23
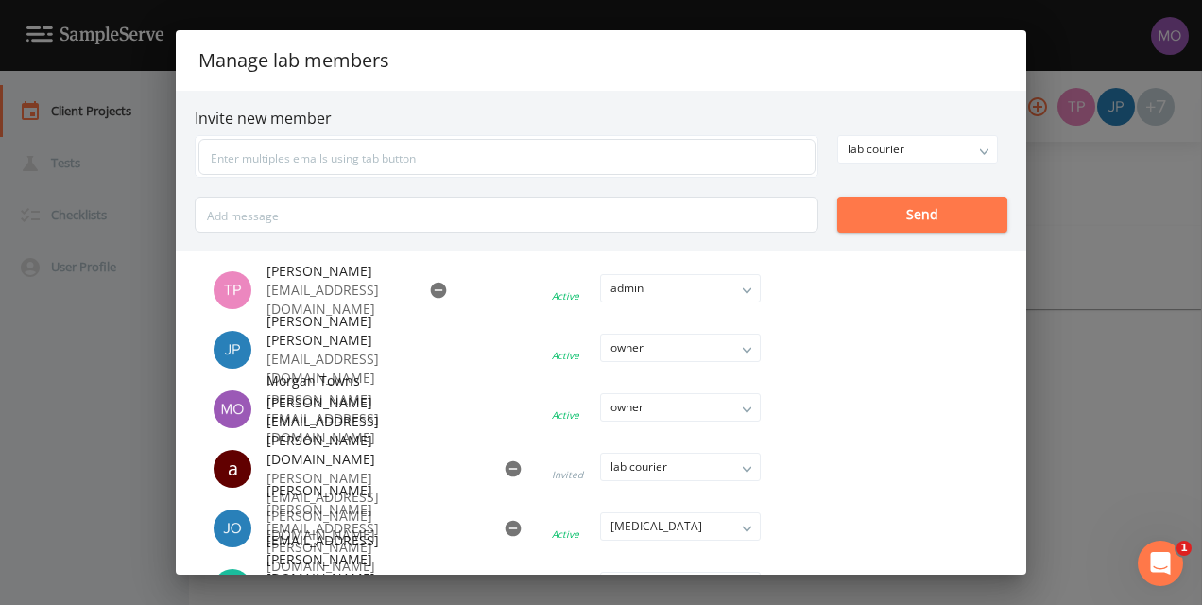
click at [1081, 255] on div "Manage lab members Invite new member lab courier owner admin lab manager [MEDIC…" at bounding box center [601, 302] width 1202 height 605
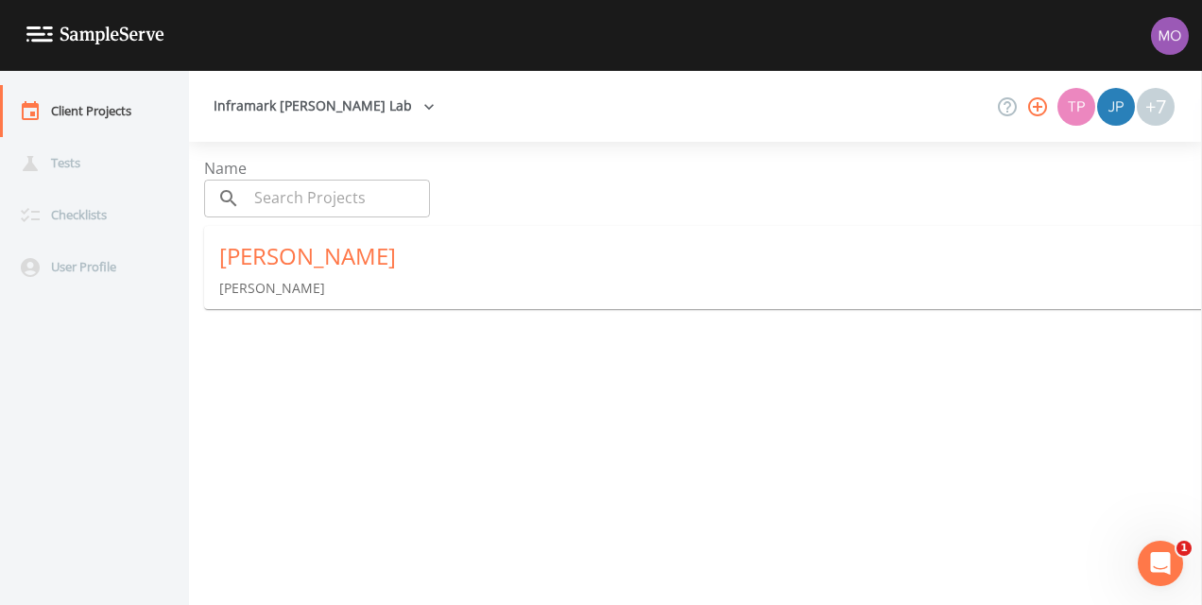
click at [333, 110] on button "Inframark [PERSON_NAME] Lab" at bounding box center [324, 106] width 236 height 35
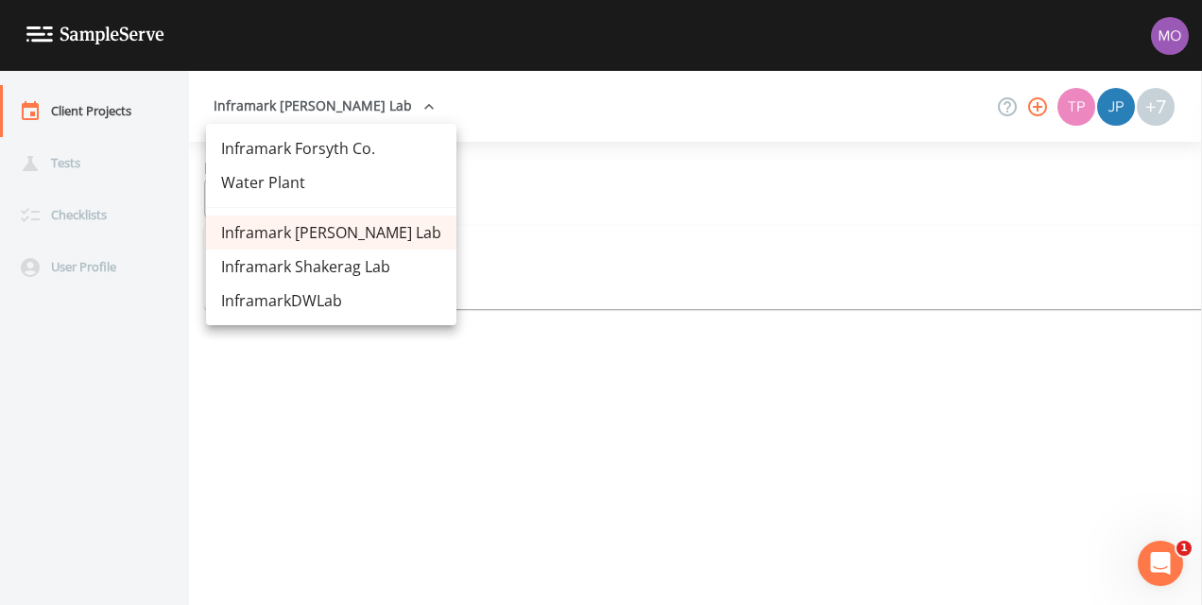
click at [528, 323] on div at bounding box center [601, 302] width 1202 height 605
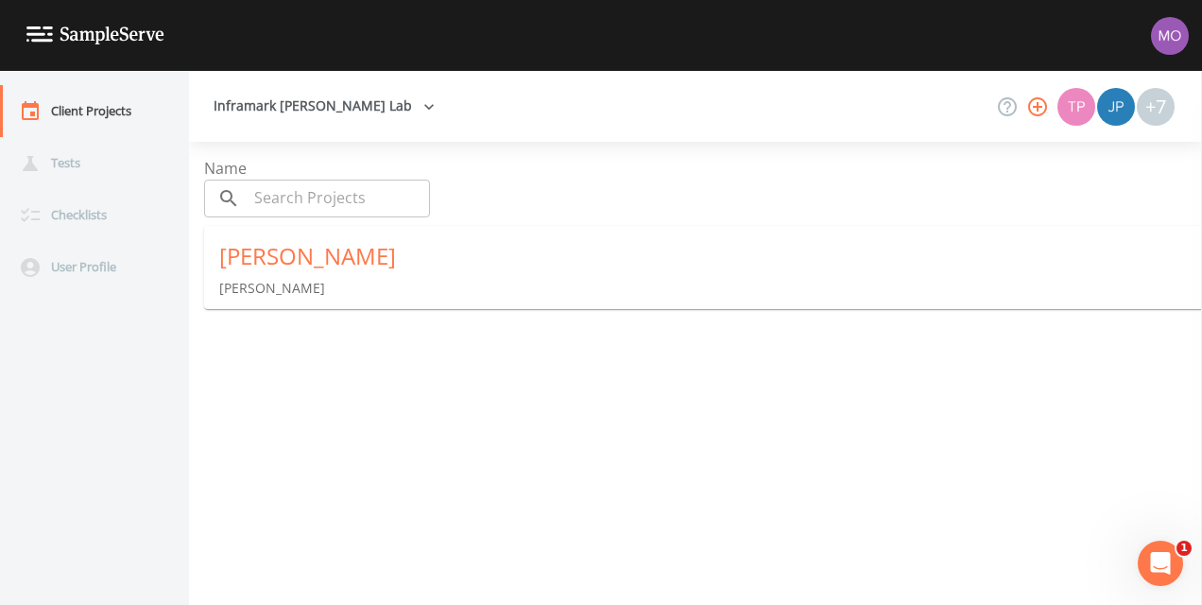
click at [327, 110] on button "Inframark [PERSON_NAME] Lab" at bounding box center [324, 106] width 236 height 35
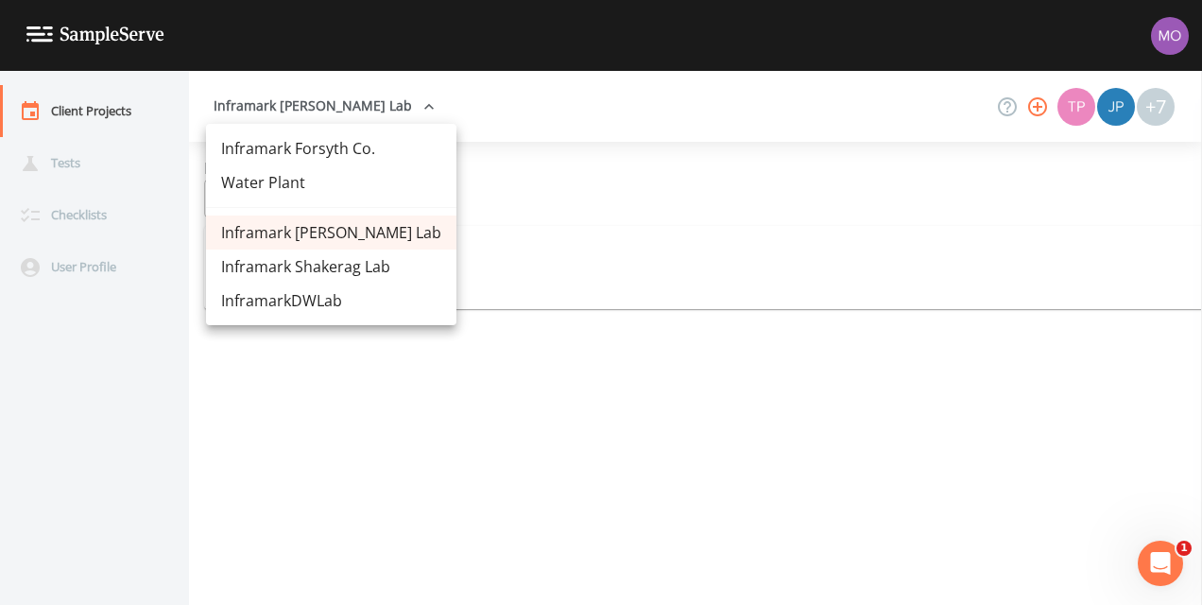
click at [319, 257] on link "Inframark Shakerag Lab" at bounding box center [331, 266] width 250 height 34
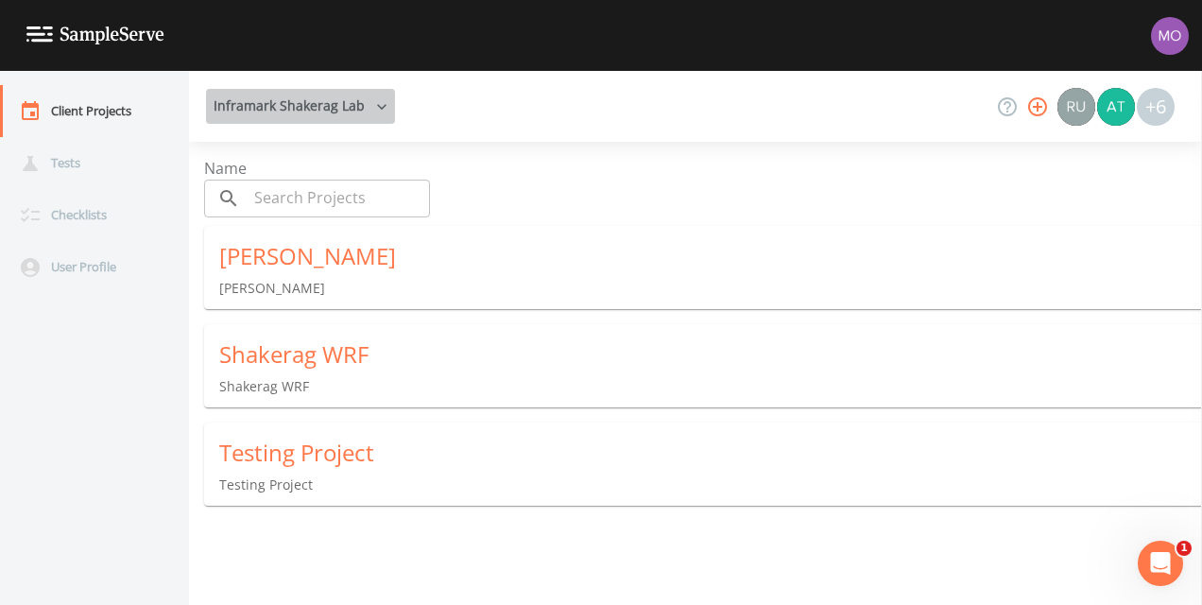
click at [357, 113] on button "Inframark Shakerag Lab" at bounding box center [300, 106] width 189 height 35
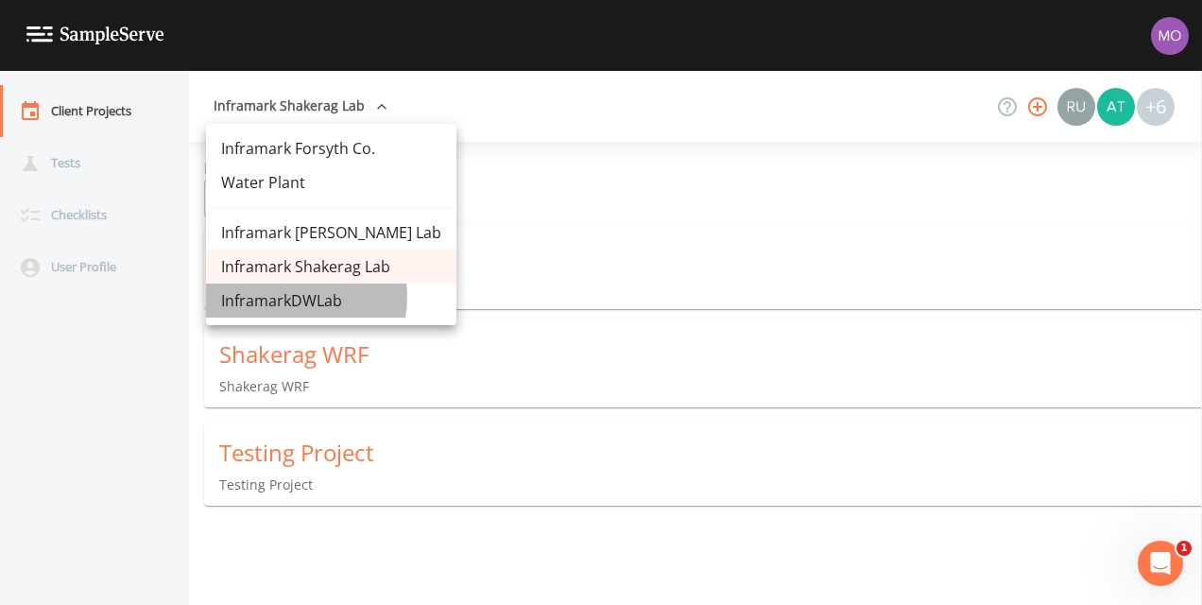
click at [287, 297] on link "InframarkDWLab" at bounding box center [331, 300] width 250 height 34
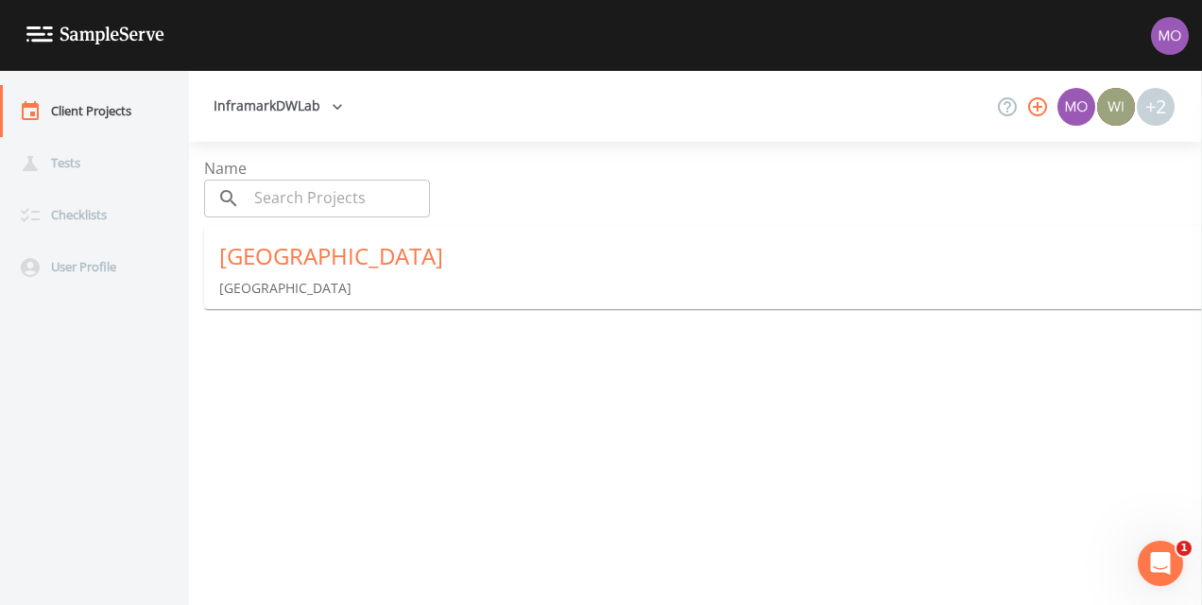
click at [266, 109] on button "InframarkDWLab" at bounding box center [278, 106] width 145 height 35
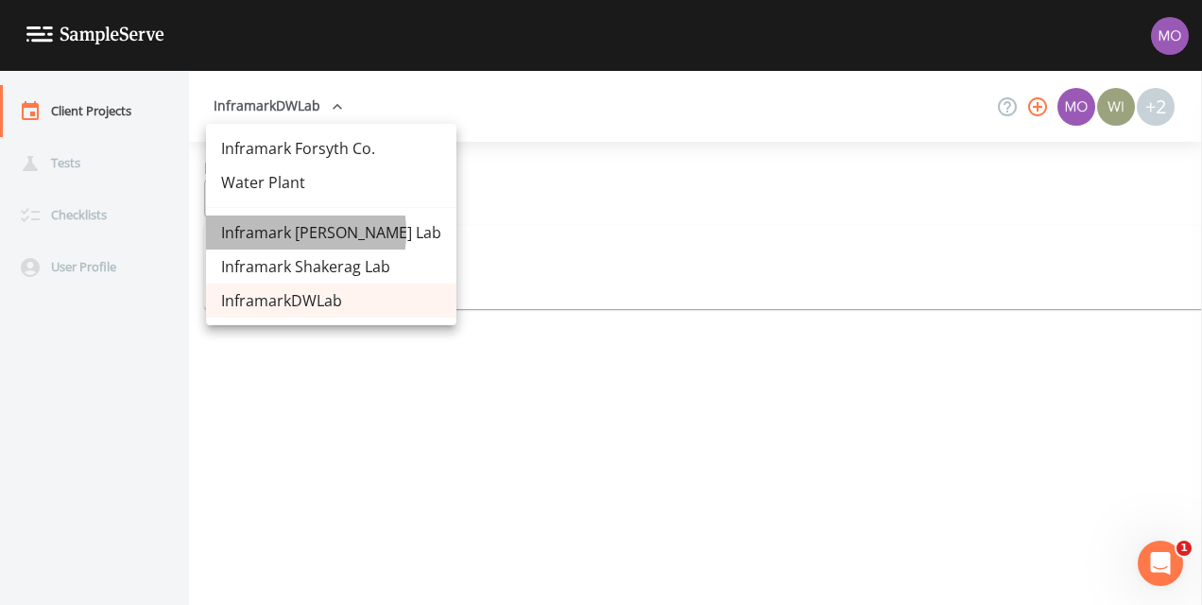
click at [278, 232] on link "Inframark [PERSON_NAME] Lab" at bounding box center [331, 232] width 250 height 34
